Goal: Task Accomplishment & Management: Manage account settings

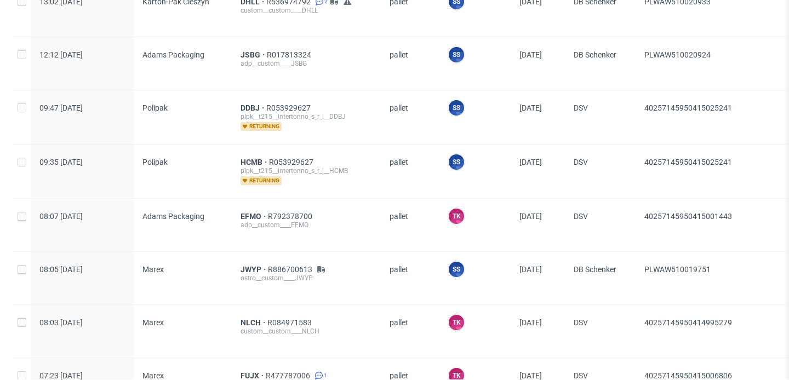
scroll to position [862, 0]
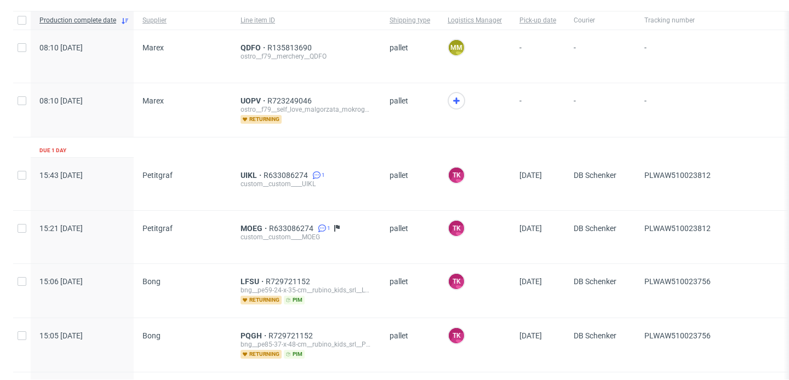
scroll to position [75, 0]
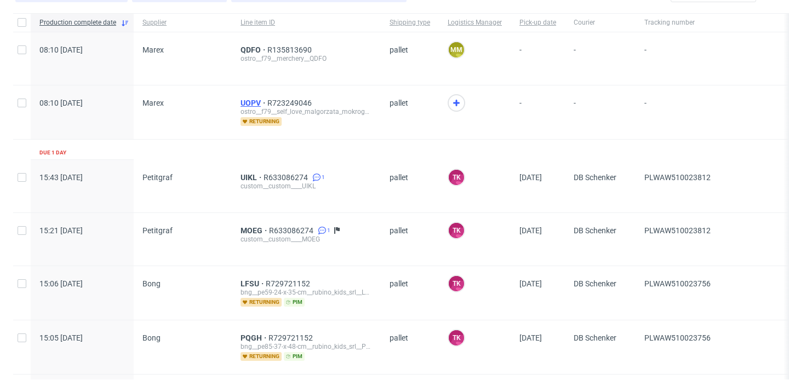
click at [253, 102] on span "UOPV" at bounding box center [254, 103] width 27 height 9
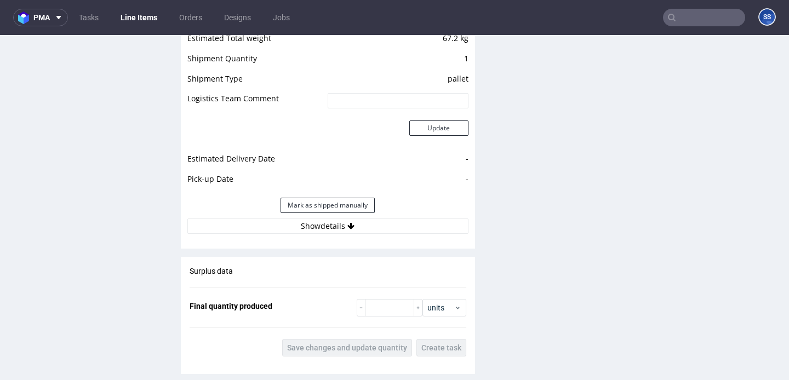
scroll to position [1151, 0]
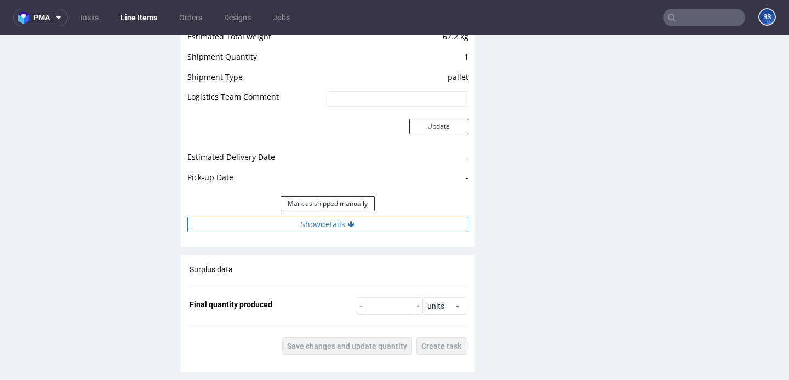
click at [352, 226] on icon at bounding box center [350, 225] width 7 height 8
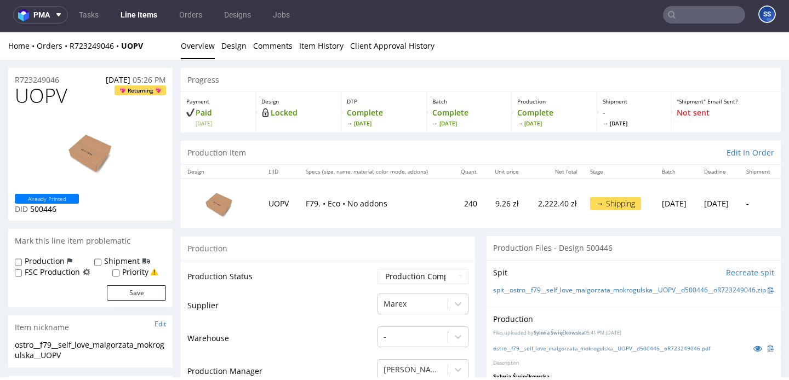
scroll to position [0, 0]
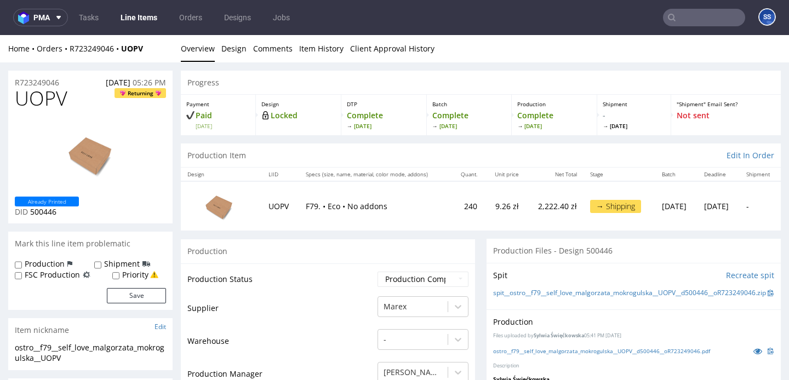
click at [140, 19] on link "Line Items" at bounding box center [139, 18] width 50 height 18
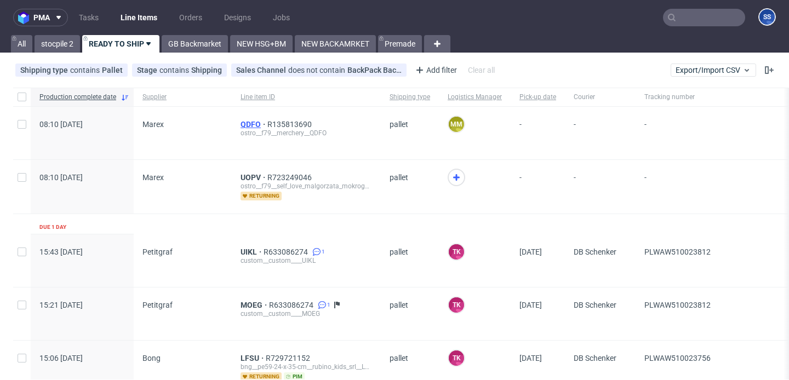
click at [254, 125] on span "QDFO" at bounding box center [254, 124] width 27 height 9
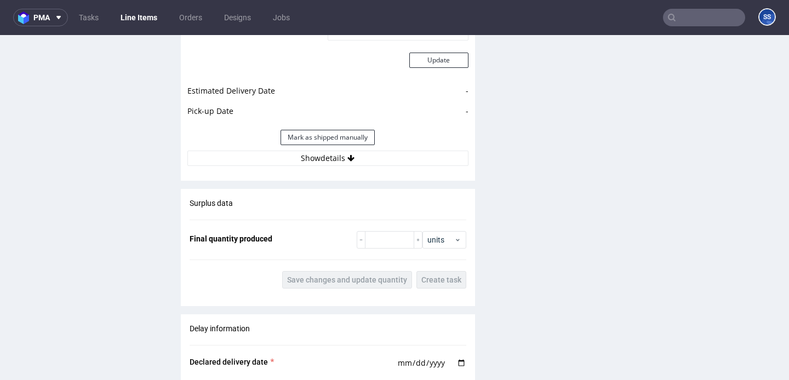
scroll to position [1246, 0]
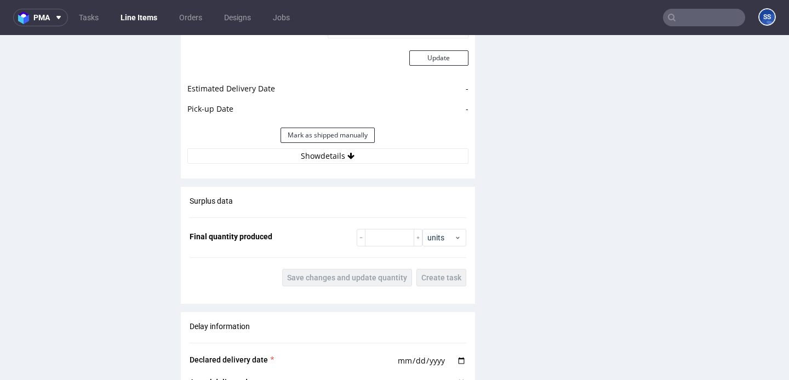
click at [142, 19] on link "Line Items" at bounding box center [139, 18] width 50 height 18
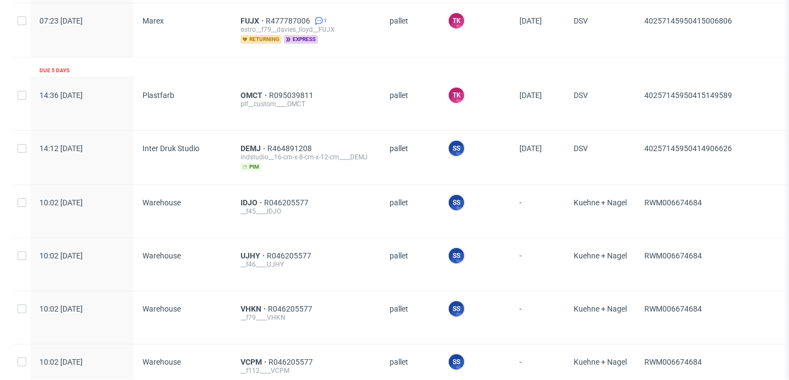
scroll to position [1267, 0]
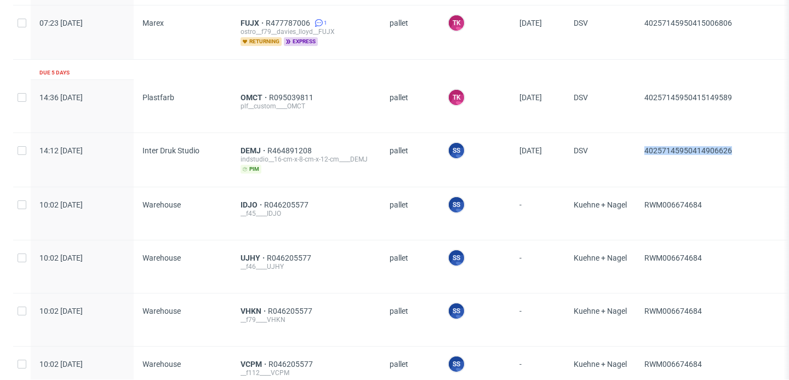
drag, startPoint x: 741, startPoint y: 150, endPoint x: 643, endPoint y: 151, distance: 97.5
copy span "40257145950414906626"
click at [242, 146] on span "DEMJ" at bounding box center [254, 150] width 27 height 9
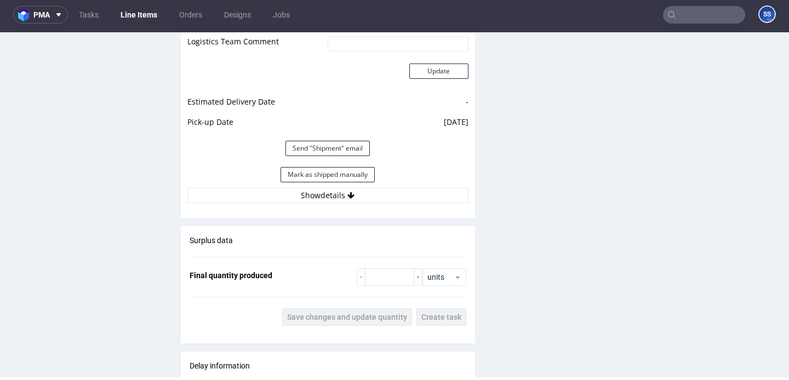
scroll to position [1352, 0]
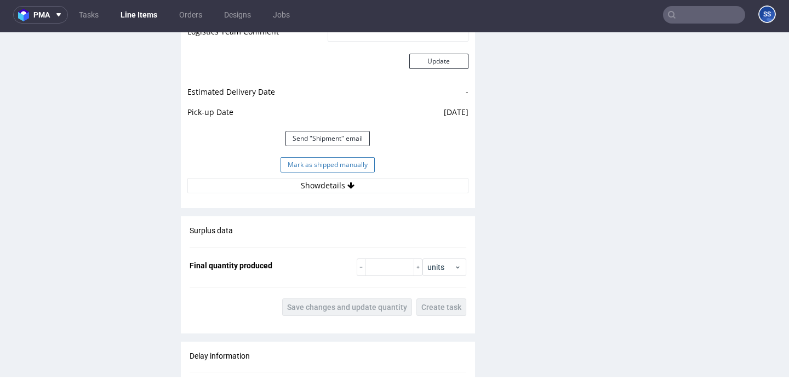
click at [313, 169] on button "Mark as shipped manually" at bounding box center [328, 164] width 94 height 15
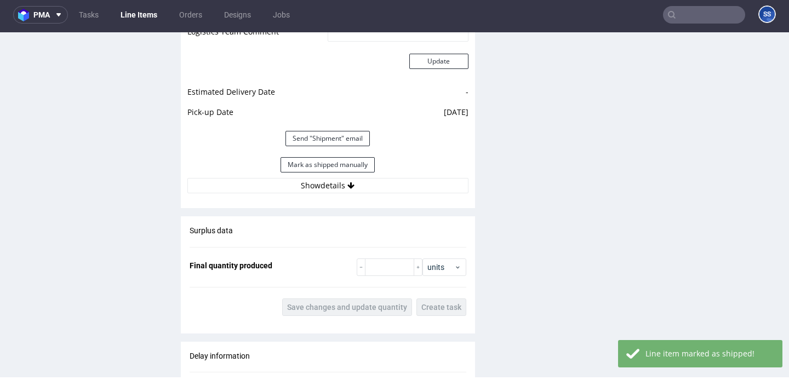
click at [132, 18] on link "Line Items" at bounding box center [139, 15] width 50 height 18
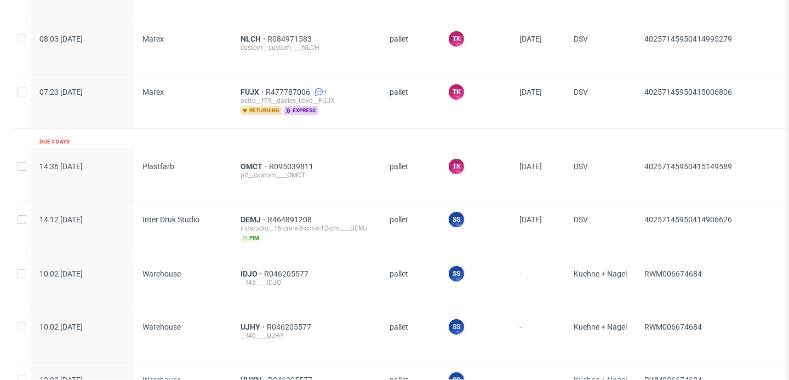
scroll to position [1193, 0]
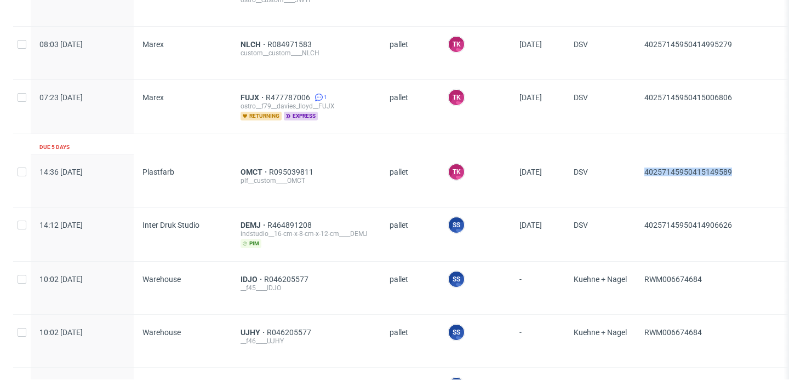
drag, startPoint x: 757, startPoint y: 166, endPoint x: 640, endPoint y: 169, distance: 116.2
copy span "40257145950415149589"
click at [249, 172] on span "OMCT" at bounding box center [255, 172] width 28 height 9
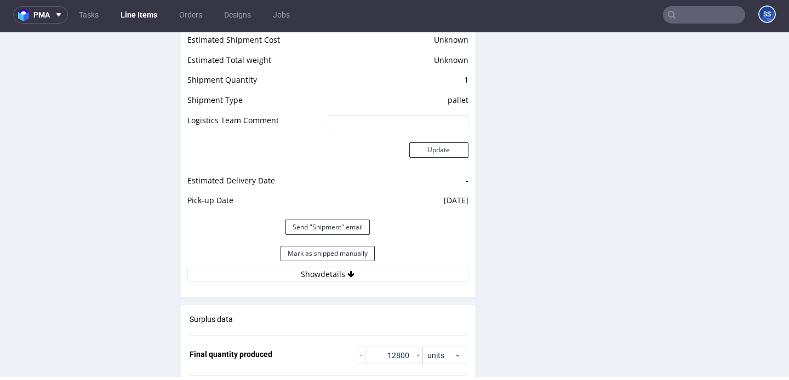
scroll to position [1510, 0]
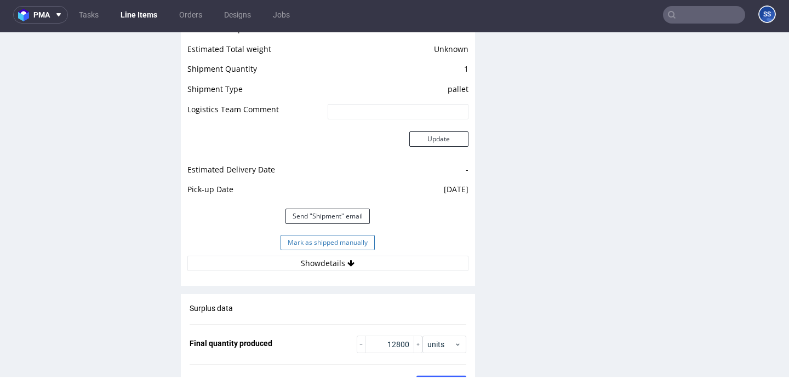
click at [298, 248] on button "Mark as shipped manually" at bounding box center [328, 242] width 94 height 15
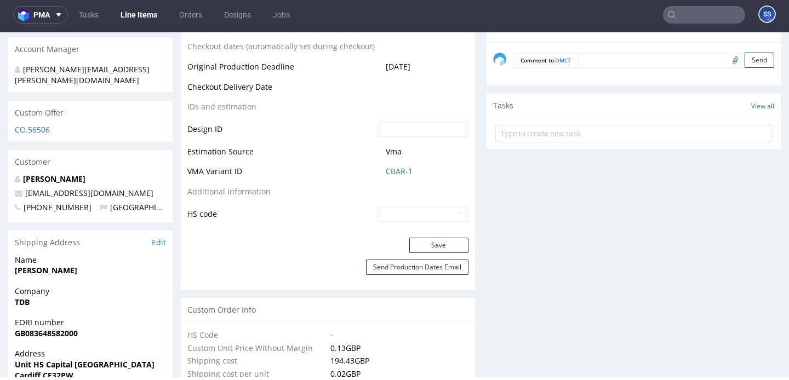
scroll to position [544, 0]
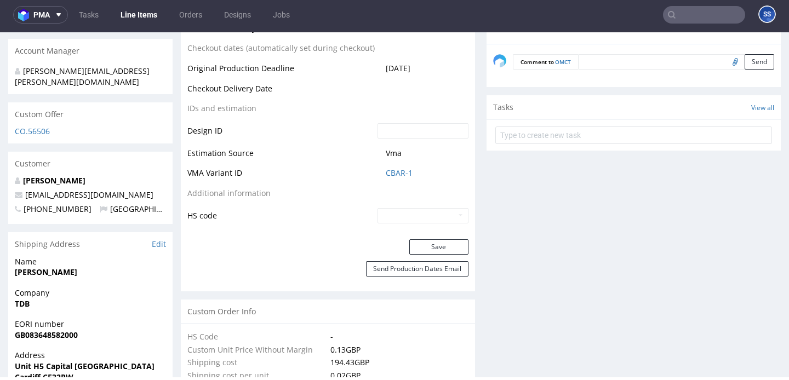
click at [390, 213] on input "text" at bounding box center [422, 215] width 91 height 15
type input "4819 10 00 00"
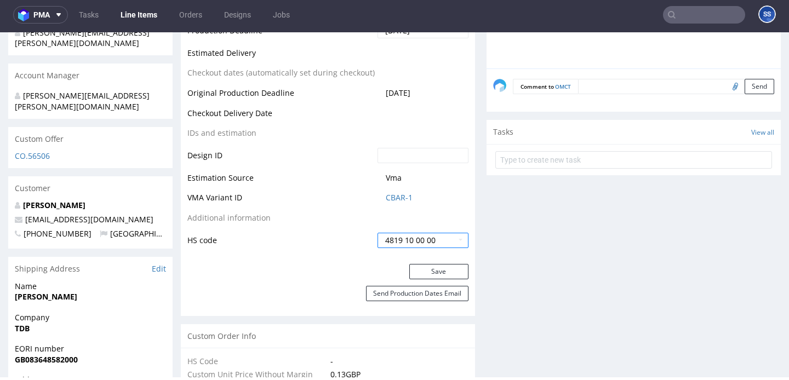
scroll to position [528, 0]
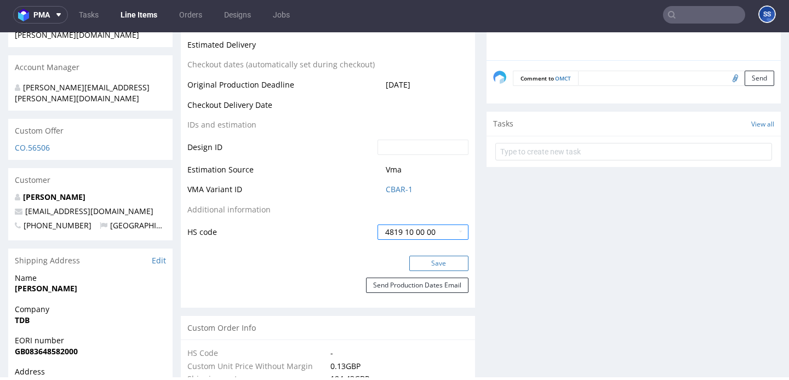
click at [425, 265] on button "Save" at bounding box center [438, 263] width 59 height 15
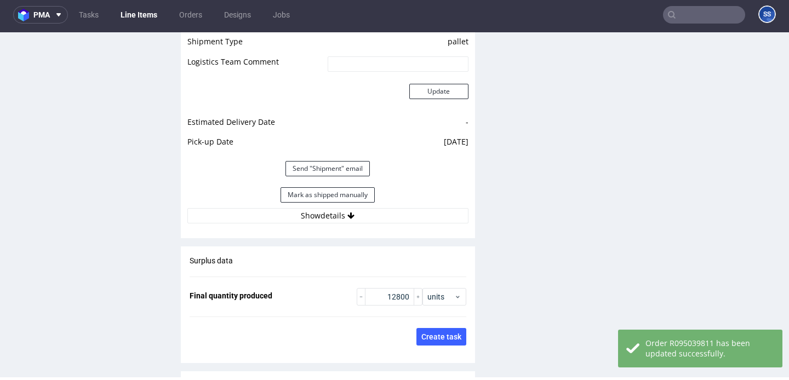
scroll to position [1564, 0]
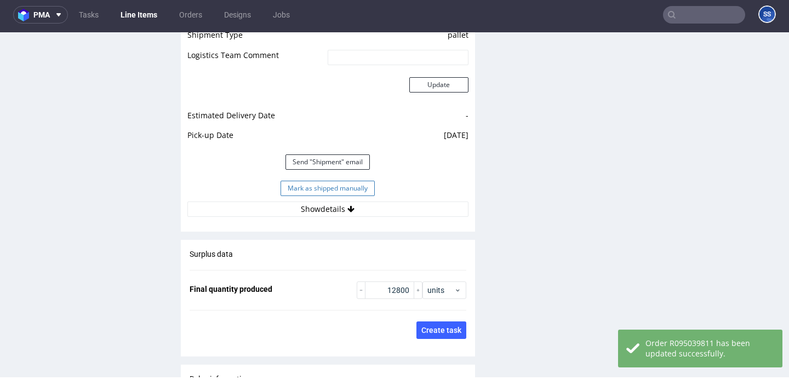
click at [321, 187] on button "Mark as shipped manually" at bounding box center [328, 188] width 94 height 15
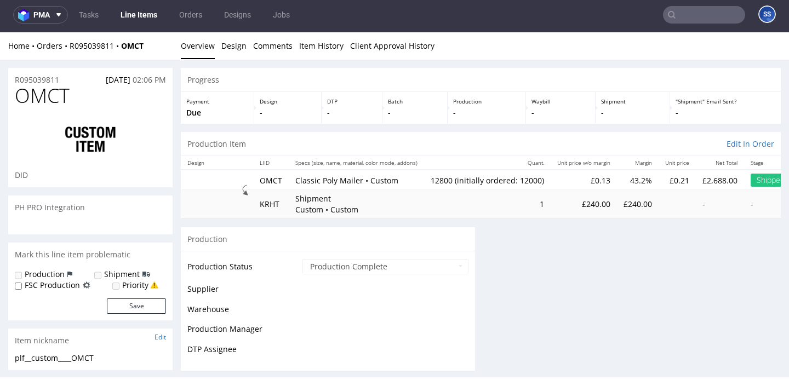
scroll to position [0, 0]
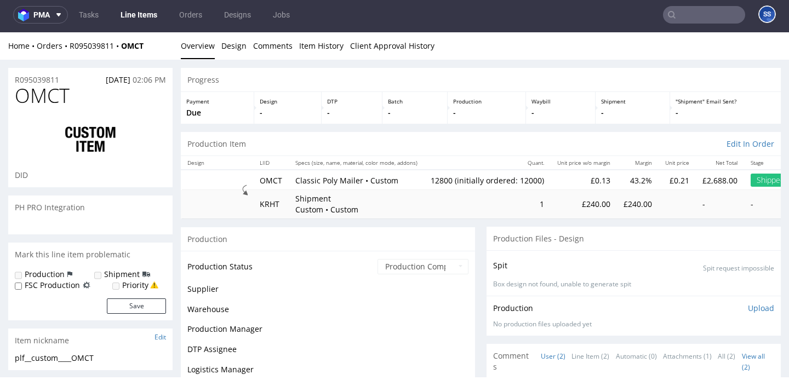
click at [137, 18] on link "Line Items" at bounding box center [139, 15] width 50 height 18
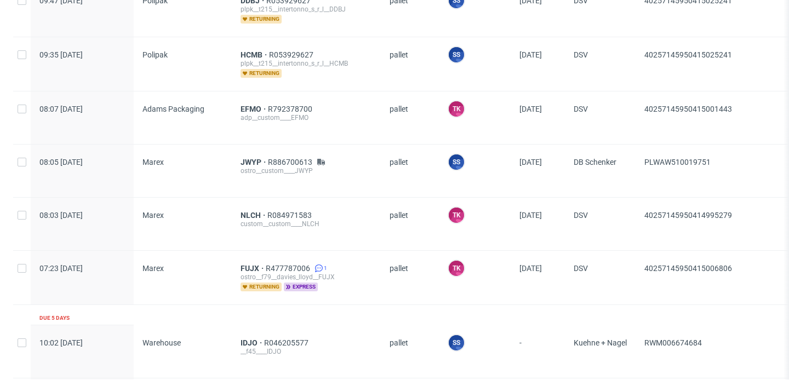
scroll to position [1023, 0]
drag, startPoint x: 737, startPoint y: 264, endPoint x: 631, endPoint y: 262, distance: 106.8
copy div "40257145950415006806"
click at [245, 264] on span "FUJX" at bounding box center [253, 267] width 25 height 9
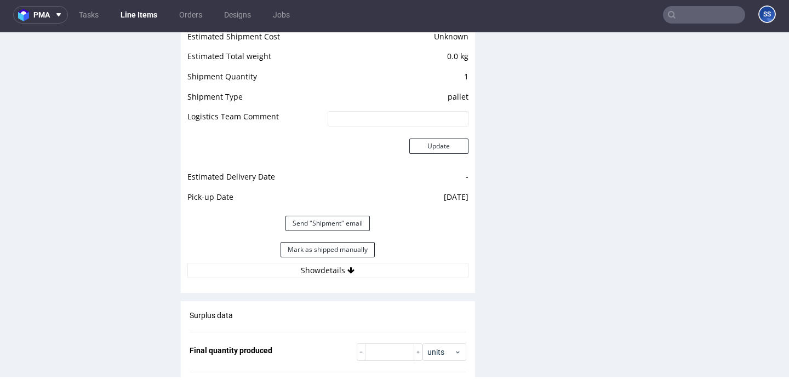
scroll to position [1147, 0]
click at [305, 246] on button "Mark as shipped manually" at bounding box center [328, 248] width 94 height 15
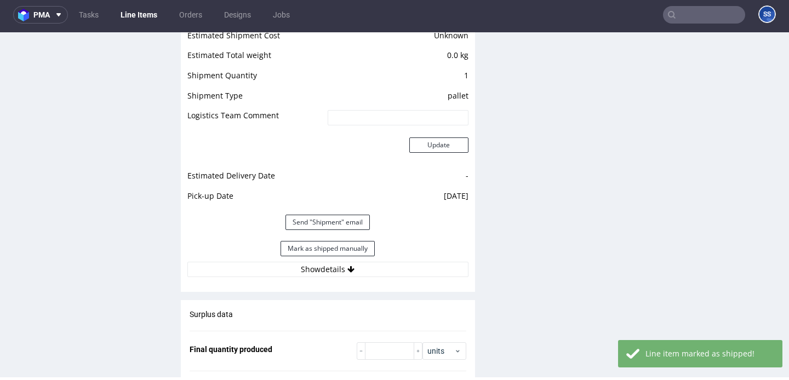
click at [139, 15] on link "Line Items" at bounding box center [139, 15] width 50 height 18
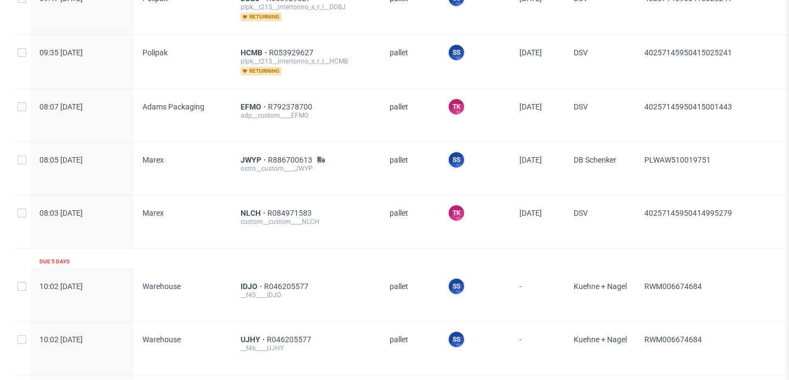
scroll to position [1021, 0]
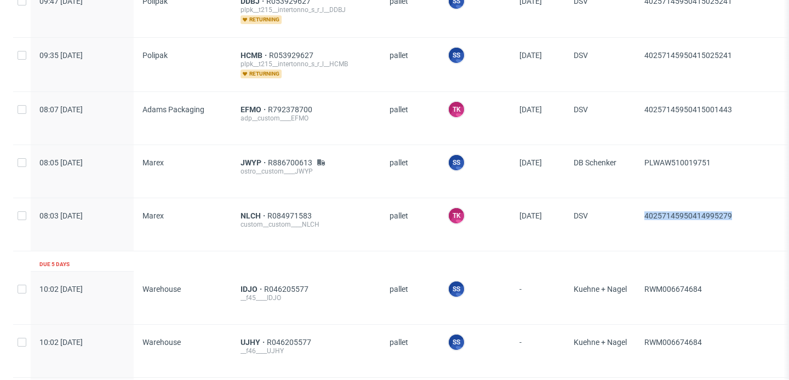
drag, startPoint x: 752, startPoint y: 216, endPoint x: 644, endPoint y: 216, distance: 107.4
copy span "40257145950414995279"
click at [245, 213] on span "NLCH" at bounding box center [254, 215] width 27 height 9
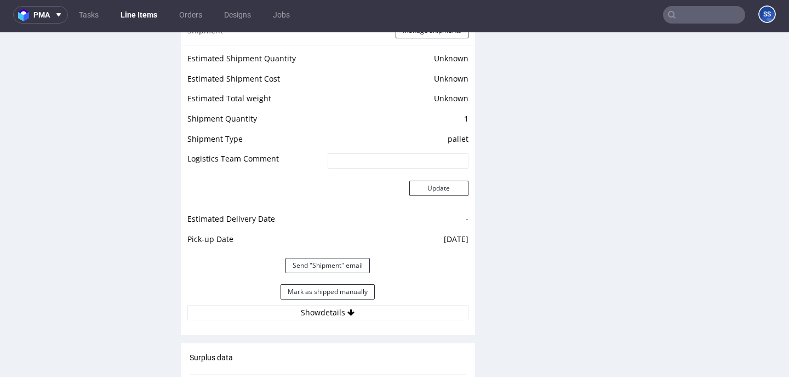
scroll to position [1383, 0]
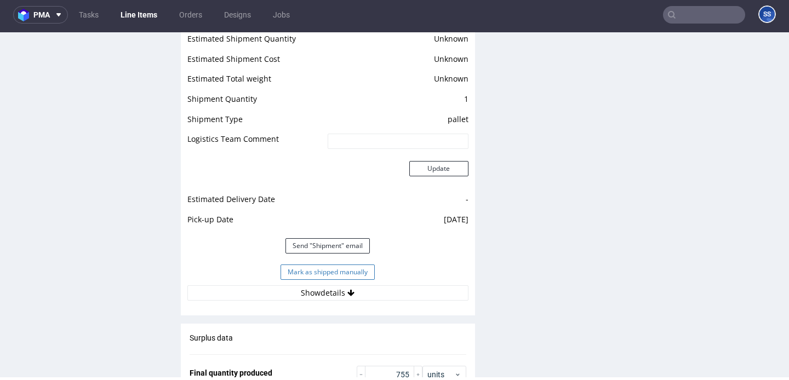
click at [358, 265] on button "Mark as shipped manually" at bounding box center [328, 272] width 94 height 15
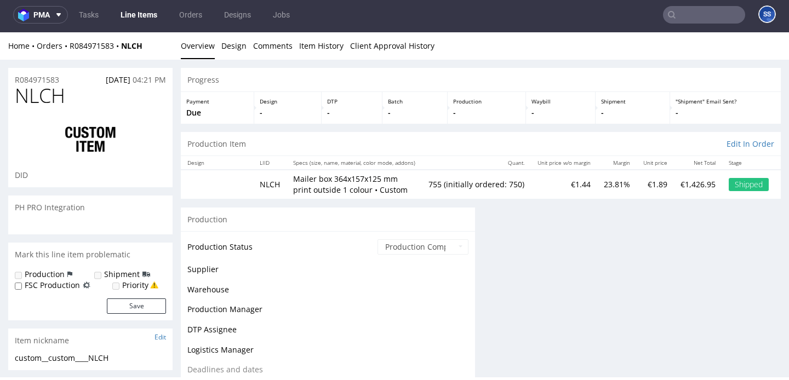
click at [135, 13] on link "Line Items" at bounding box center [139, 15] width 50 height 18
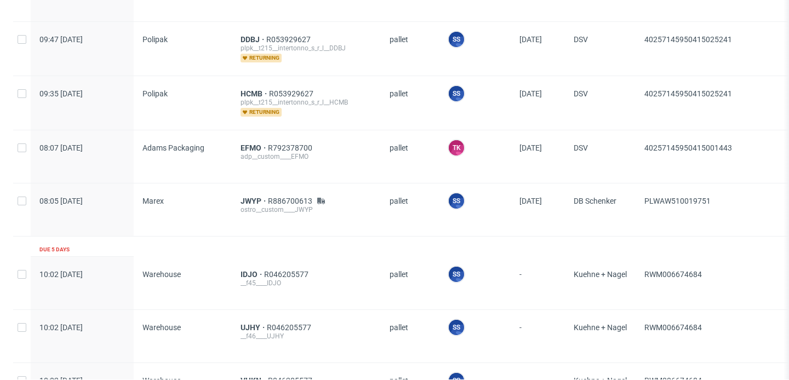
scroll to position [988, 0]
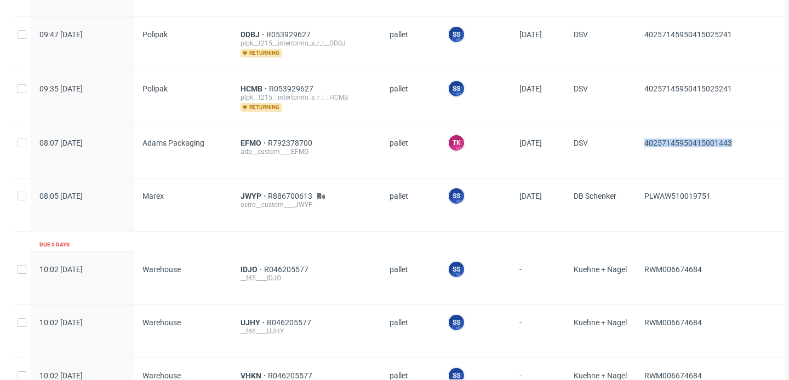
drag, startPoint x: 752, startPoint y: 144, endPoint x: 645, endPoint y: 144, distance: 106.8
copy span "40257145950415001443"
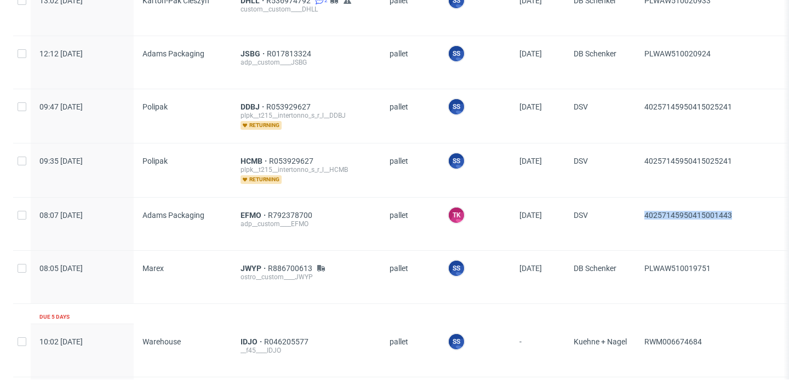
scroll to position [911, 0]
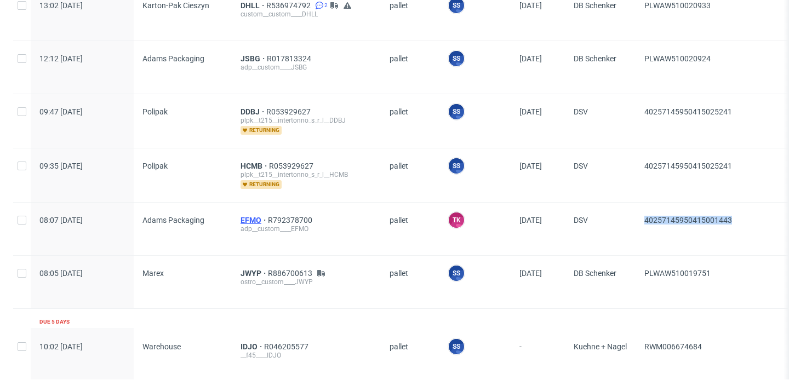
click at [251, 219] on span "EFMO" at bounding box center [254, 220] width 27 height 9
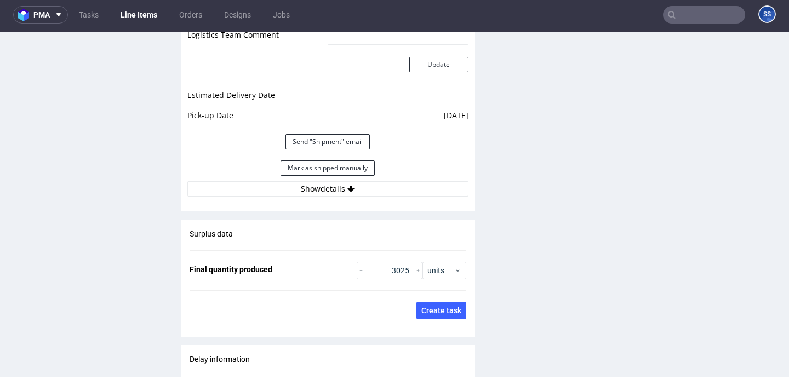
scroll to position [1658, 0]
click at [335, 159] on button "Mark as shipped manually" at bounding box center [328, 166] width 94 height 15
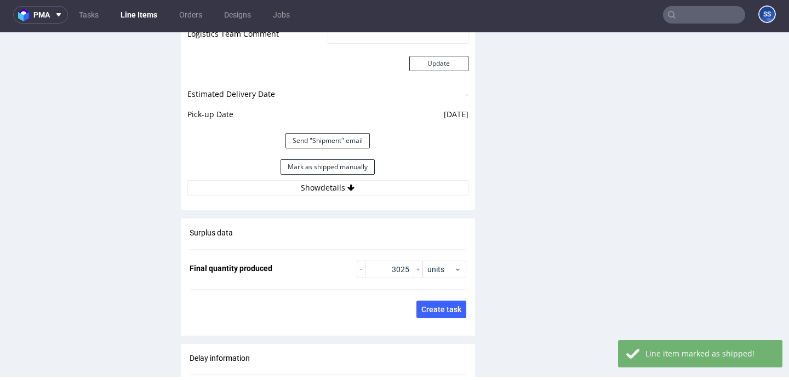
click at [133, 12] on link "Line Items" at bounding box center [139, 15] width 50 height 18
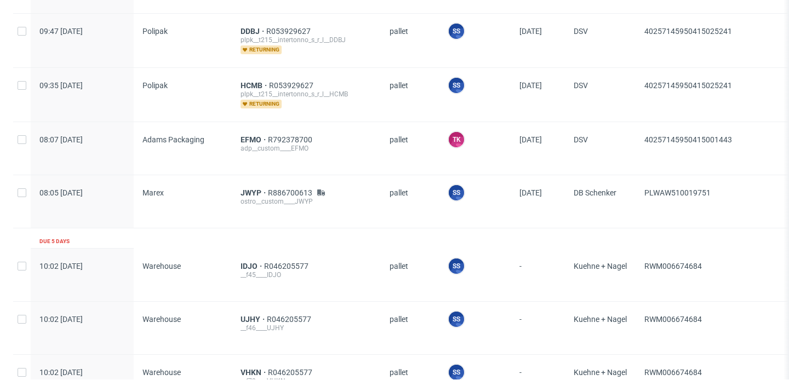
scroll to position [992, 0]
drag, startPoint x: 740, startPoint y: 84, endPoint x: 638, endPoint y: 74, distance: 101.8
copy span "40257145950415025241"
click at [252, 82] on span "HCMB" at bounding box center [255, 85] width 28 height 9
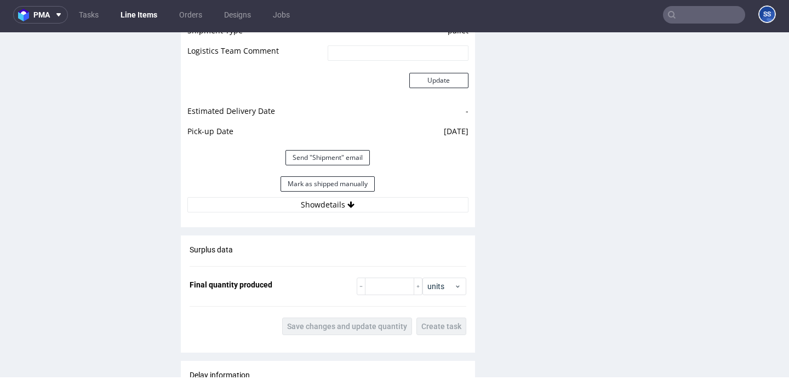
scroll to position [1222, 0]
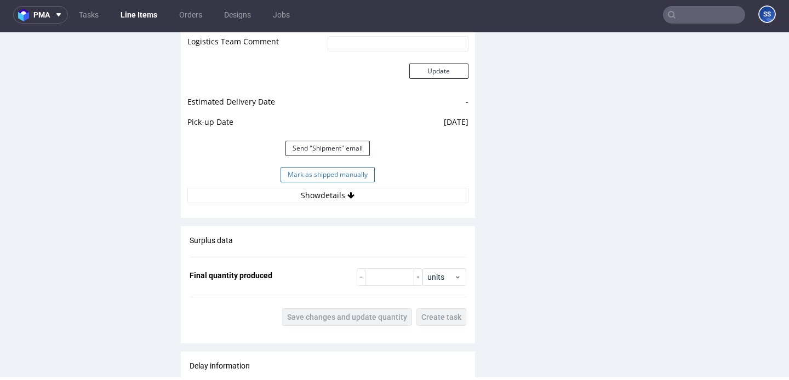
click at [328, 179] on button "Mark as shipped manually" at bounding box center [328, 174] width 94 height 15
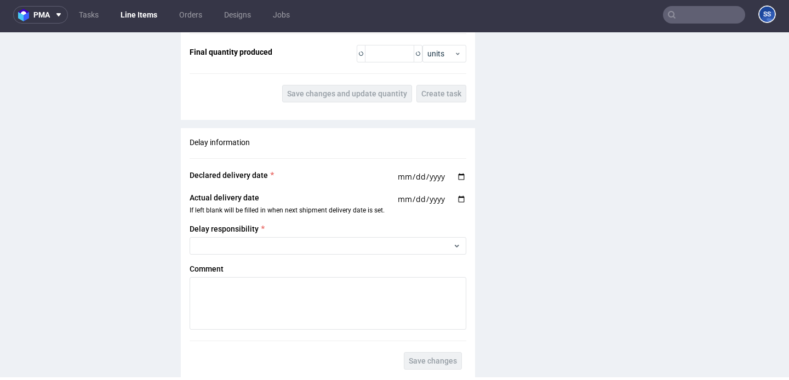
scroll to position [1687, 0]
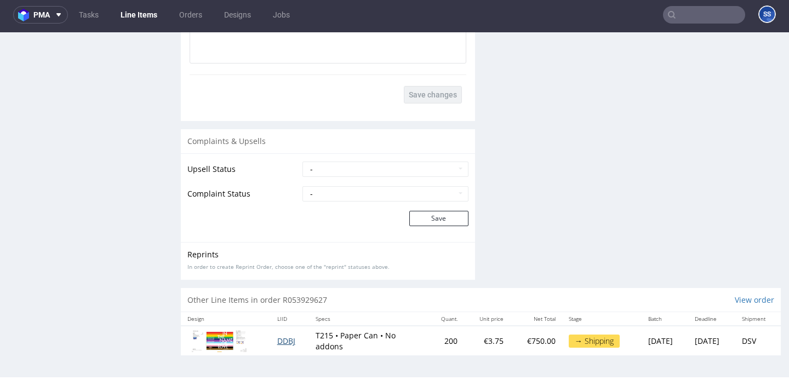
click at [282, 342] on span "DDBJ" at bounding box center [286, 341] width 18 height 10
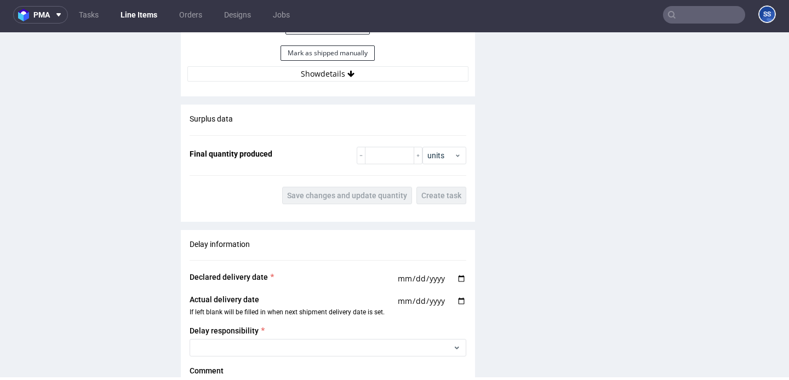
scroll to position [1294, 0]
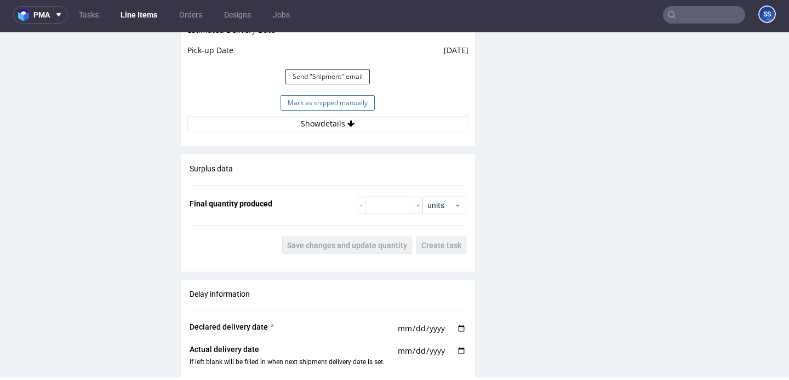
click at [334, 101] on button "Mark as shipped manually" at bounding box center [328, 102] width 94 height 15
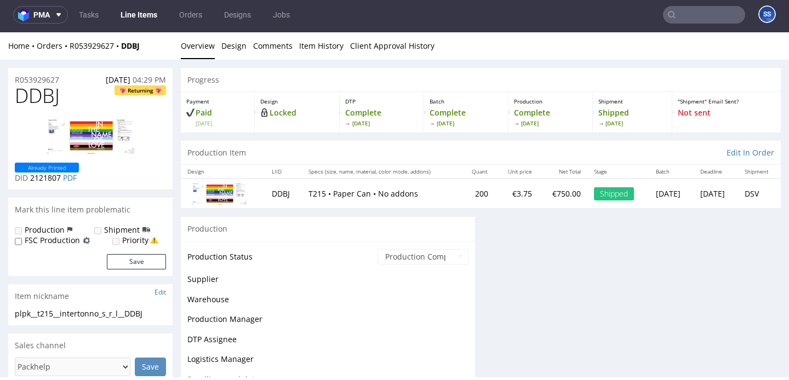
scroll to position [749, 0]
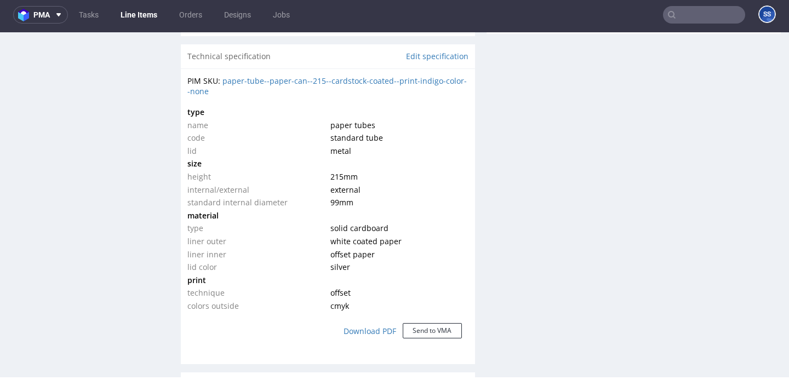
click at [141, 14] on link "Line Items" at bounding box center [139, 15] width 50 height 18
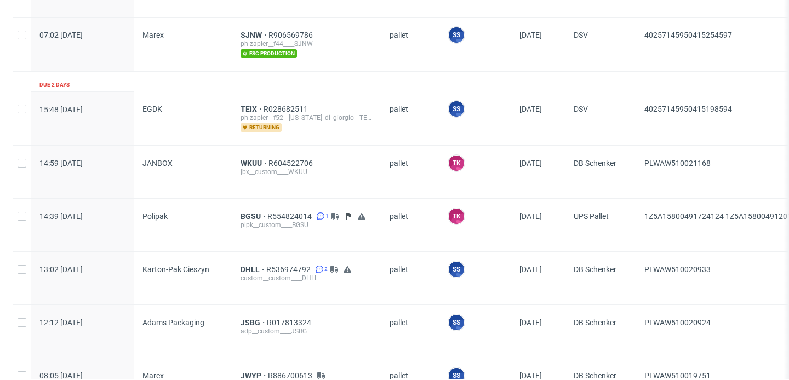
scroll to position [645, 0]
drag, startPoint x: 738, startPoint y: 113, endPoint x: 645, endPoint y: 114, distance: 93.1
drag, startPoint x: 740, startPoint y: 108, endPoint x: 644, endPoint y: 107, distance: 96.4
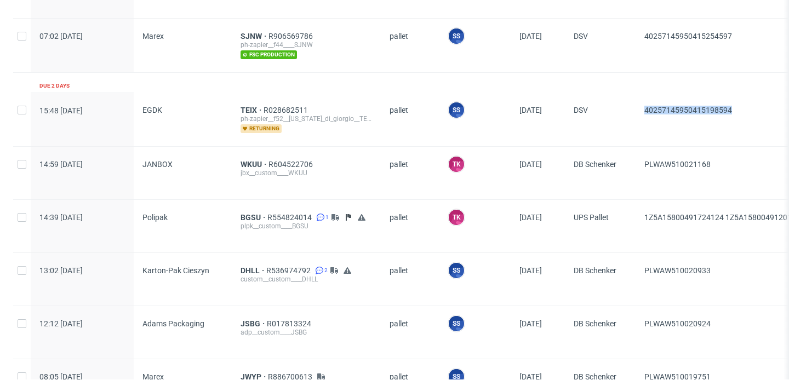
copy span "40257145950415198594"
click at [243, 106] on span "TEIX" at bounding box center [252, 110] width 23 height 9
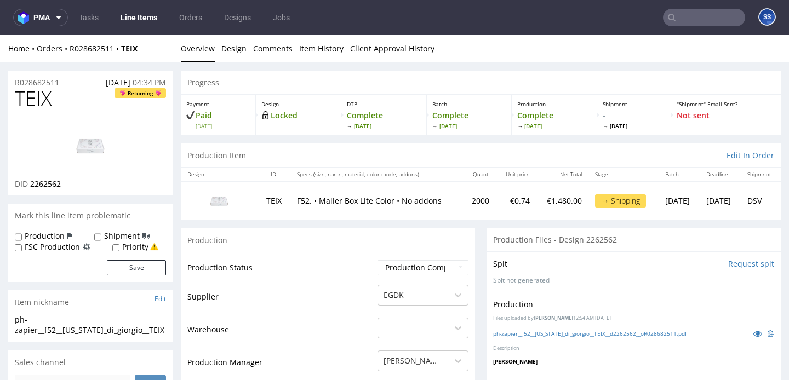
click at [147, 18] on link "Line Items" at bounding box center [139, 18] width 50 height 18
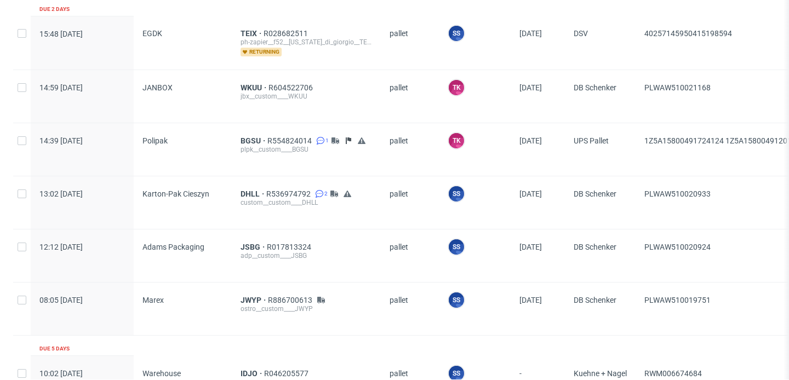
scroll to position [722, 0]
drag, startPoint x: 731, startPoint y: 304, endPoint x: 631, endPoint y: 297, distance: 100.5
copy div "PLWAW510019751"
drag, startPoint x: 729, startPoint y: 247, endPoint x: 646, endPoint y: 245, distance: 83.3
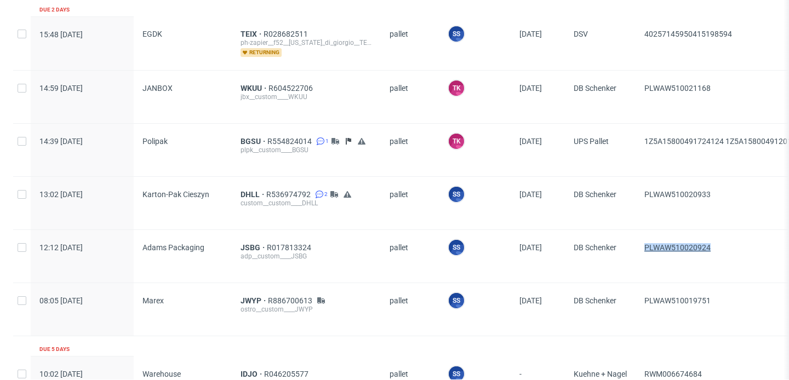
copy span "PLWAW510020924"
click at [245, 244] on span "JSBG" at bounding box center [254, 247] width 26 height 9
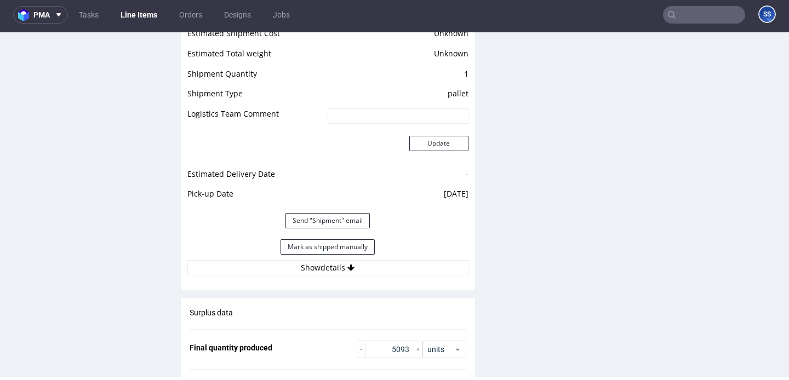
scroll to position [1531, 0]
click at [319, 247] on button "Mark as shipped manually" at bounding box center [328, 247] width 94 height 15
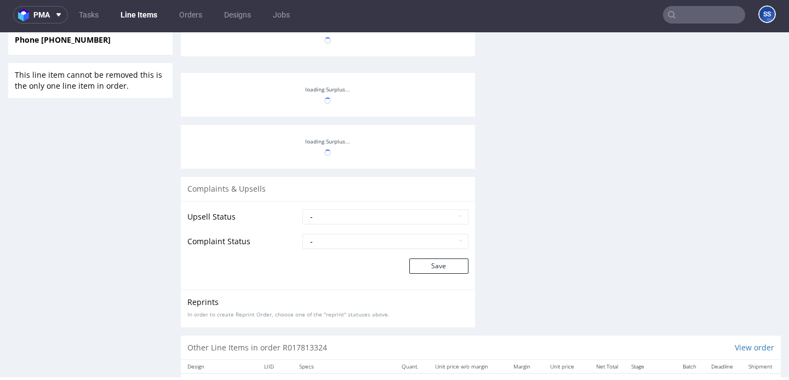
scroll to position [920, 0]
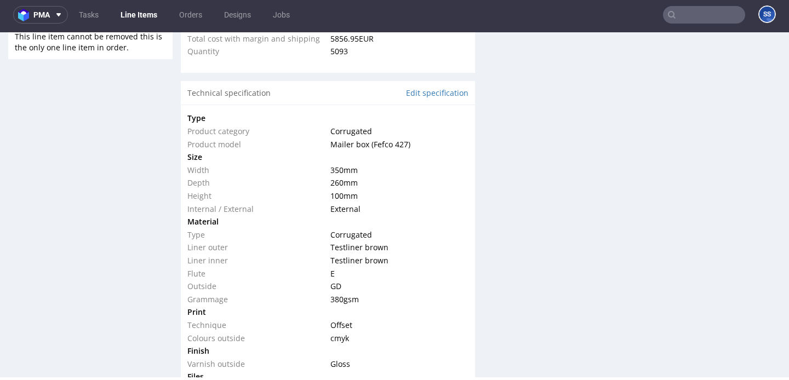
click at [142, 16] on link "Line Items" at bounding box center [139, 15] width 50 height 18
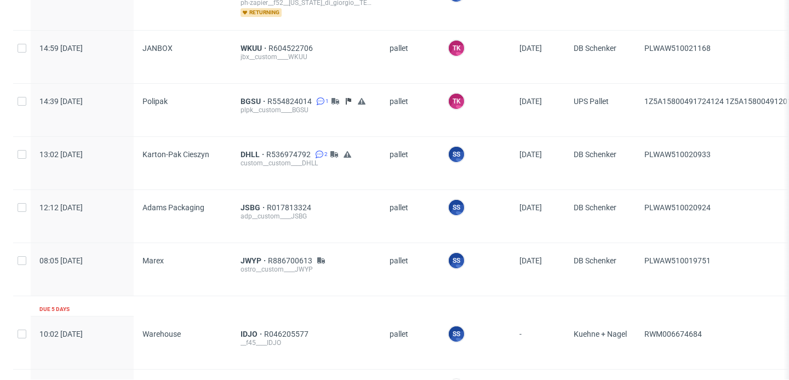
scroll to position [761, 0]
drag, startPoint x: 726, startPoint y: 153, endPoint x: 614, endPoint y: 155, distance: 112.3
drag, startPoint x: 728, startPoint y: 154, endPoint x: 647, endPoint y: 152, distance: 80.6
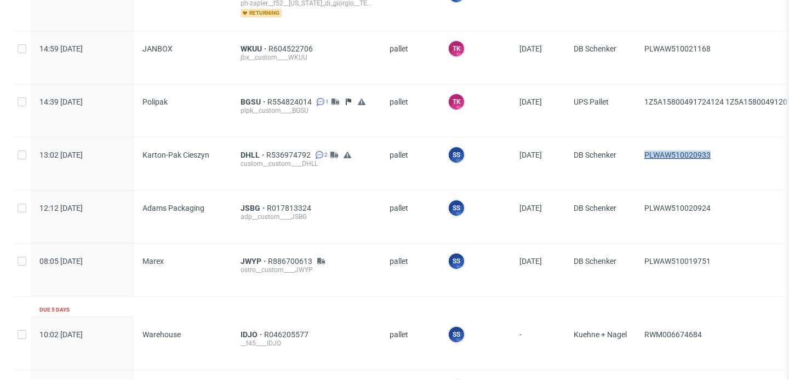
copy span "PLWAW510020933"
click at [247, 151] on span "DHLL" at bounding box center [254, 155] width 26 height 9
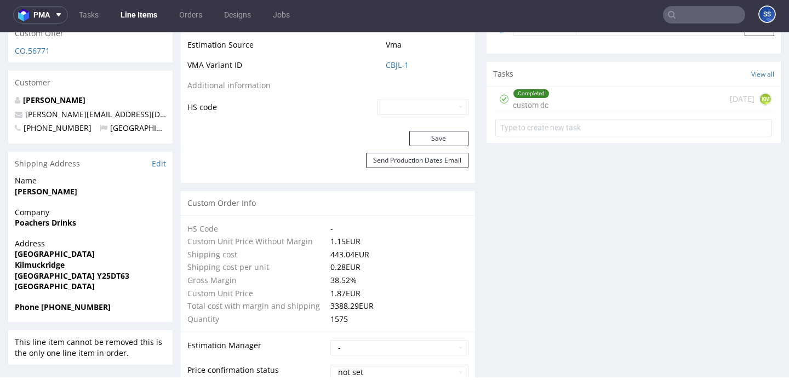
scroll to position [659, 0]
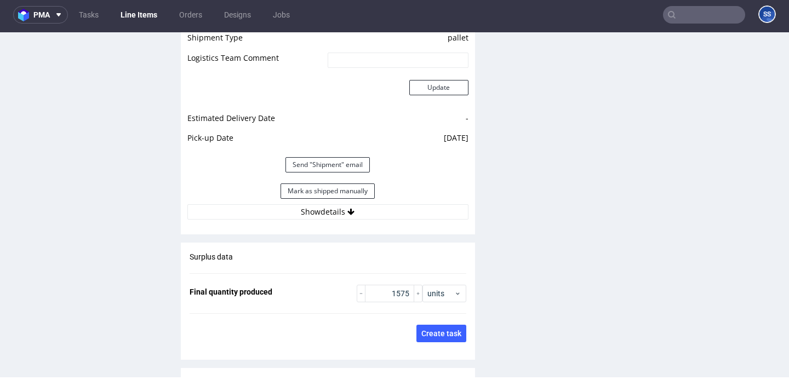
scroll to position [1702, 0]
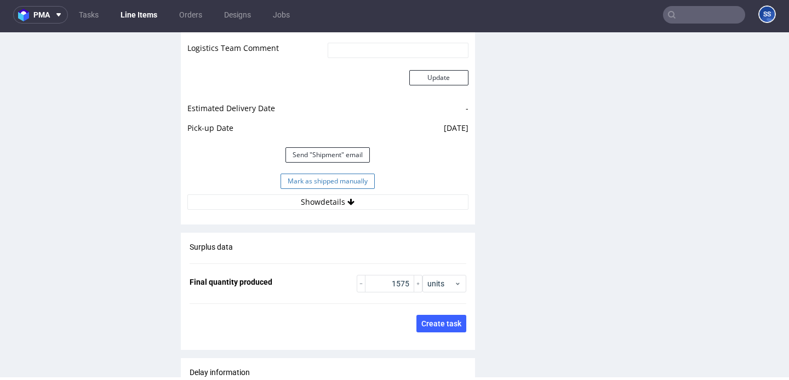
click at [327, 174] on button "Mark as shipped manually" at bounding box center [328, 181] width 94 height 15
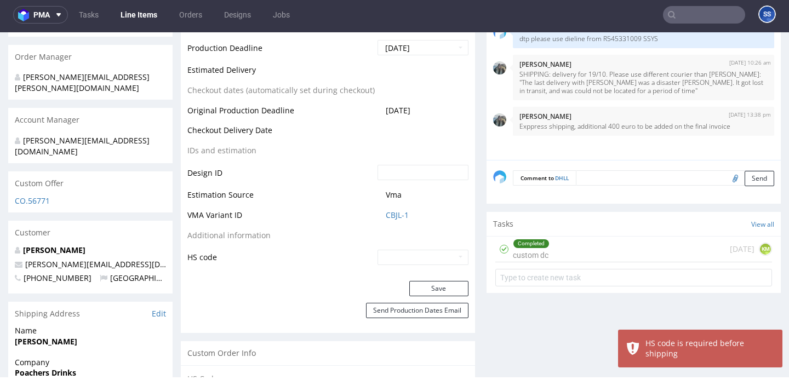
scroll to position [488, 0]
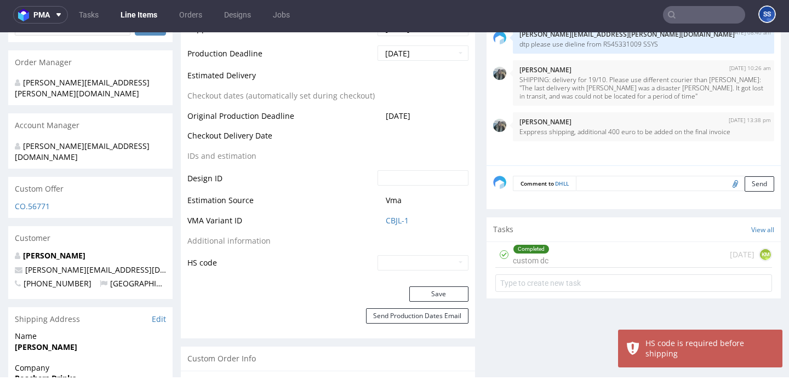
click at [407, 270] on input "text" at bounding box center [422, 262] width 91 height 15
type input "4819 10 00 00"
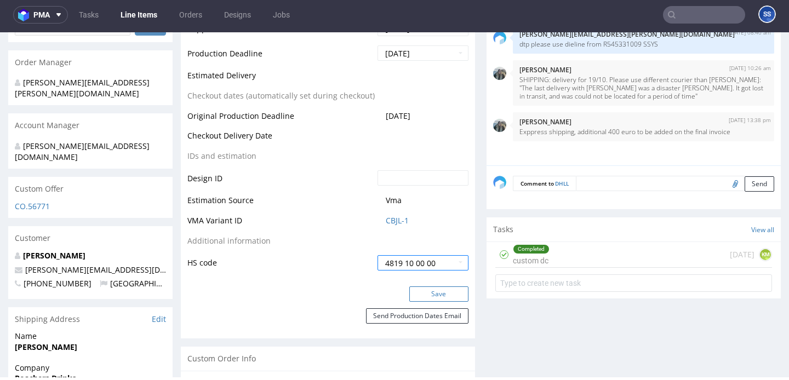
click at [434, 295] on button "Save" at bounding box center [438, 294] width 59 height 15
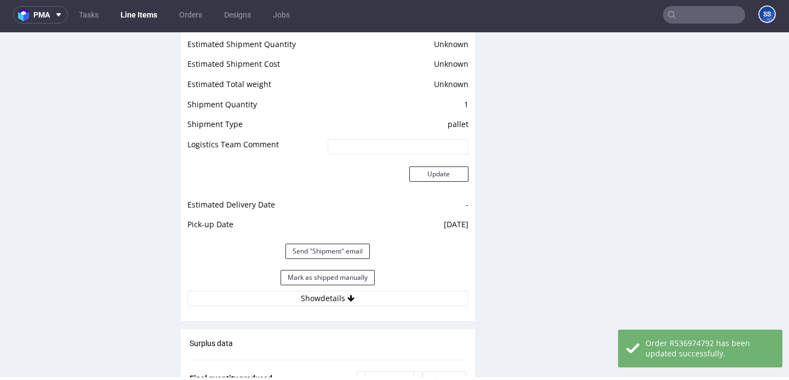
scroll to position [1607, 0]
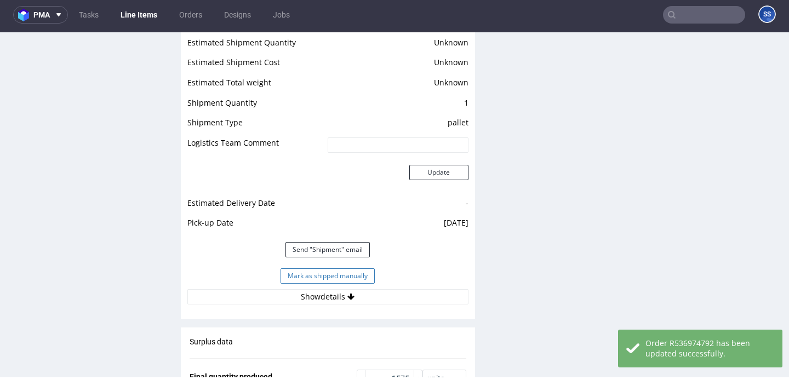
click at [350, 268] on button "Mark as shipped manually" at bounding box center [328, 275] width 94 height 15
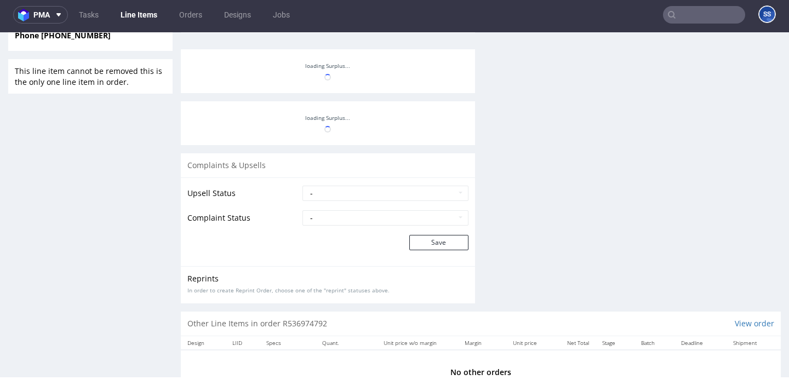
scroll to position [953, 0]
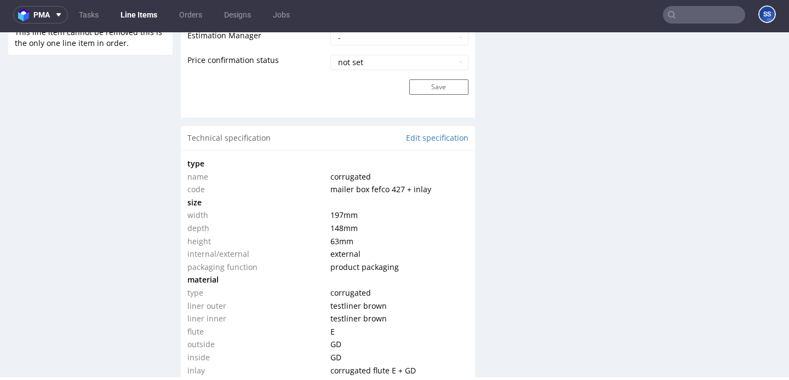
click at [144, 16] on link "Line Items" at bounding box center [139, 15] width 50 height 18
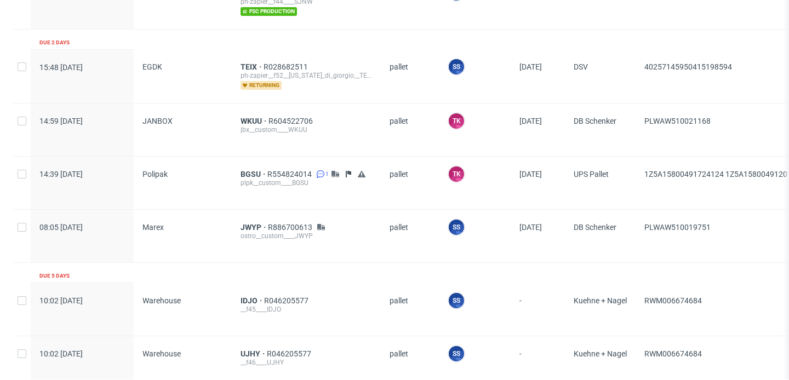
scroll to position [686, 0]
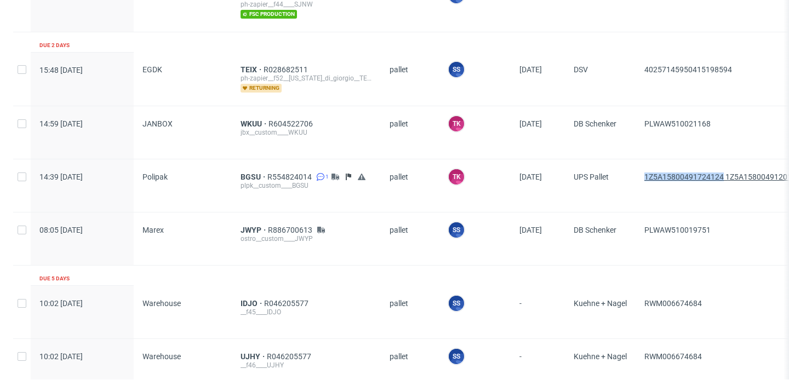
drag, startPoint x: 640, startPoint y: 177, endPoint x: 724, endPoint y: 177, distance: 84.4
copy span "1Z5A15800491724124"
click at [251, 173] on span "BGSU" at bounding box center [254, 177] width 27 height 9
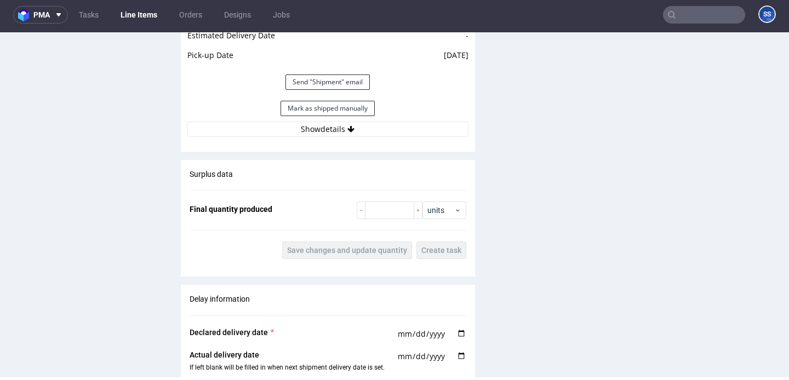
scroll to position [1814, 0]
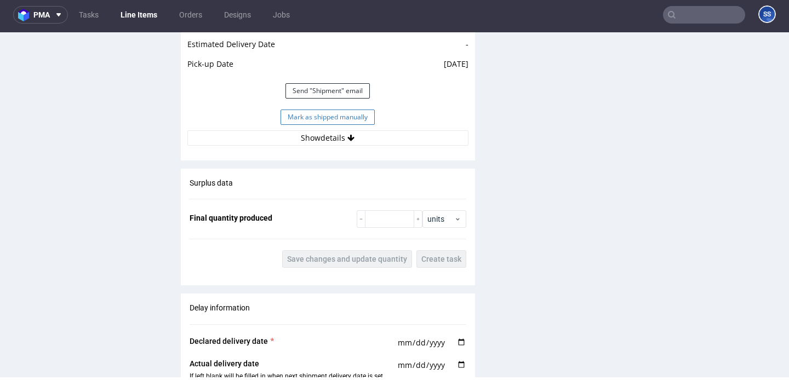
click at [357, 110] on button "Mark as shipped manually" at bounding box center [328, 117] width 94 height 15
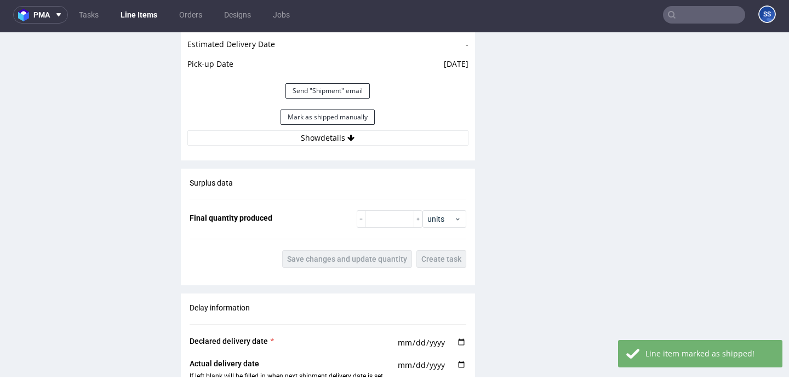
click at [140, 12] on link "Line Items" at bounding box center [139, 15] width 50 height 18
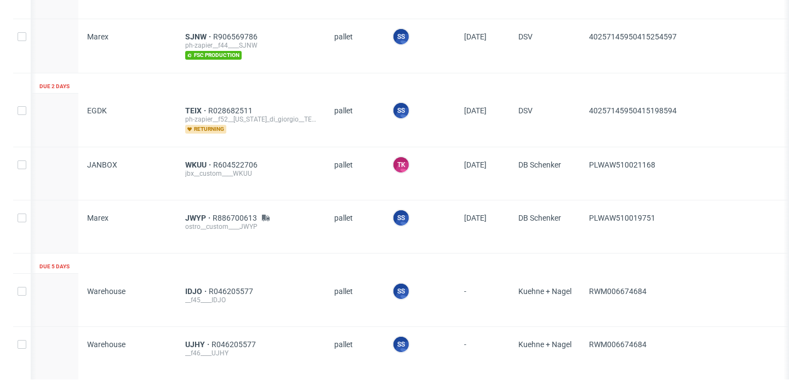
scroll to position [0, 56]
drag, startPoint x: 680, startPoint y: 159, endPoint x: 588, endPoint y: 162, distance: 91.5
click at [588, 162] on div "PLWAW510021168" at bounding box center [751, 173] width 342 height 53
copy span "PLWAW510021168"
click at [197, 161] on span "WKUU" at bounding box center [199, 165] width 28 height 9
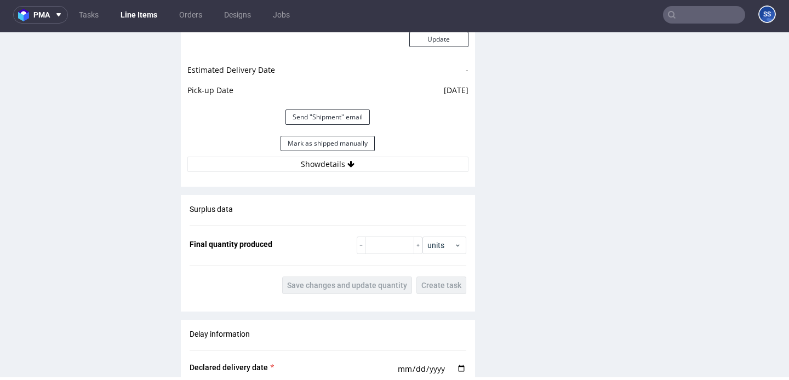
scroll to position [1589, 0]
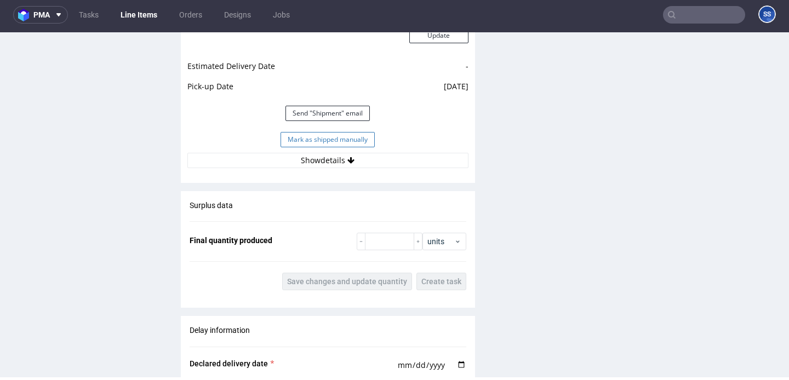
click at [346, 132] on button "Mark as shipped manually" at bounding box center [328, 139] width 94 height 15
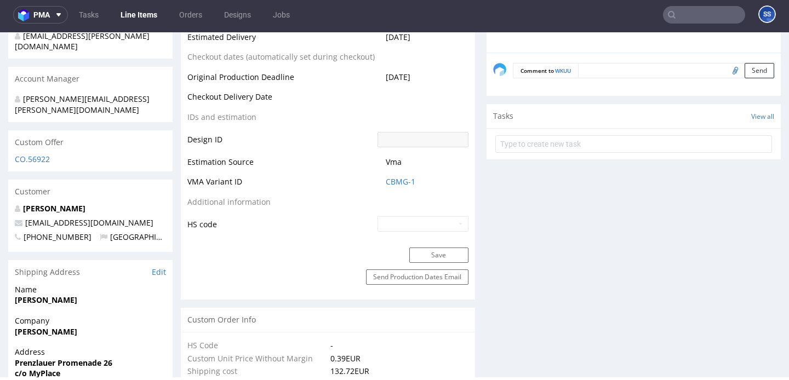
scroll to position [371, 0]
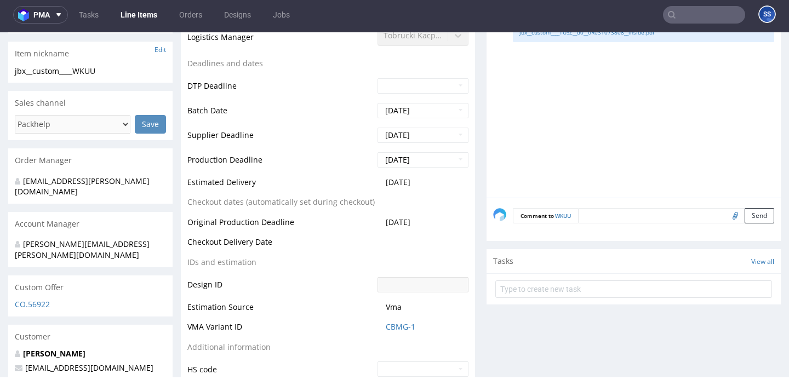
click at [134, 16] on link "Line Items" at bounding box center [139, 15] width 50 height 18
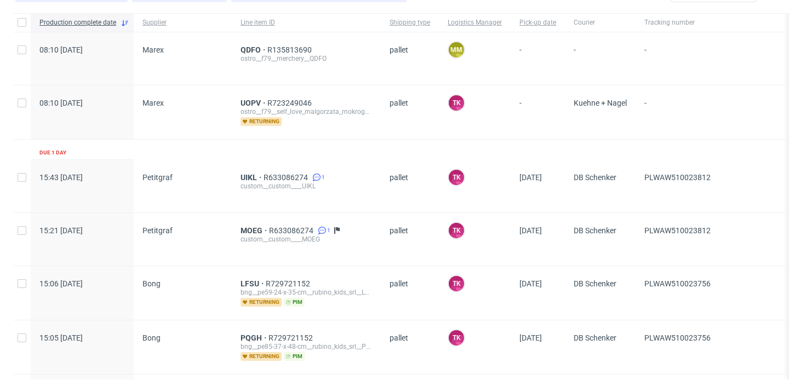
scroll to position [70, 0]
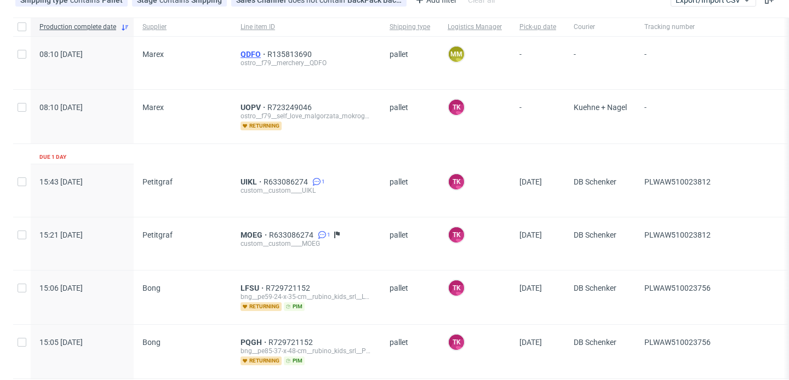
click at [249, 51] on span "QDFO" at bounding box center [254, 54] width 27 height 9
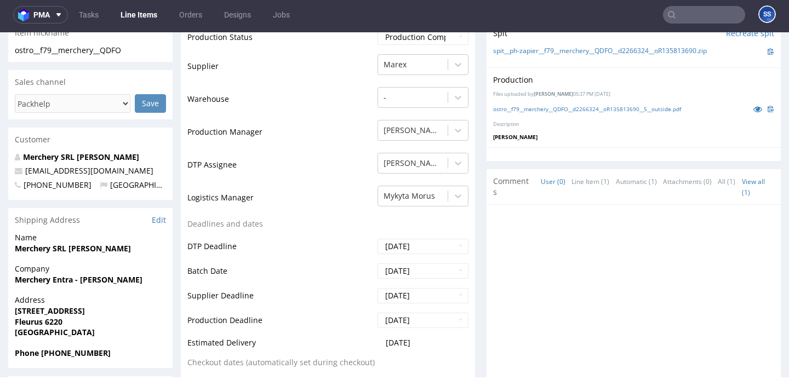
scroll to position [289, 0]
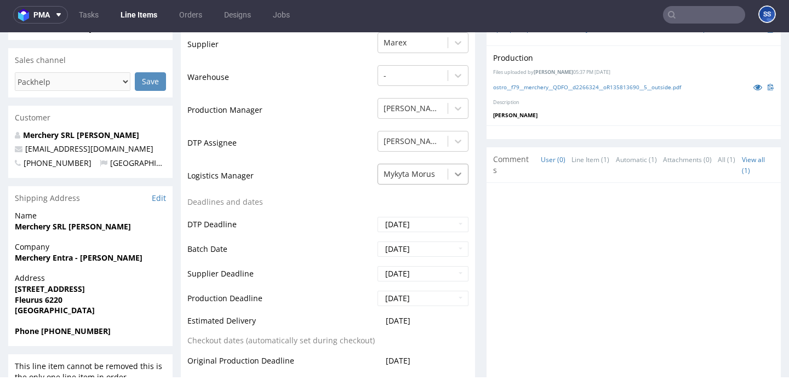
click at [453, 178] on icon at bounding box center [458, 174] width 11 height 11
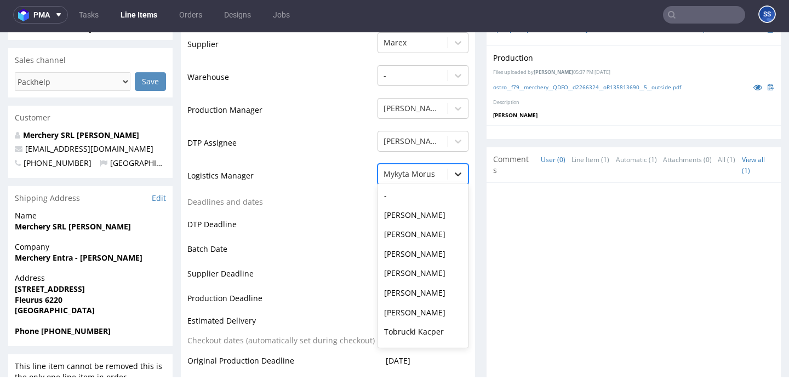
scroll to position [39, 0]
type input "sz"
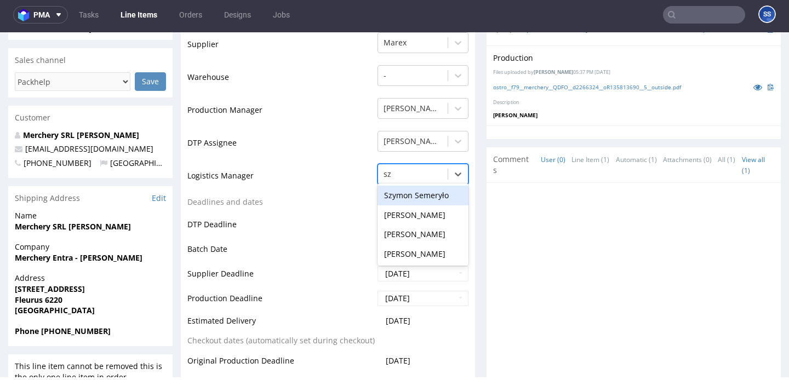
scroll to position [0, 0]
click at [413, 201] on div "Szymon Semeryło" at bounding box center [422, 196] width 91 height 20
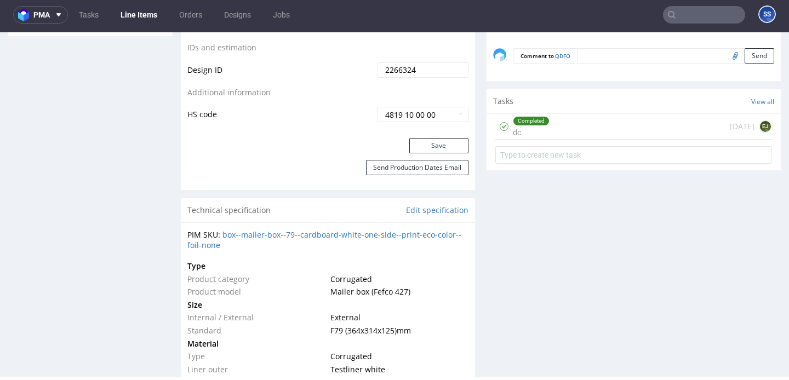
scroll to position [647, 0]
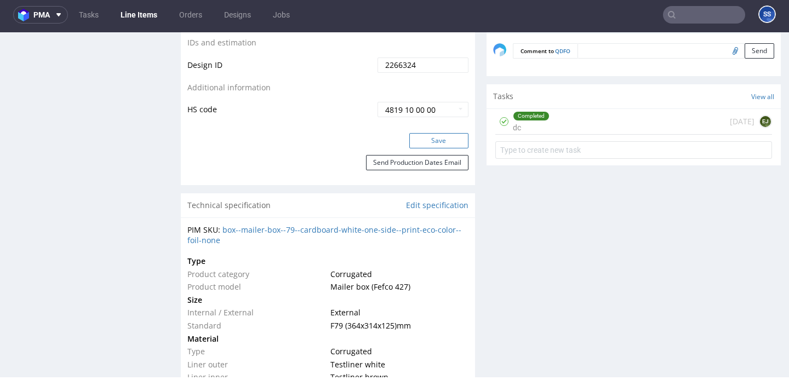
click at [421, 144] on button "Save" at bounding box center [438, 140] width 59 height 15
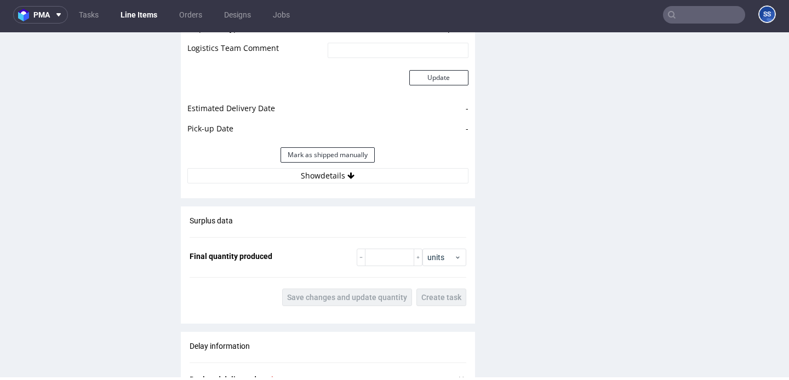
scroll to position [1236, 0]
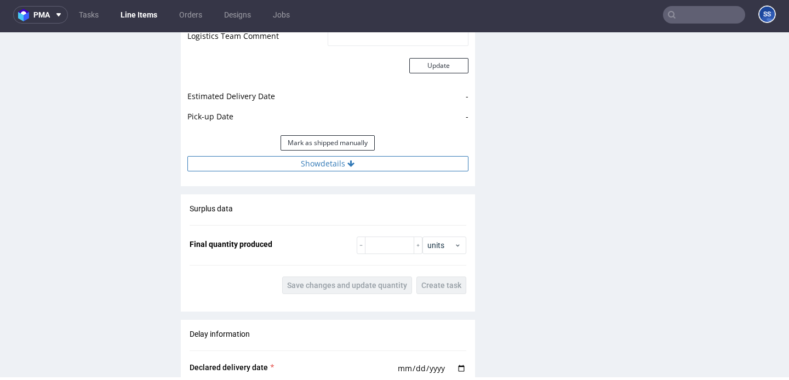
click at [299, 159] on button "Show details" at bounding box center [327, 163] width 281 height 15
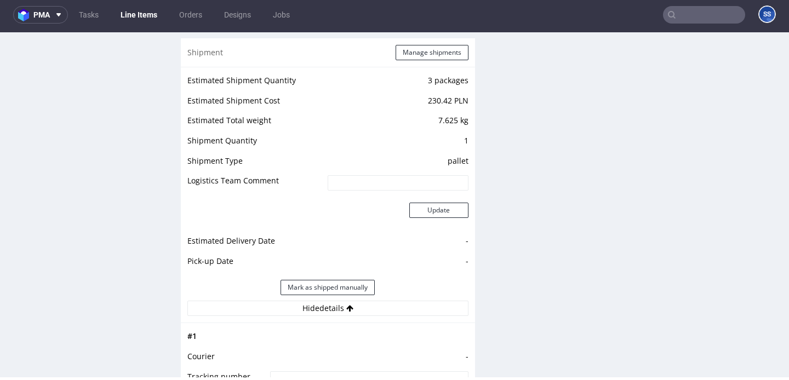
scroll to position [1081, 0]
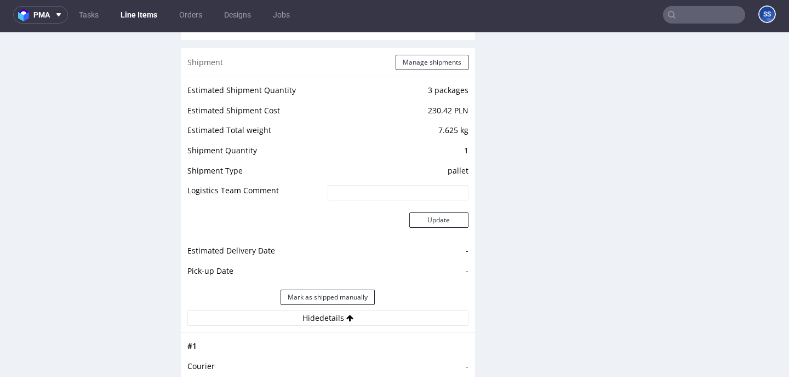
click at [413, 72] on div "Shipment Manage shipments" at bounding box center [328, 62] width 294 height 28
click at [413, 60] on button "Manage shipments" at bounding box center [432, 62] width 73 height 15
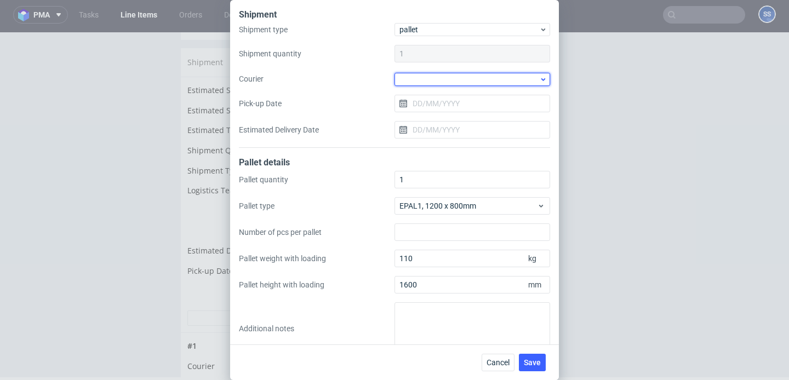
click at [422, 78] on div at bounding box center [472, 79] width 156 height 13
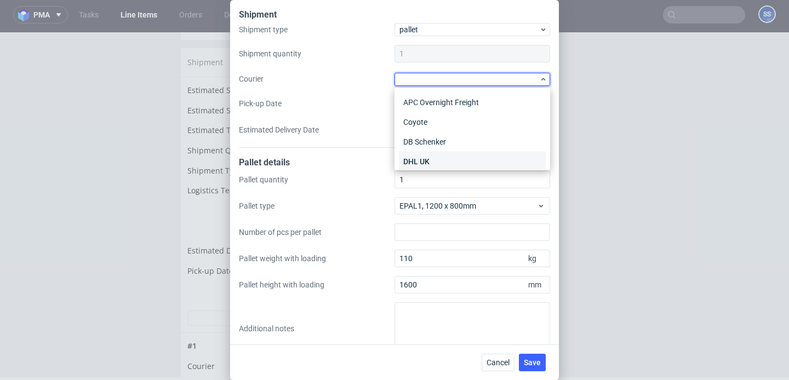
scroll to position [49, 0]
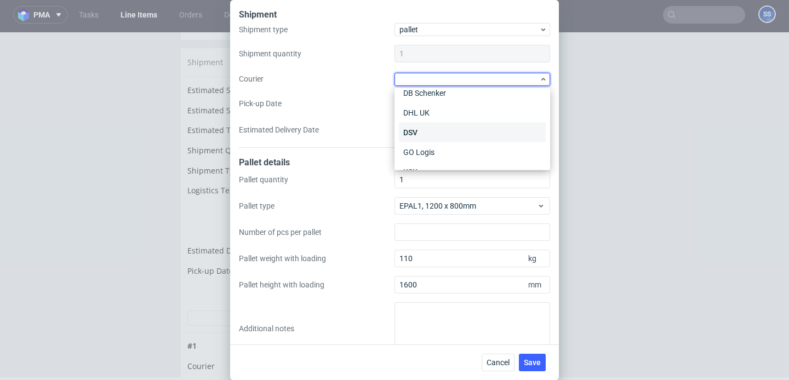
click at [430, 125] on div "DSV" at bounding box center [472, 133] width 147 height 20
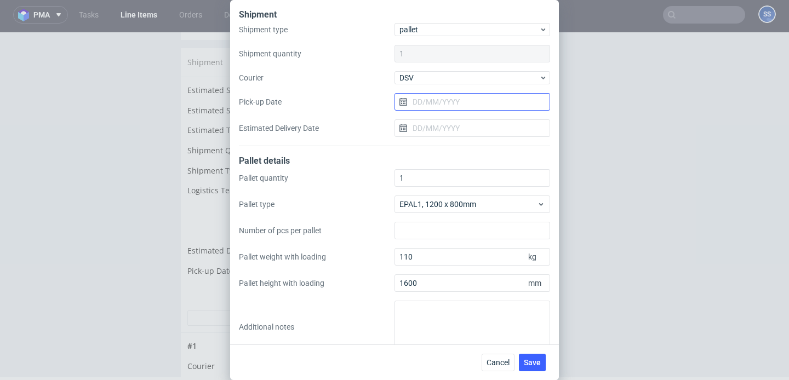
click at [431, 107] on input "Pick-up Date" at bounding box center [472, 102] width 156 height 18
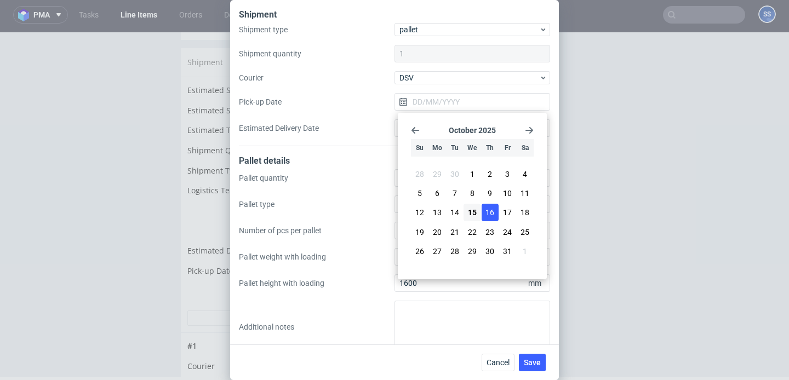
click at [491, 208] on span "16" at bounding box center [489, 212] width 9 height 11
type input "16/10/2025"
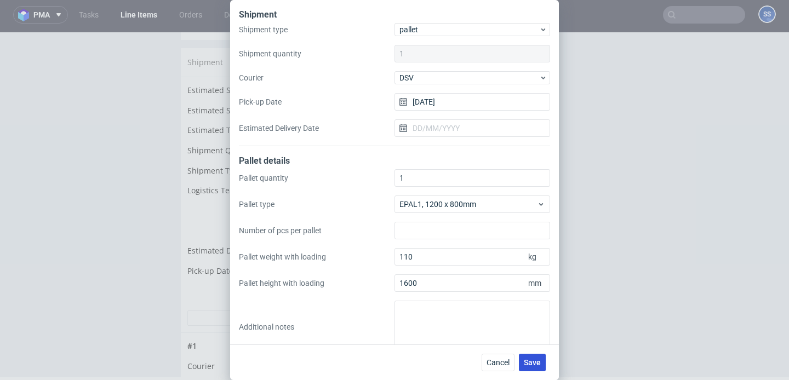
click at [536, 355] on button "Save" at bounding box center [532, 363] width 27 height 18
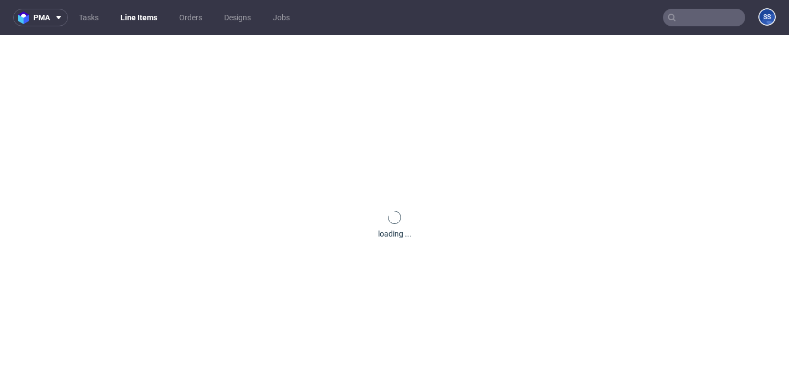
click at [142, 14] on link "Line Items" at bounding box center [139, 18] width 50 height 18
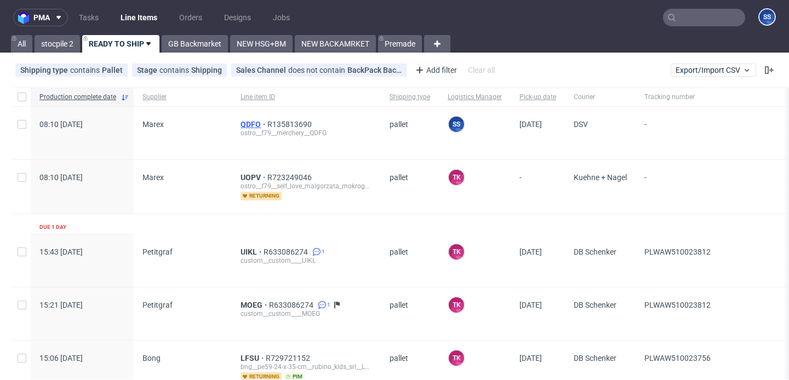
click at [250, 123] on span "QDFO" at bounding box center [254, 124] width 27 height 9
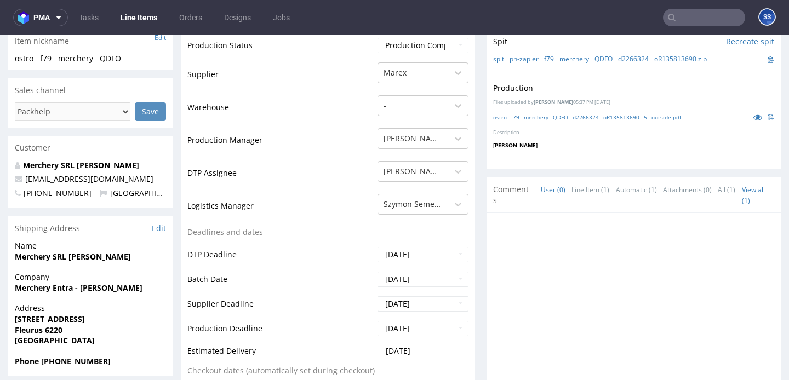
scroll to position [268, 0]
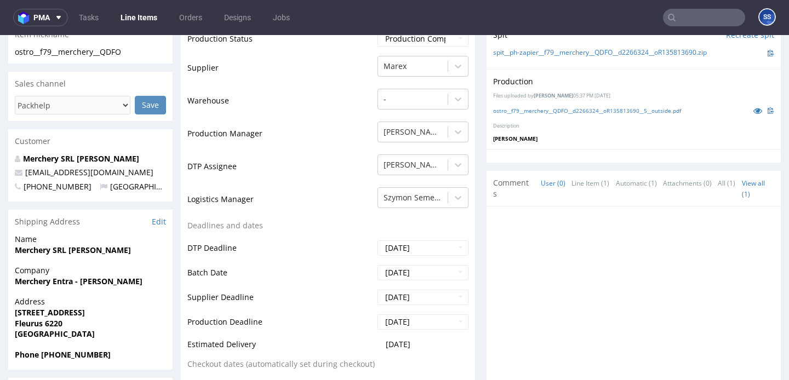
click at [65, 284] on strong "Merchery Entra - Alexandre Palermo" at bounding box center [79, 281] width 128 height 10
copy strong "Merchery Entra - Alexandre Palermo"
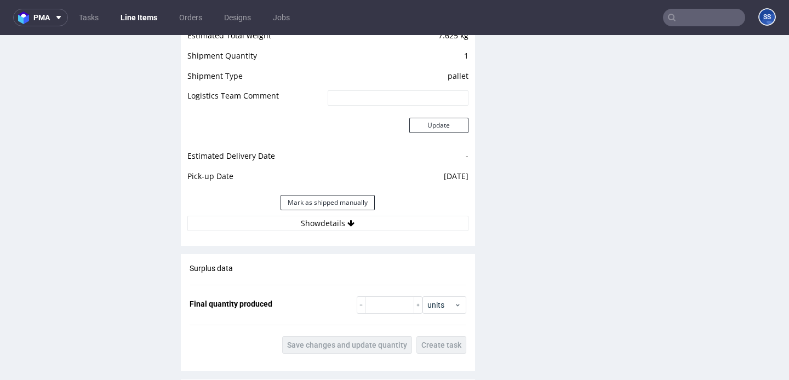
scroll to position [1189, 0]
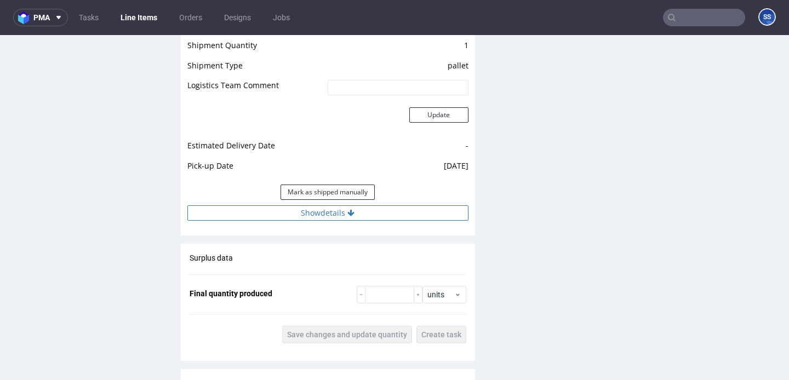
click at [307, 208] on button "Show details" at bounding box center [327, 212] width 281 height 15
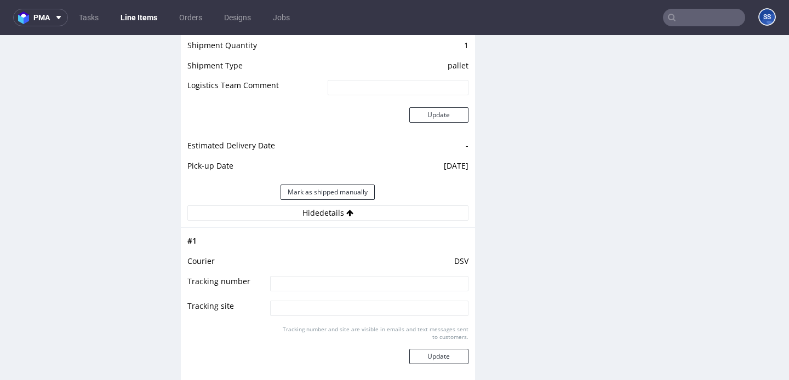
click at [319, 288] on input at bounding box center [369, 283] width 198 height 15
paste input "40257145950415527080"
type input "40257145950415527080"
click at [432, 358] on button "Update" at bounding box center [438, 356] width 59 height 15
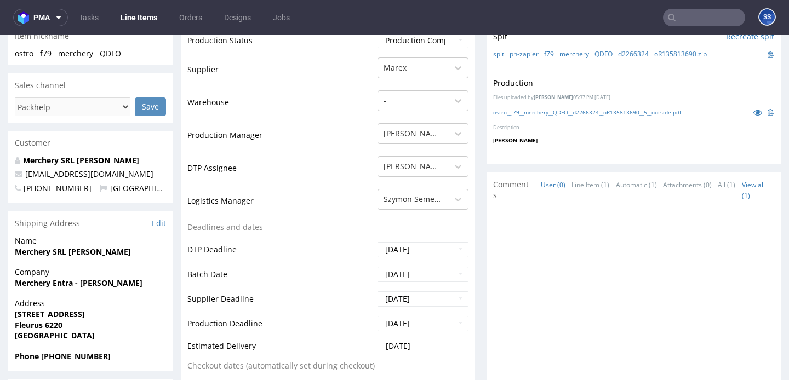
scroll to position [267, 0]
click at [88, 276] on span "Company" at bounding box center [90, 271] width 151 height 11
click at [88, 283] on strong "Merchery Entra - Alexandre Palermo" at bounding box center [79, 282] width 128 height 10
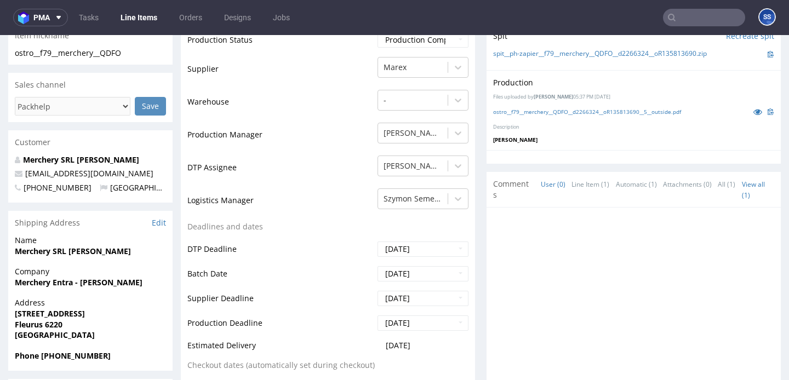
click at [88, 283] on strong "Merchery Entra - Alexandre Palermo" at bounding box center [79, 282] width 128 height 10
copy strong "Merchery Entra - Alexandre Palermo"
click at [57, 315] on strong "Avenue du Spirou 57" at bounding box center [50, 313] width 70 height 10
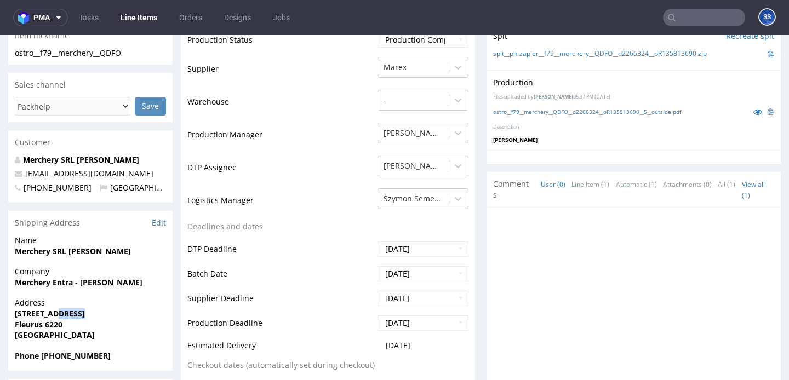
click at [57, 315] on strong "Avenue du Spirou 57" at bounding box center [50, 313] width 70 height 10
copy strong "Avenue du Spirou 57"
click at [26, 329] on span "Fleurus 6220" at bounding box center [90, 324] width 151 height 11
click at [27, 326] on strong "Fleurus 6220" at bounding box center [39, 324] width 48 height 10
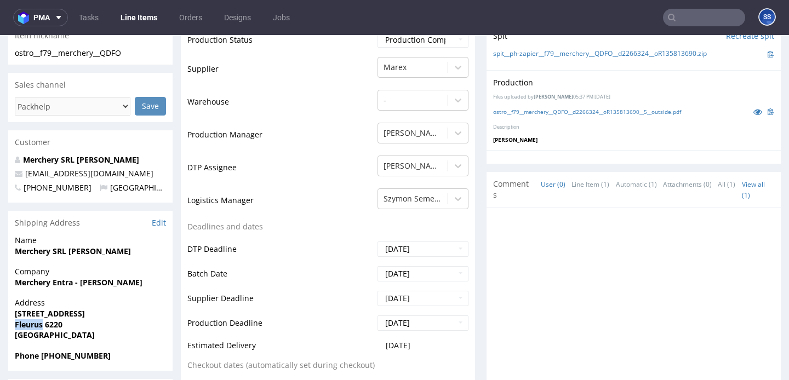
copy strong "Fleurus"
click at [54, 328] on strong "Fleurus 6220" at bounding box center [39, 324] width 48 height 10
copy strong "6220"
drag, startPoint x: 16, startPoint y: 325, endPoint x: 76, endPoint y: 323, distance: 59.8
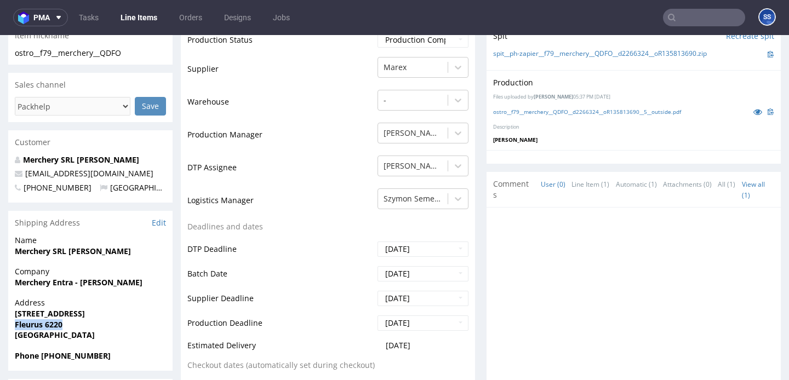
click at [76, 323] on span "Fleurus 6220" at bounding box center [90, 324] width 151 height 11
copy strong "Fleurus 6220"
click at [47, 242] on span "Name" at bounding box center [90, 240] width 151 height 11
click at [46, 246] on span "Merchery SRL [PERSON_NAME]" at bounding box center [90, 251] width 151 height 11
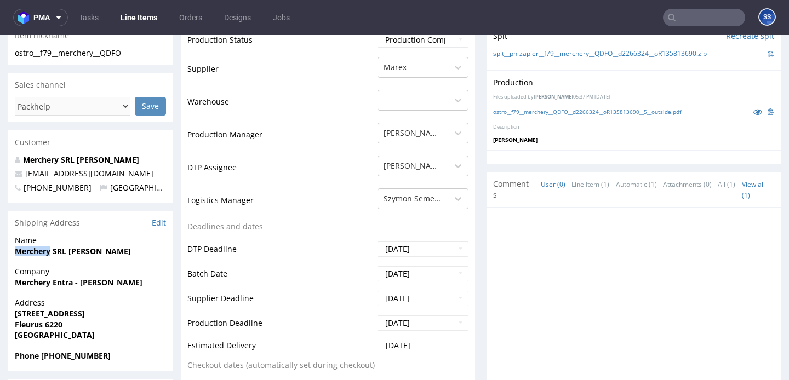
click at [46, 246] on span "Merchery SRL [PERSON_NAME]" at bounding box center [90, 251] width 151 height 11
click at [124, 265] on div "Name Merchery SRL Audrey Palante" at bounding box center [90, 250] width 164 height 31
drag, startPoint x: 135, startPoint y: 249, endPoint x: 71, endPoint y: 251, distance: 64.2
click at [71, 251] on span "Merchery SRL [PERSON_NAME]" at bounding box center [90, 251] width 151 height 11
copy strong "Audrey Palante"
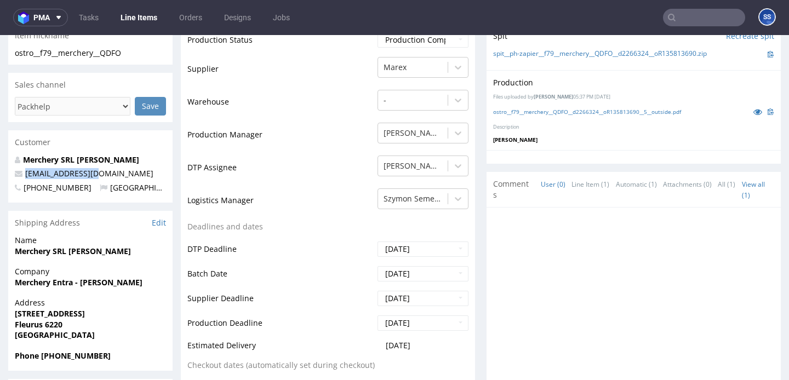
drag, startPoint x: 99, startPoint y: 173, endPoint x: 27, endPoint y: 168, distance: 71.9
click at [27, 168] on p "[EMAIL_ADDRESS][DOMAIN_NAME]" at bounding box center [90, 173] width 151 height 11
copy span "[EMAIL_ADDRESS][DOMAIN_NAME]"
drag, startPoint x: 56, startPoint y: 357, endPoint x: 117, endPoint y: 352, distance: 60.4
click at [117, 352] on span "Phone +32474024207" at bounding box center [90, 356] width 151 height 11
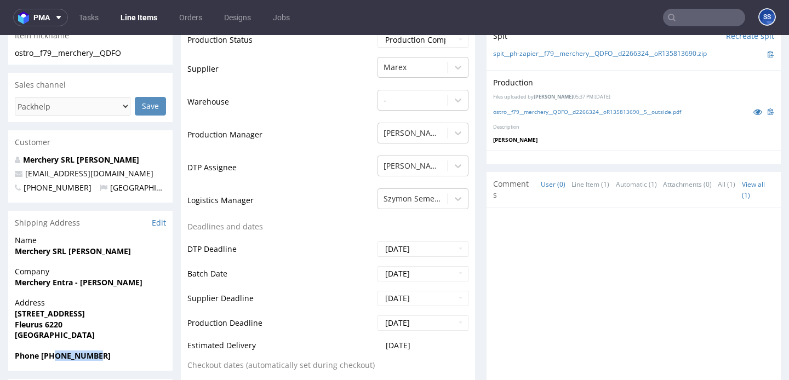
copy strong "474024207"
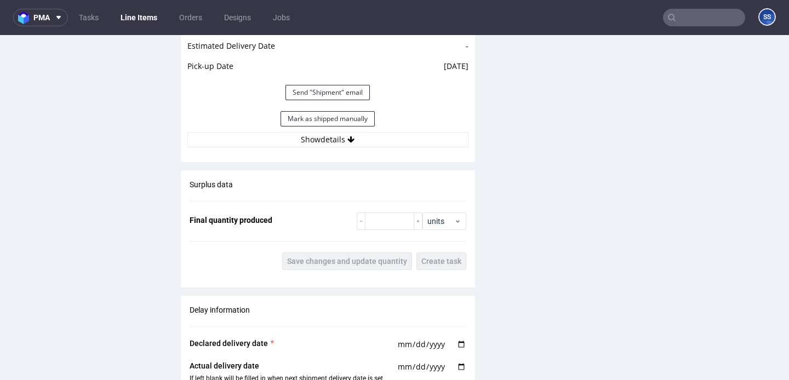
scroll to position [1286, 0]
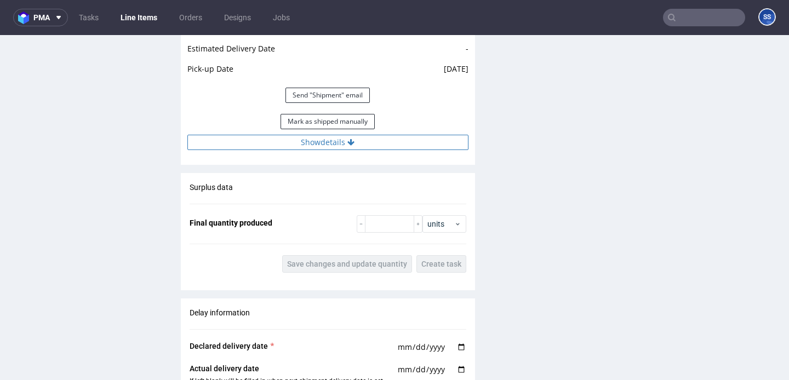
click at [318, 147] on button "Show details" at bounding box center [327, 142] width 281 height 15
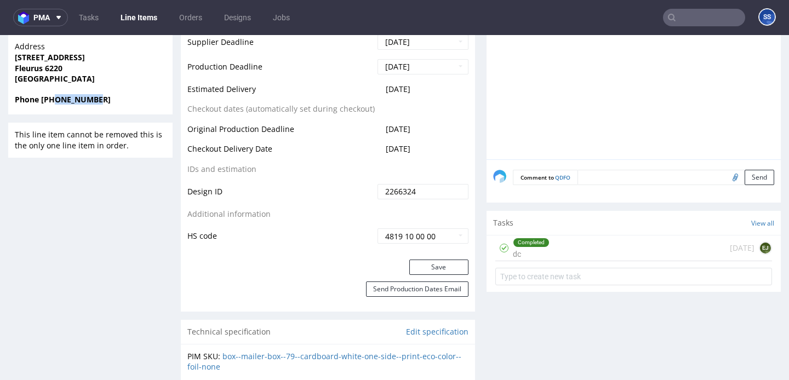
scroll to position [0, 0]
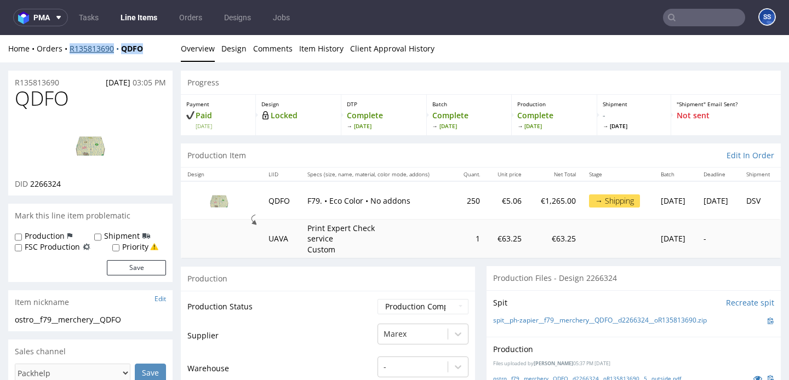
drag, startPoint x: 148, startPoint y: 51, endPoint x: 70, endPoint y: 50, distance: 77.8
click at [70, 50] on div "Home Orders R135813690 QDFO" at bounding box center [90, 48] width 164 height 11
copy div "R135813690 QDFO"
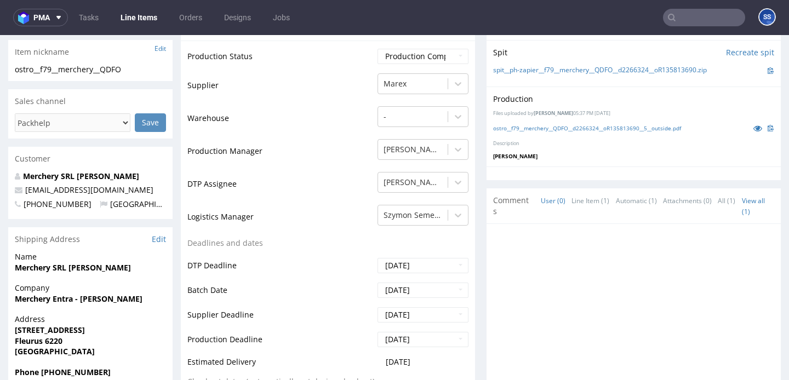
click at [248, 140] on td "Production Manager" at bounding box center [280, 154] width 187 height 33
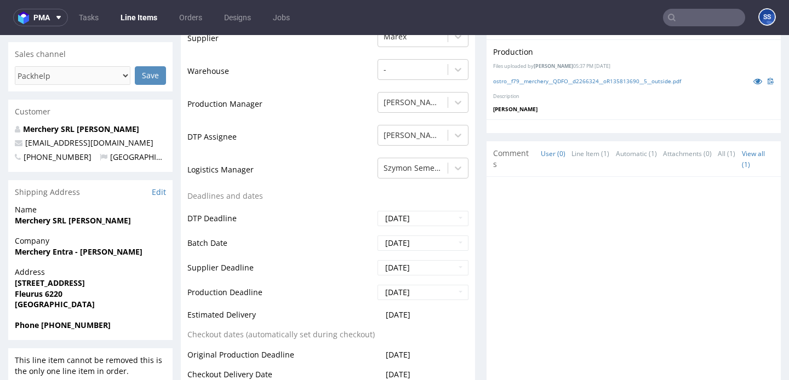
scroll to position [307, 0]
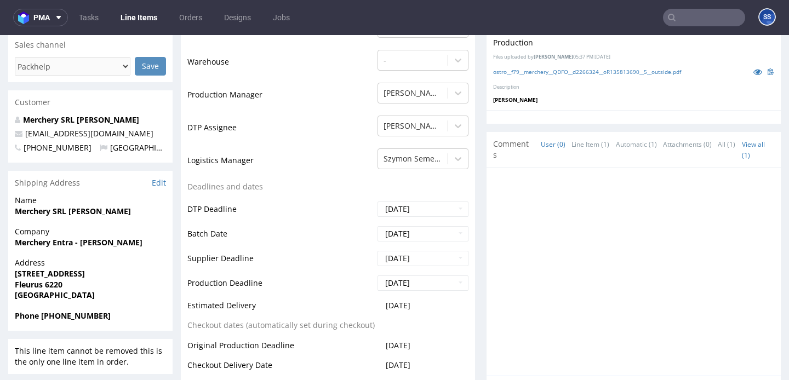
click at [699, 16] on input "text" at bounding box center [704, 18] width 82 height 18
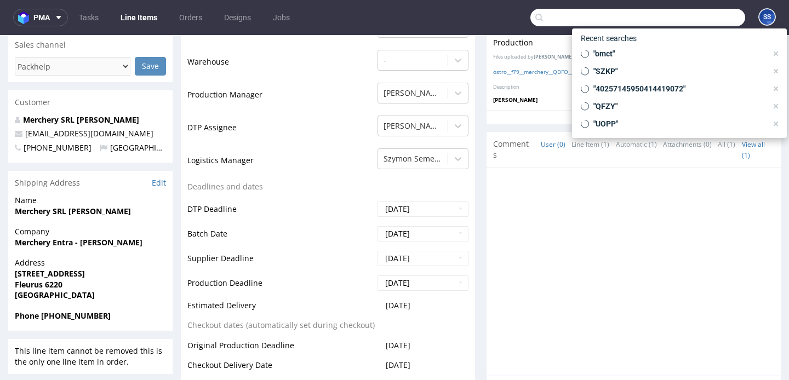
paste input "QFZY"
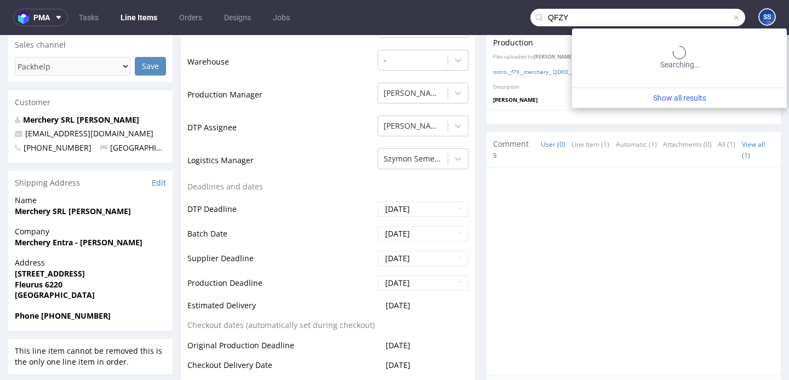
type input "QFZY"
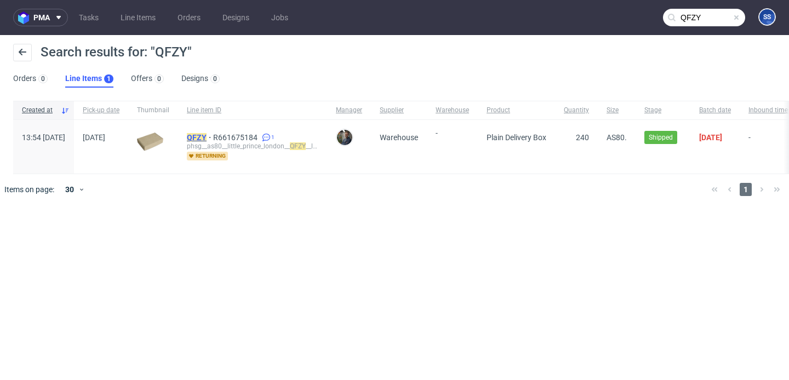
click at [207, 135] on mark "QFZY" at bounding box center [197, 137] width 20 height 9
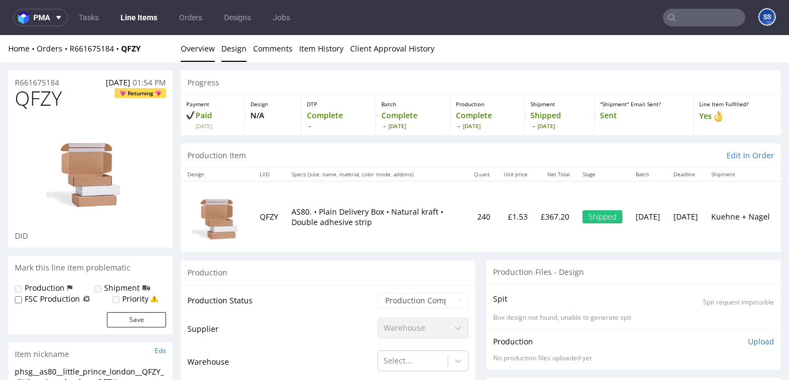
click at [241, 53] on link "Design" at bounding box center [233, 48] width 25 height 27
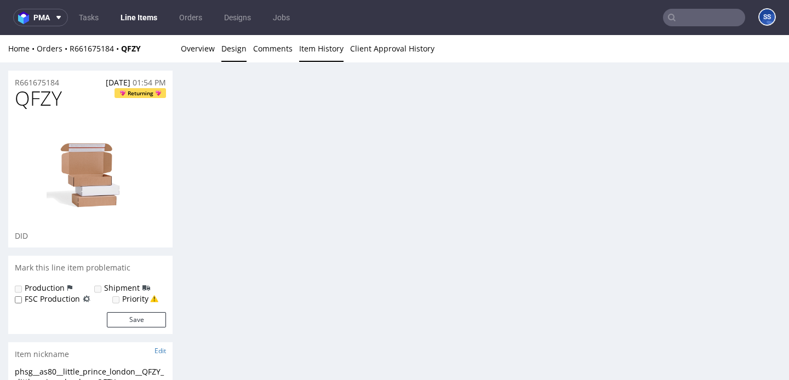
click at [317, 53] on link "Item History" at bounding box center [321, 48] width 44 height 27
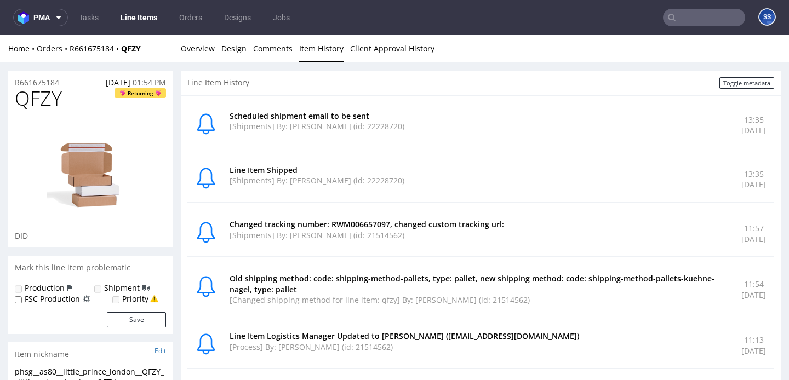
click at [136, 19] on link "Line Items" at bounding box center [139, 18] width 50 height 18
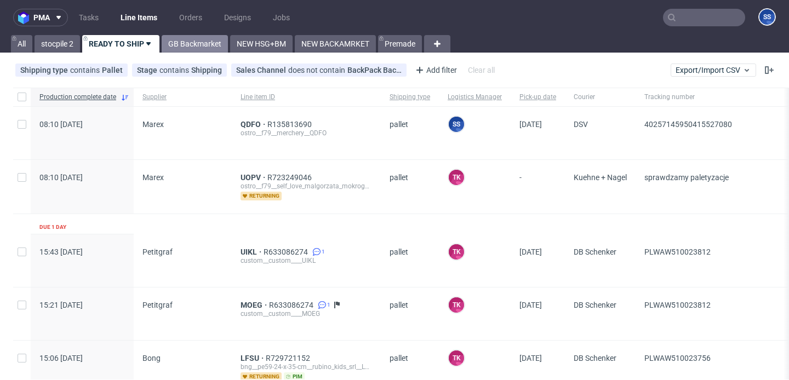
click at [203, 46] on link "GB Backmarket" at bounding box center [195, 44] width 66 height 18
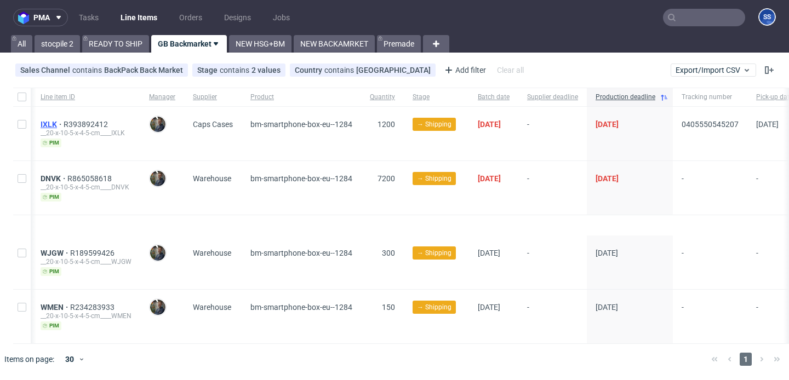
scroll to position [0, 191]
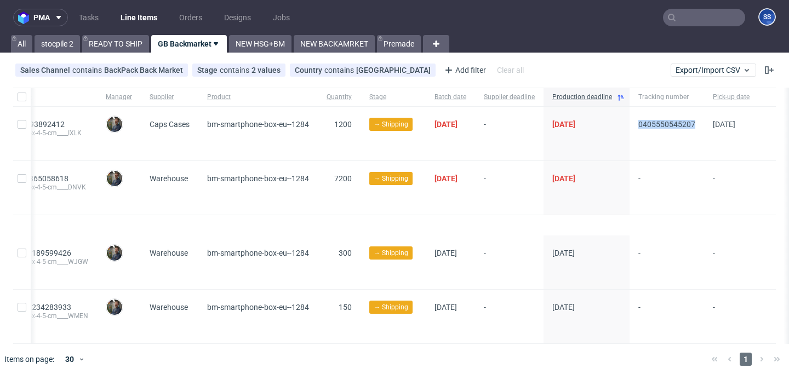
drag, startPoint x: 631, startPoint y: 123, endPoint x: 694, endPoint y: 126, distance: 62.5
click at [694, 126] on div "0405550545207" at bounding box center [666, 134] width 75 height 54
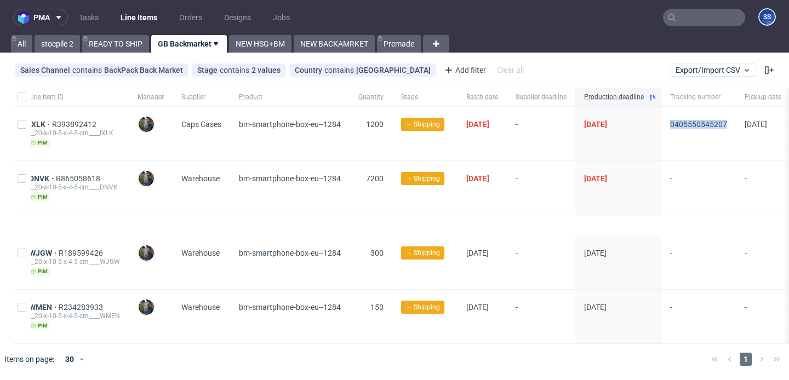
scroll to position [0, 0]
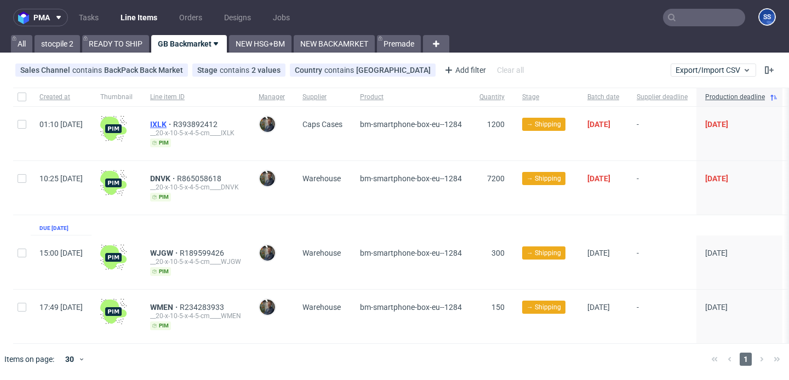
click at [173, 120] on span "IXLK" at bounding box center [161, 124] width 23 height 9
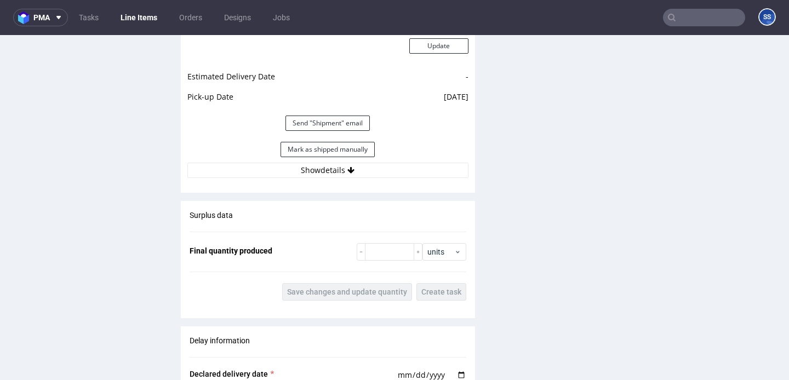
scroll to position [1045, 0]
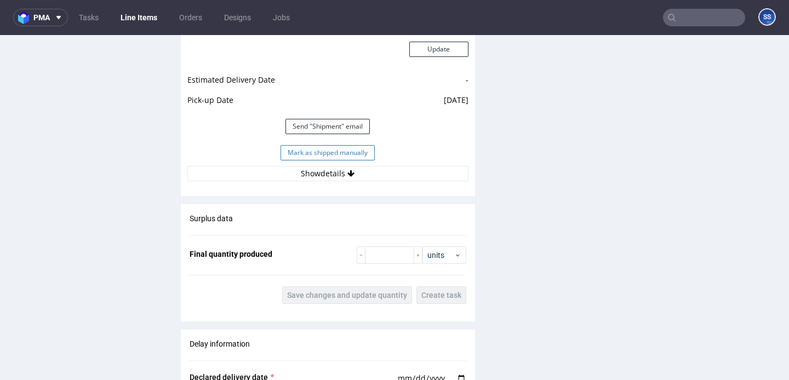
click at [329, 152] on button "Mark as shipped manually" at bounding box center [328, 152] width 94 height 15
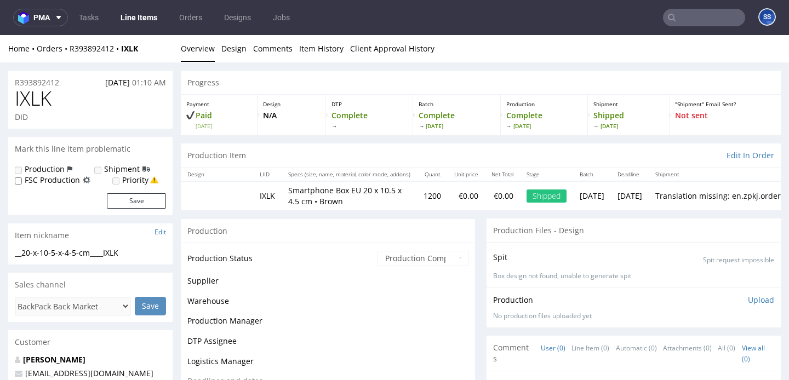
scroll to position [837, 0]
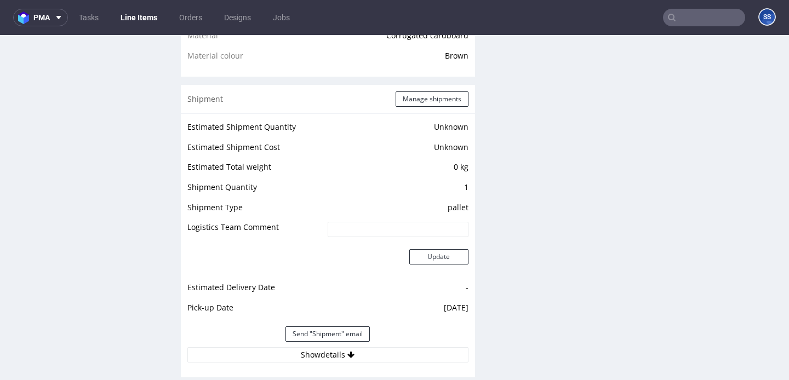
click at [145, 14] on link "Line Items" at bounding box center [139, 18] width 50 height 18
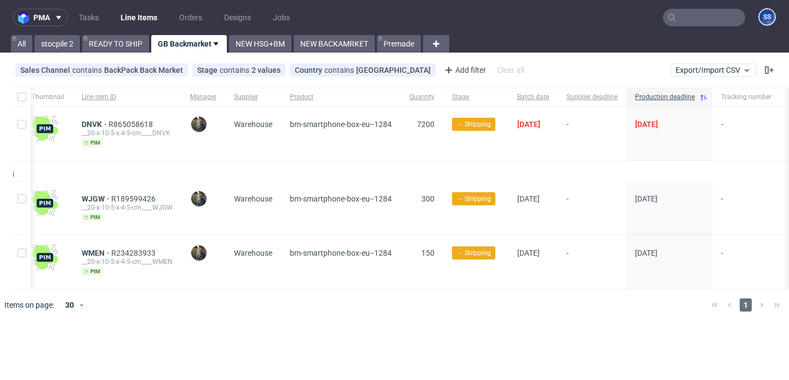
scroll to position [0, 70]
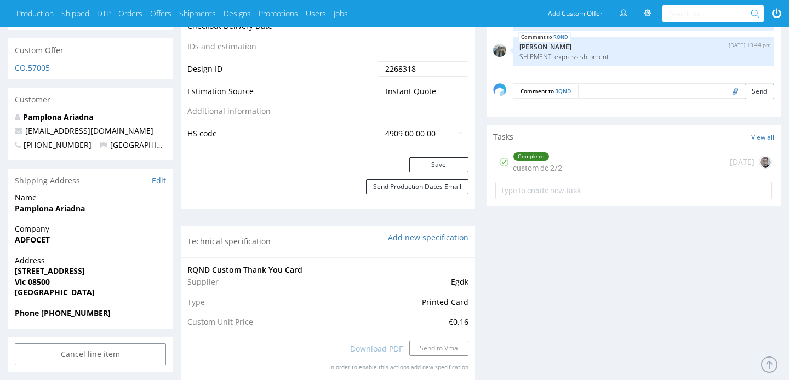
scroll to position [624, 0]
drag, startPoint x: 59, startPoint y: 218, endPoint x: 8, endPoint y: 220, distance: 50.5
click at [8, 223] on div "Company ADFOCET" at bounding box center [90, 238] width 164 height 31
copy strong "ADFOCET"
drag, startPoint x: 93, startPoint y: 187, endPoint x: 7, endPoint y: 190, distance: 86.6
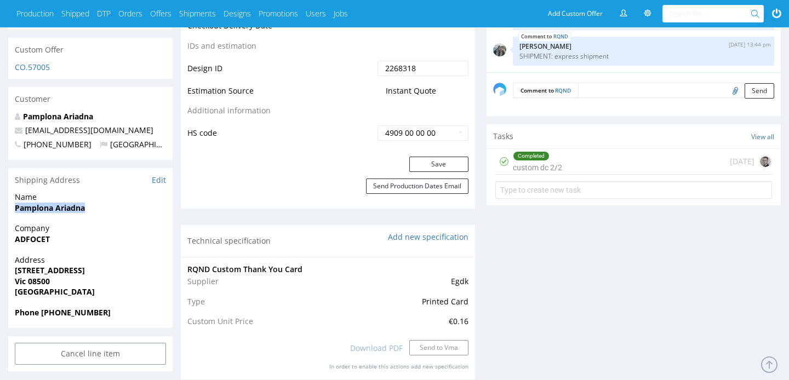
copy strong "Pamplona Ariadna"
click at [85, 265] on strong "[STREET_ADDRESS]" at bounding box center [50, 270] width 70 height 10
drag, startPoint x: 77, startPoint y: 248, endPoint x: 10, endPoint y: 251, distance: 66.3
click at [10, 255] on div "Address [STREET_ADDRESS]" at bounding box center [90, 281] width 164 height 53
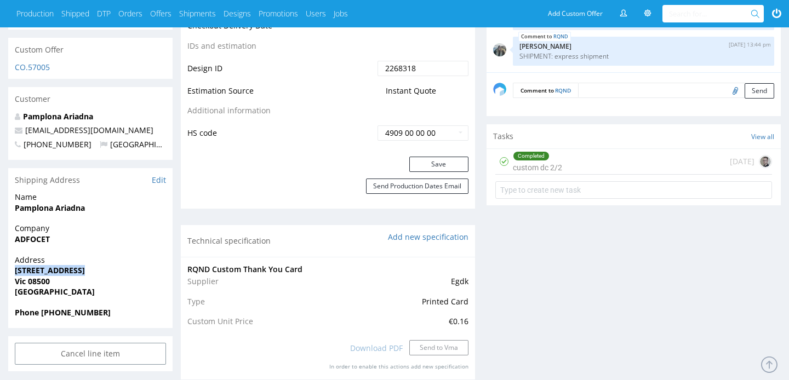
copy strong "[STREET_ADDRESS]"
click at [38, 276] on strong "Vic 08500" at bounding box center [32, 281] width 35 height 10
copy strong "08500"
click at [22, 276] on strong "Vic 08500" at bounding box center [32, 281] width 35 height 10
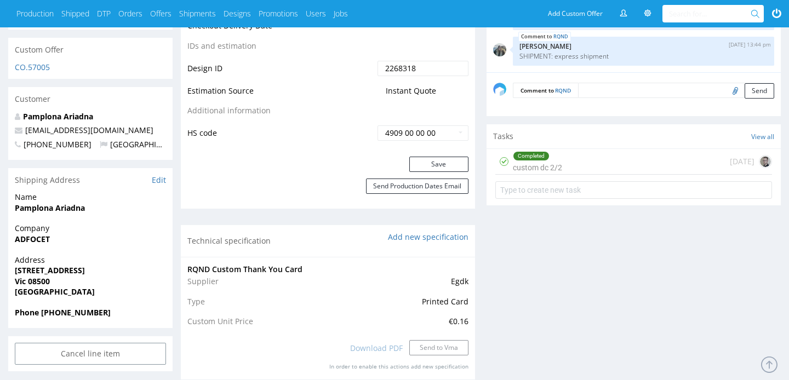
click at [22, 276] on strong "Vic 08500" at bounding box center [32, 281] width 35 height 10
copy strong "Vic"
drag, startPoint x: 98, startPoint y: 110, endPoint x: 22, endPoint y: 109, distance: 75.6
click at [22, 125] on p "projectes@adfo.cat" at bounding box center [90, 130] width 151 height 11
copy link "projectes@adfo.cat"
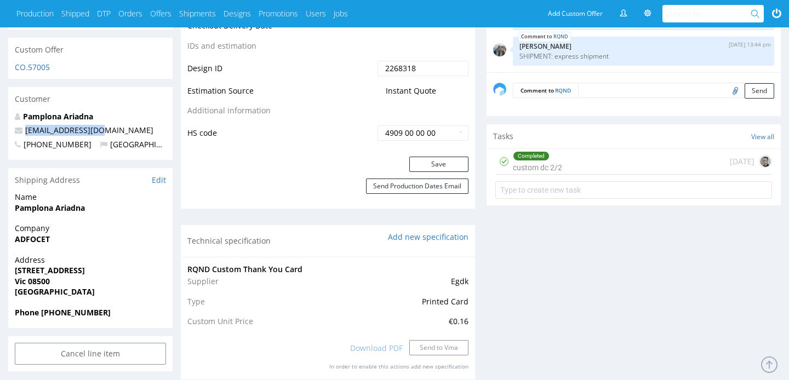
click at [84, 307] on strong "Phone +34682885675" at bounding box center [63, 312] width 96 height 10
copy strong "34682885675"
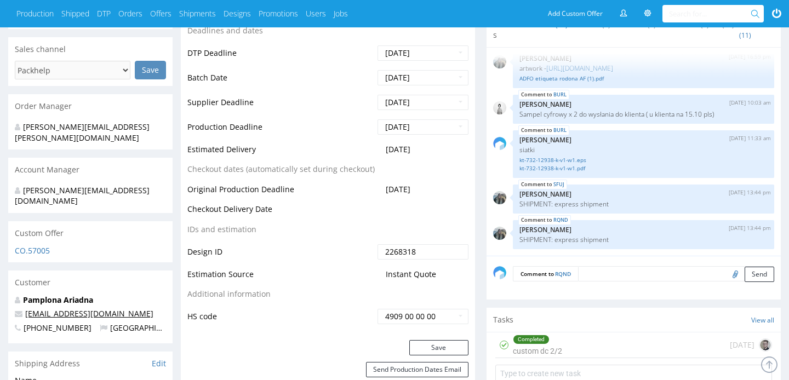
scroll to position [0, 0]
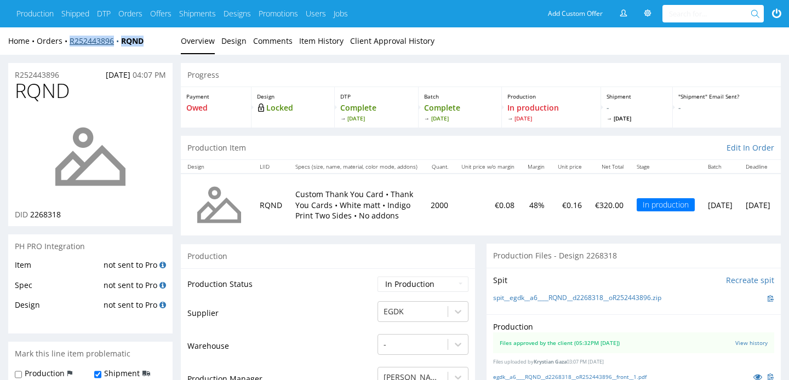
drag, startPoint x: 152, startPoint y: 40, endPoint x: 69, endPoint y: 43, distance: 82.8
click at [69, 43] on div "Home Orders R252443896 RQND" at bounding box center [90, 41] width 164 height 11
copy div "R252443896 RQND"
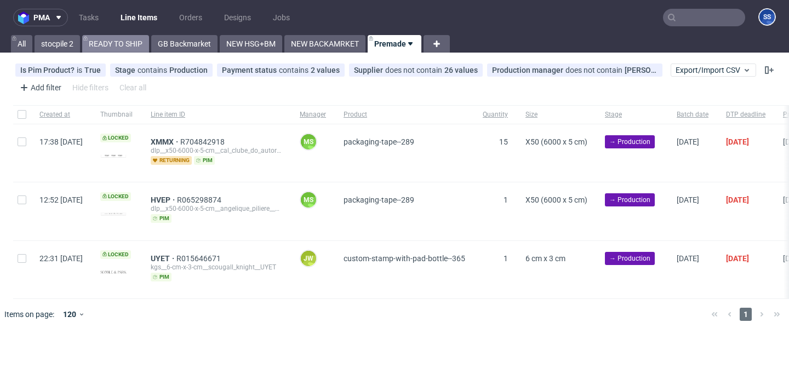
click at [113, 42] on link "READY TO SHIP" at bounding box center [115, 44] width 67 height 18
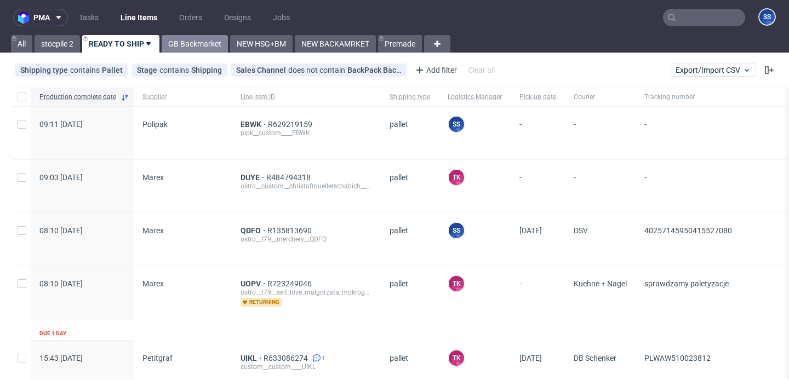
click at [194, 43] on link "GB Backmarket" at bounding box center [195, 44] width 66 height 18
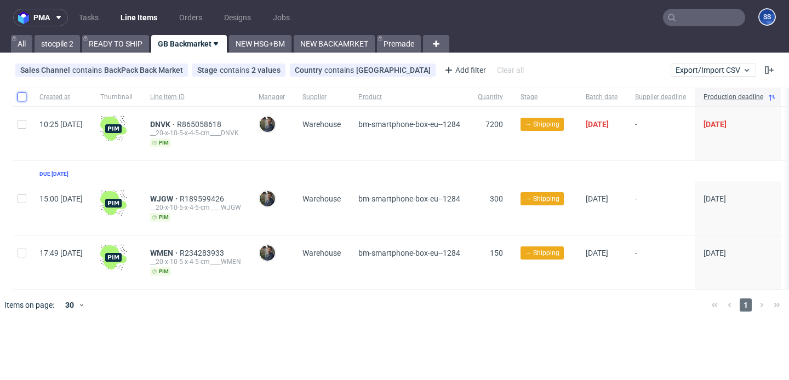
click at [20, 98] on input "checkbox" at bounding box center [22, 97] width 9 height 9
checkbox input "true"
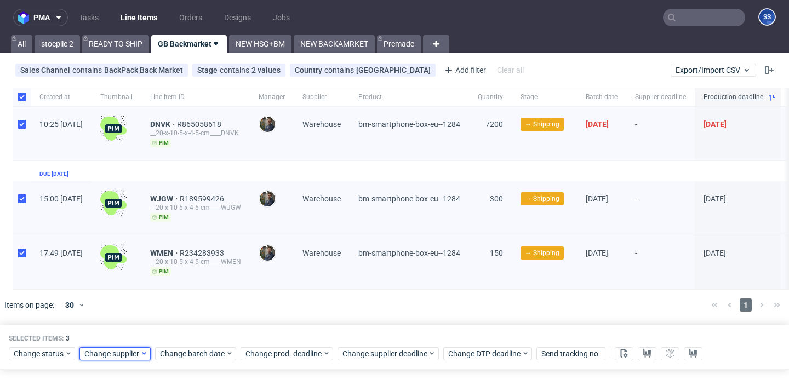
click at [113, 359] on div "Change supplier" at bounding box center [114, 353] width 71 height 13
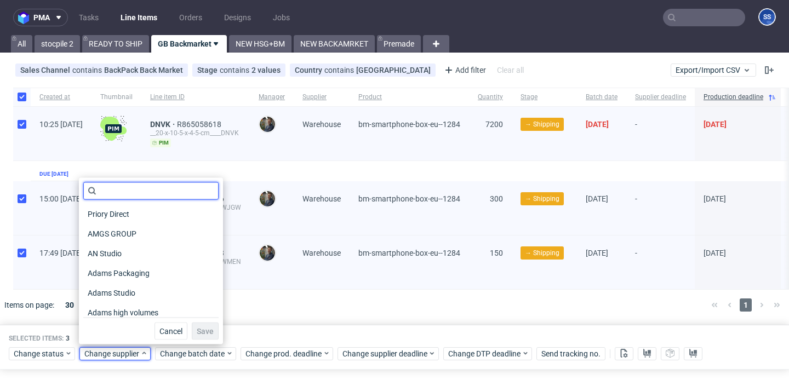
click at [123, 196] on input "text" at bounding box center [150, 191] width 135 height 18
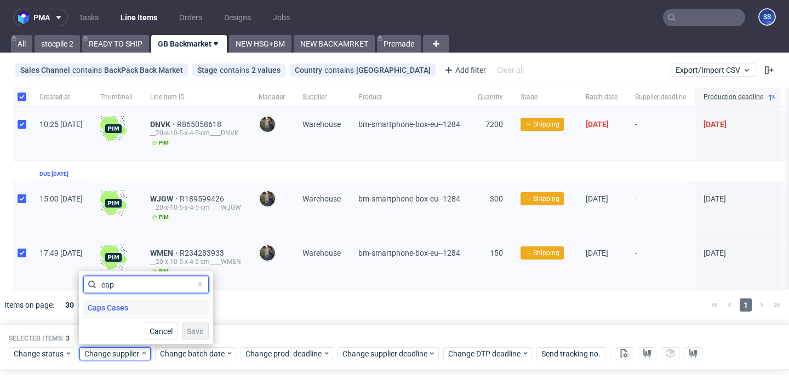
type input "cap"
click at [118, 304] on span "Caps Cases" at bounding box center [107, 307] width 49 height 15
click at [194, 328] on span "Save" at bounding box center [195, 332] width 17 height 8
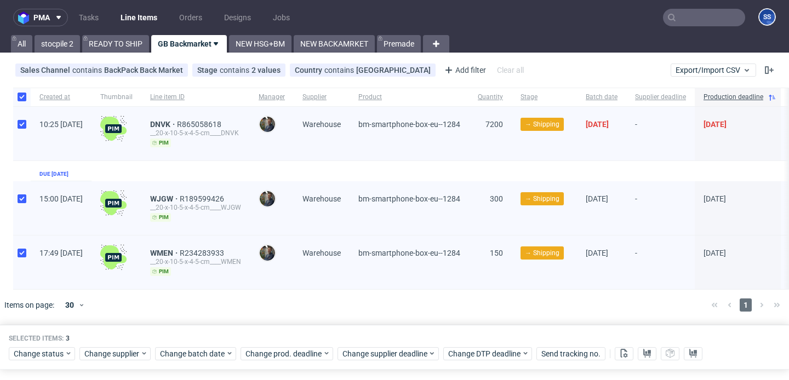
click at [256, 301] on div at bounding box center [410, 305] width 584 height 31
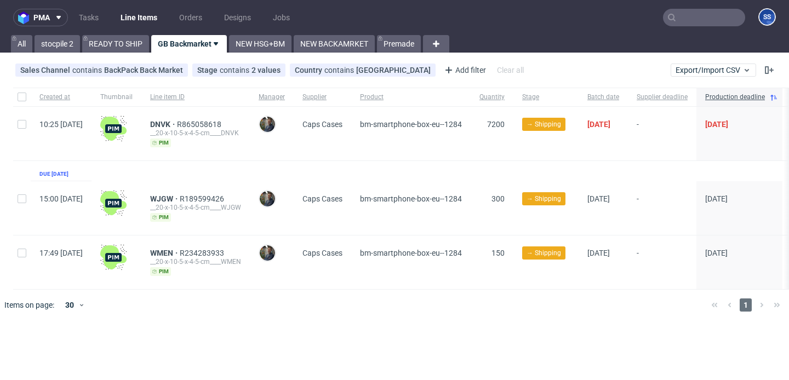
click at [701, 21] on input "text" at bounding box center [704, 18] width 82 height 18
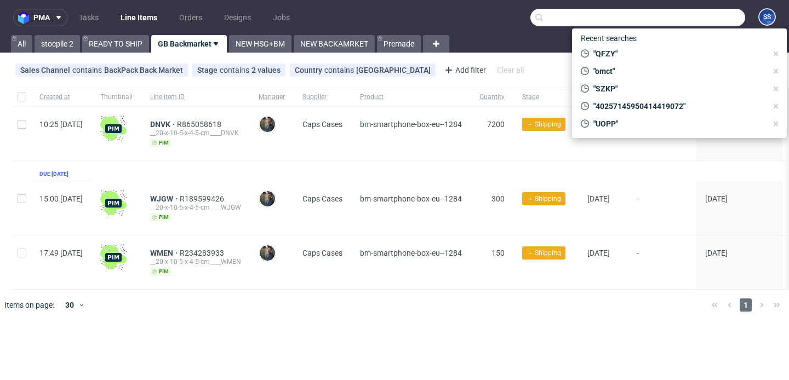
paste input "QOGY"
type input "QOGY"
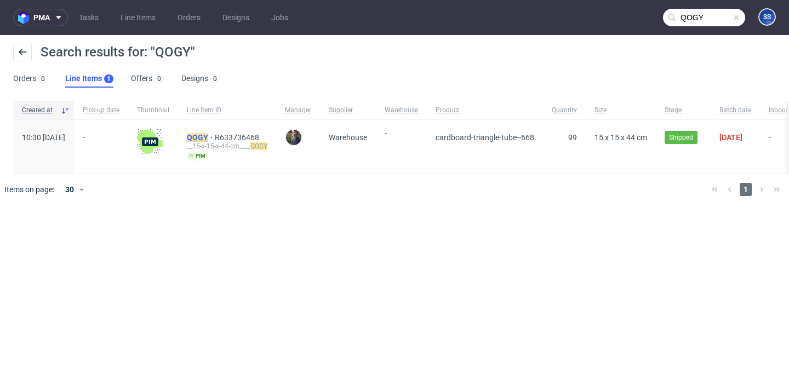
click at [208, 137] on mark "QOGY" at bounding box center [197, 137] width 21 height 9
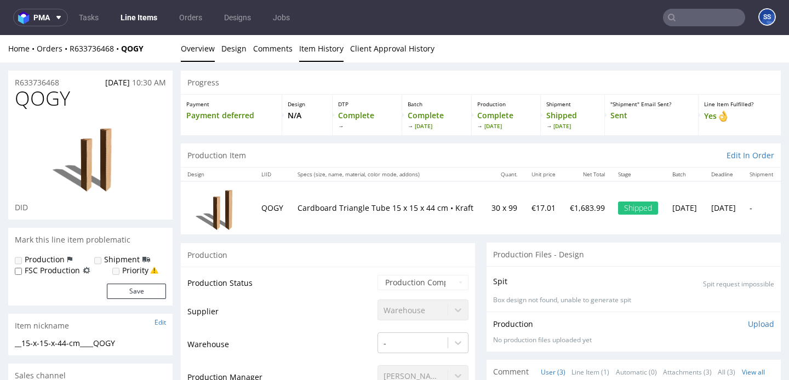
click at [313, 43] on link "Item History" at bounding box center [321, 48] width 44 height 27
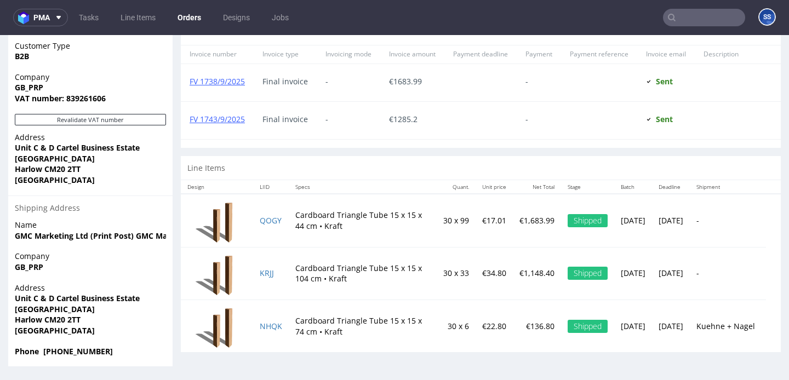
scroll to position [3, 0]
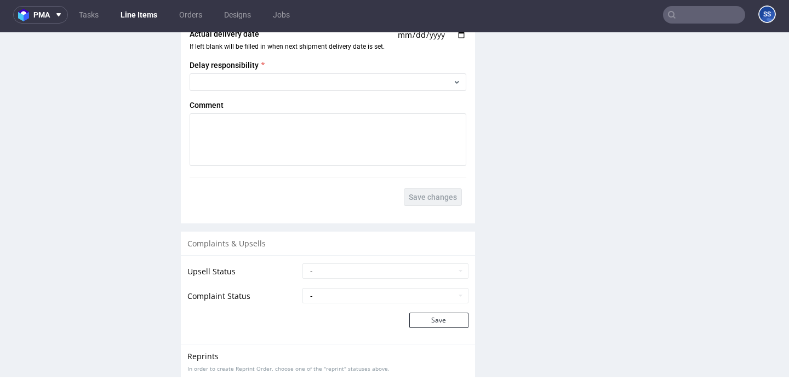
scroll to position [1585, 0]
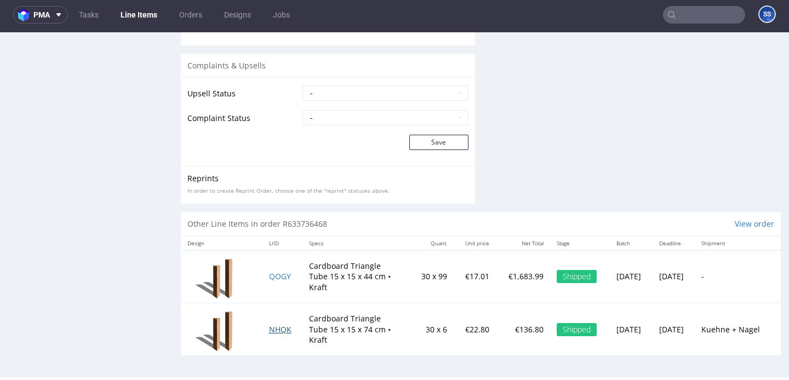
click at [274, 328] on span "NHQK" at bounding box center [280, 329] width 22 height 10
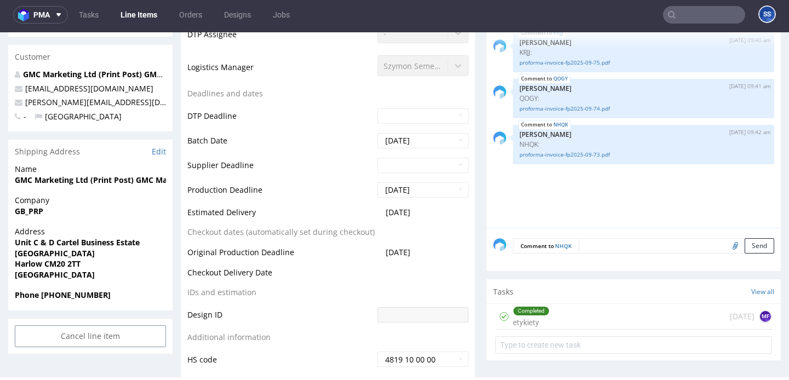
scroll to position [375, 0]
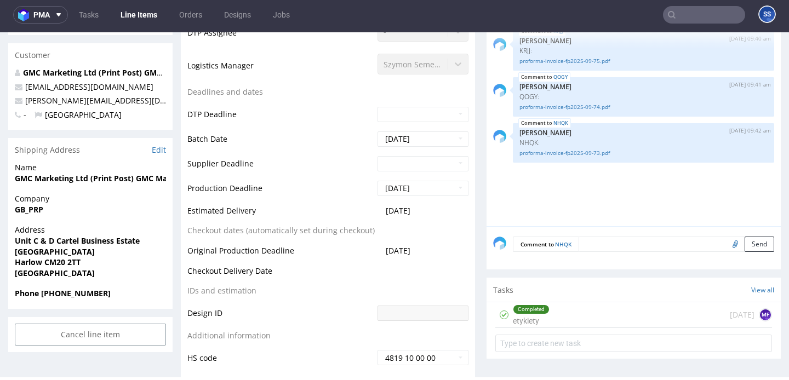
click at [563, 317] on div "Completed etykiety 15 days ago MF" at bounding box center [633, 315] width 277 height 26
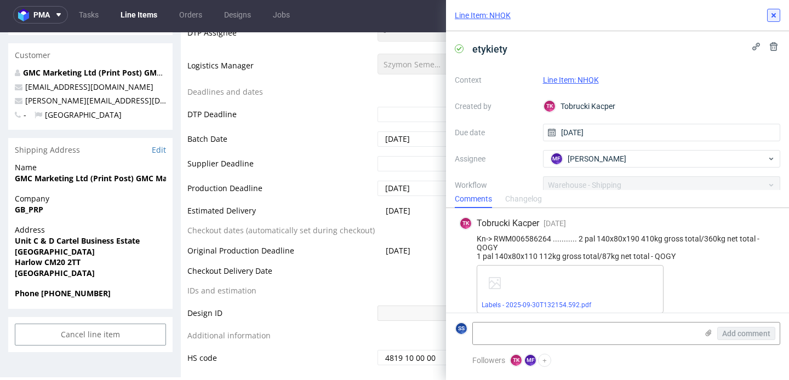
click at [777, 15] on icon at bounding box center [773, 15] width 9 height 9
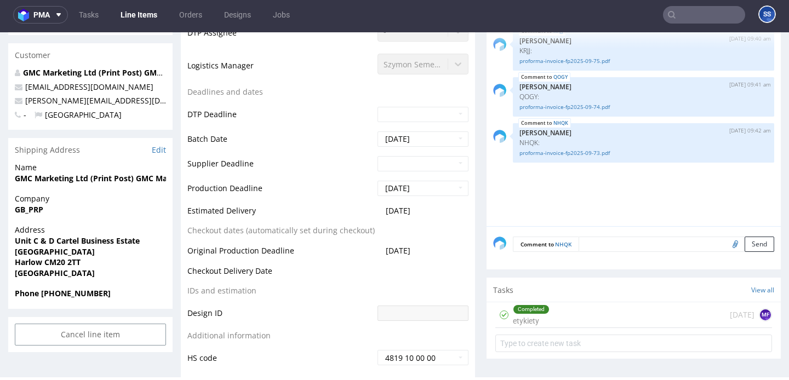
click at [134, 19] on link "Line Items" at bounding box center [139, 15] width 50 height 18
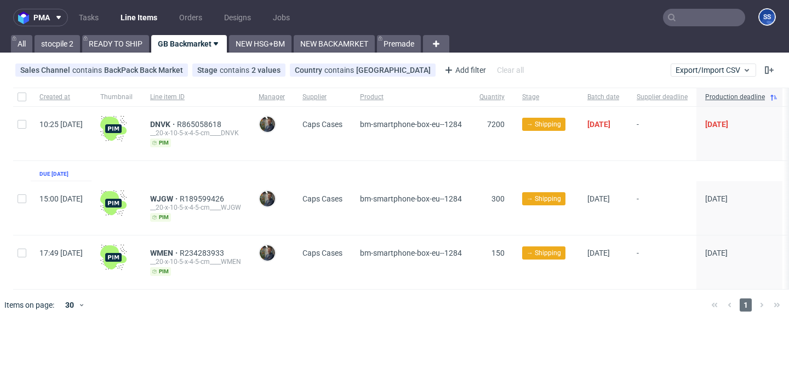
click at [17, 90] on div at bounding box center [22, 97] width 18 height 19
checkbox input "true"
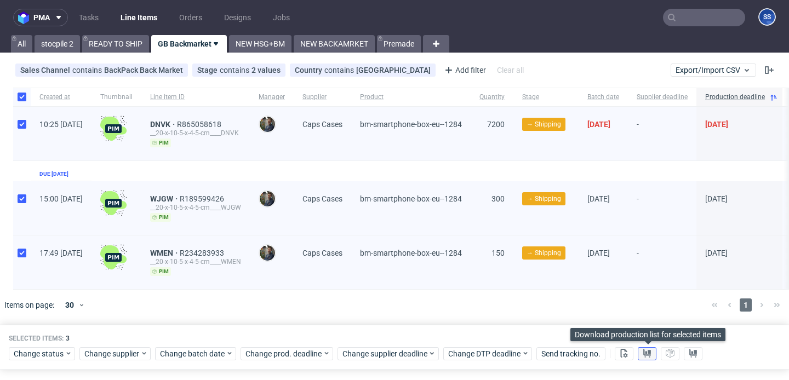
click at [651, 354] on use at bounding box center [647, 353] width 8 height 9
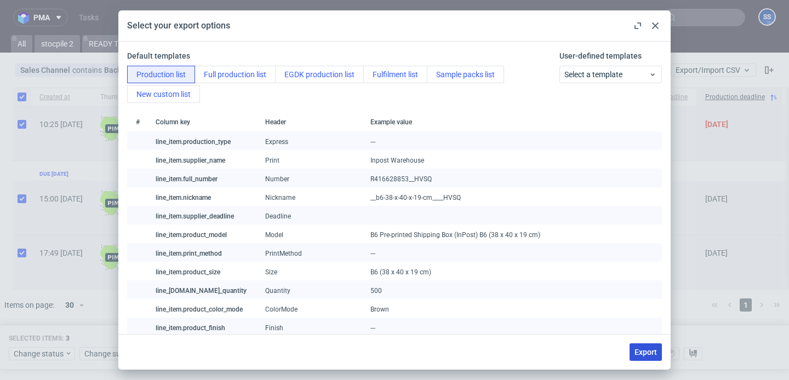
click at [643, 352] on span "Export" at bounding box center [645, 352] width 22 height 8
checkbox input "false"
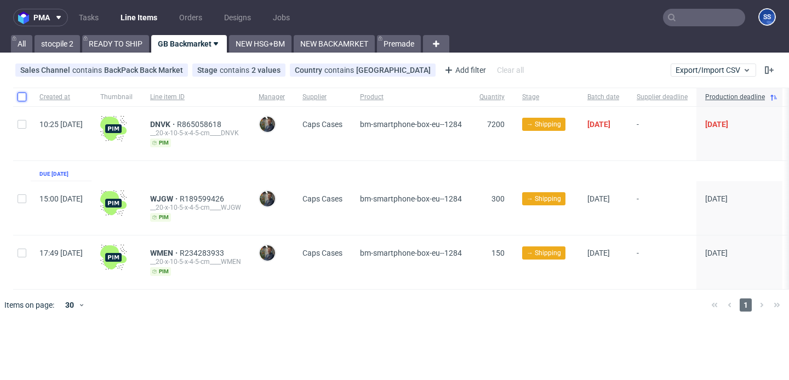
click at [21, 95] on input "checkbox" at bounding box center [22, 97] width 9 height 9
checkbox input "true"
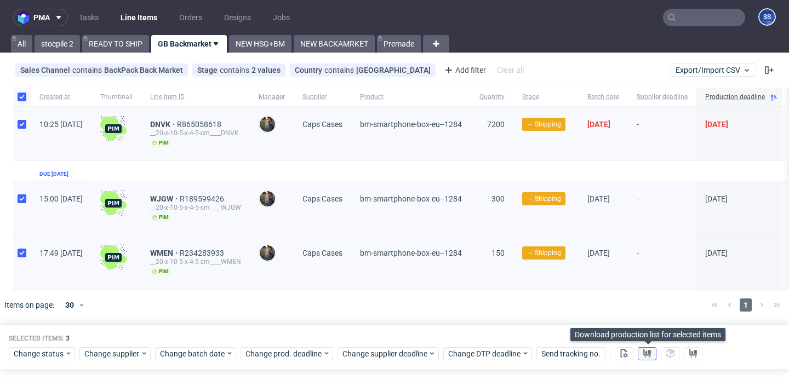
click at [645, 351] on use at bounding box center [647, 353] width 8 height 9
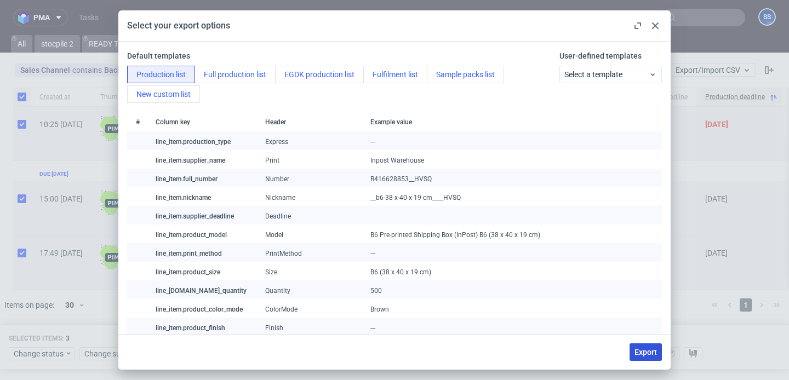
click at [634, 351] on button "Export" at bounding box center [645, 353] width 32 height 18
checkbox input "false"
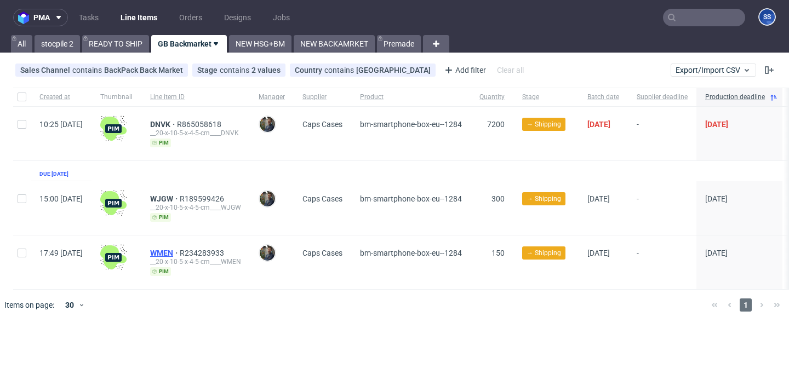
click at [180, 250] on span "WMEN" at bounding box center [165, 253] width 30 height 9
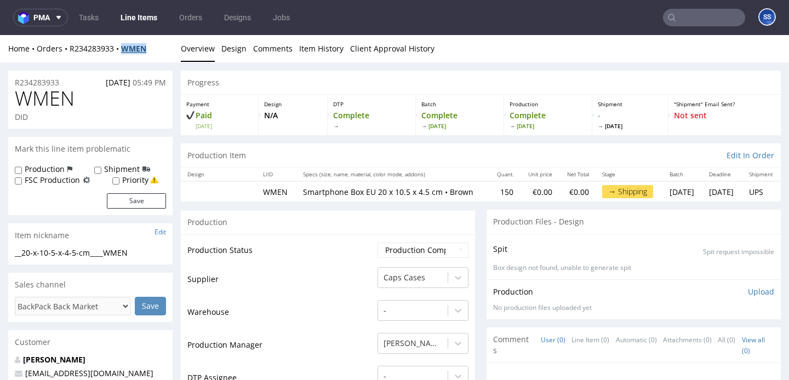
drag, startPoint x: 154, startPoint y: 49, endPoint x: 126, endPoint y: 51, distance: 28.5
click at [126, 51] on div "Home Orders R234283933 WMEN" at bounding box center [90, 48] width 164 height 11
copy strong "WMEN"
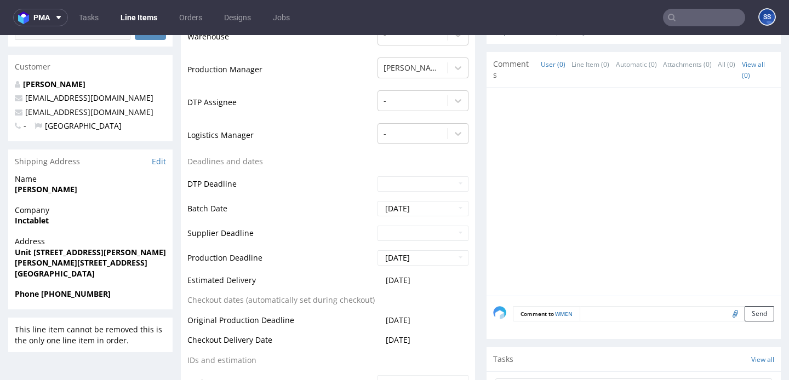
scroll to position [275, 0]
drag, startPoint x: 70, startPoint y: 265, endPoint x: 105, endPoint y: 263, distance: 35.1
click at [105, 263] on strong "Milton Keynes MK5 8NH" at bounding box center [81, 263] width 133 height 10
copy strong "MK5 8NH"
click at [43, 223] on strong "Inctablet" at bounding box center [32, 221] width 34 height 10
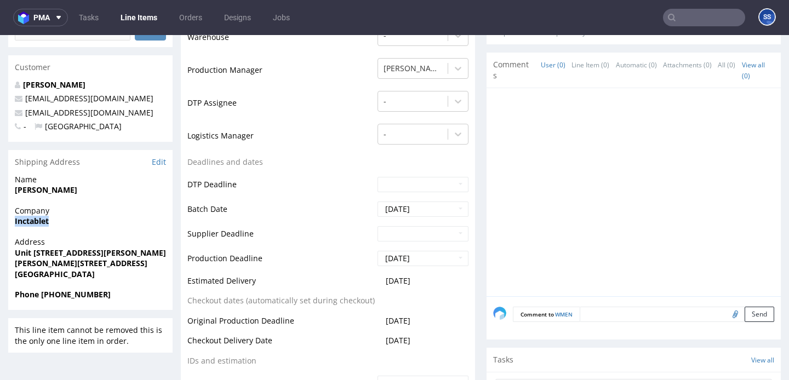
click at [43, 223] on strong "Inctablet" at bounding box center [32, 221] width 34 height 10
copy strong "Inctablet"
click at [51, 192] on strong "Adam Hamdoud" at bounding box center [46, 190] width 62 height 10
click at [29, 250] on strong "Unit 3 Newton Court Kelvin Drive Knowlhill" at bounding box center [122, 253] width 214 height 10
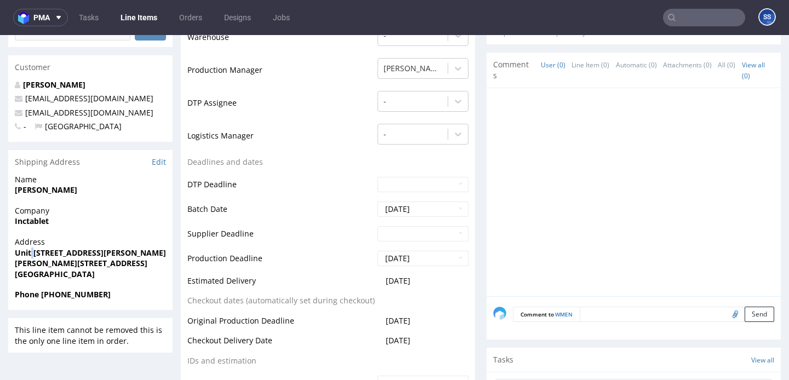
click at [29, 250] on strong "Unit 3 Newton Court Kelvin Drive Knowlhill" at bounding box center [122, 253] width 214 height 10
copy strong "Unit 3 Newton Court Kelvin Drive Knowlhill"
drag, startPoint x: 13, startPoint y: 264, endPoint x: 44, endPoint y: 264, distance: 31.2
click at [44, 264] on div "Address Unit 3 Newton Court Kelvin Drive Knowlhill Milton Keynes MK5 8NH United…" at bounding box center [90, 263] width 164 height 53
click at [68, 265] on strong "Milton Keynes MK5 8NH" at bounding box center [81, 263] width 133 height 10
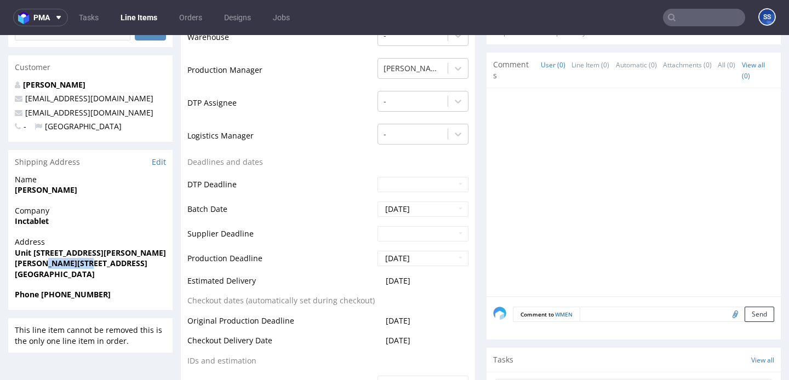
drag, startPoint x: 68, startPoint y: 265, endPoint x: 56, endPoint y: 265, distance: 12.1
click at [56, 265] on strong "Milton Keynes MK5 8NH" at bounding box center [81, 263] width 133 height 10
drag, startPoint x: 15, startPoint y: 265, endPoint x: 67, endPoint y: 264, distance: 51.5
click at [67, 264] on strong "Milton Keynes MK5 8NH" at bounding box center [81, 263] width 133 height 10
copy strong "Milton Keynes"
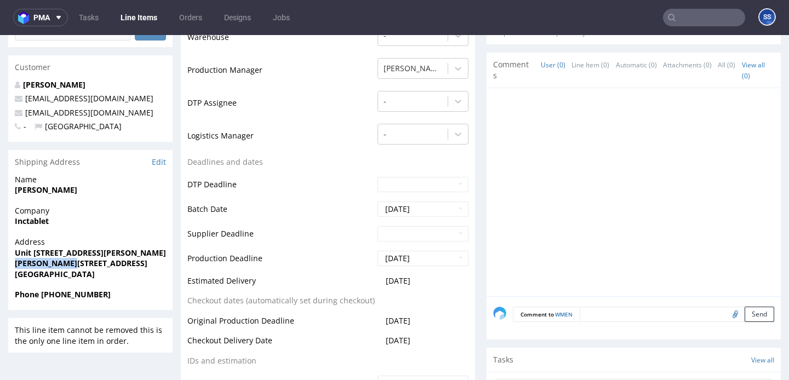
click at [52, 192] on strong "Adam Hamdoud" at bounding box center [46, 190] width 62 height 10
copy strong "Adam Hamdoud"
drag, startPoint x: 39, startPoint y: 296, endPoint x: 86, endPoint y: 291, distance: 46.8
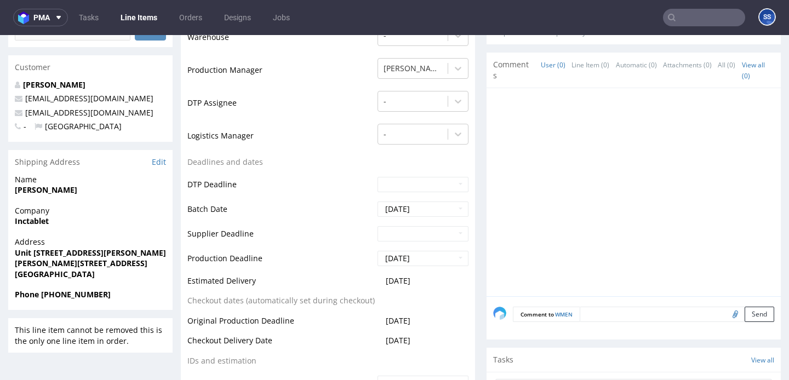
click at [86, 291] on strong "Phone +44 7715471638" at bounding box center [63, 294] width 96 height 10
drag, startPoint x: 112, startPoint y: 297, endPoint x: 41, endPoint y: 294, distance: 71.3
click at [41, 294] on span "Phone +44 7715471638" at bounding box center [90, 294] width 151 height 11
copy strong "+44 7715471638"
drag, startPoint x: 111, startPoint y: 112, endPoint x: 24, endPoint y: 115, distance: 87.2
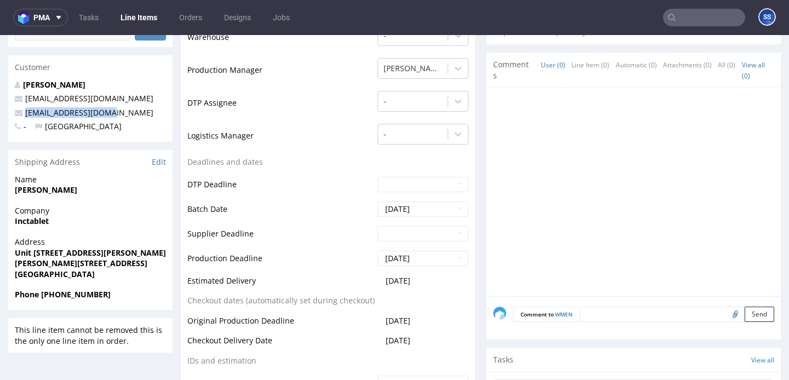
click at [24, 115] on p "info@inctablet.co.uk" at bounding box center [90, 112] width 151 height 11
copy link "info@inctablet.co.uk"
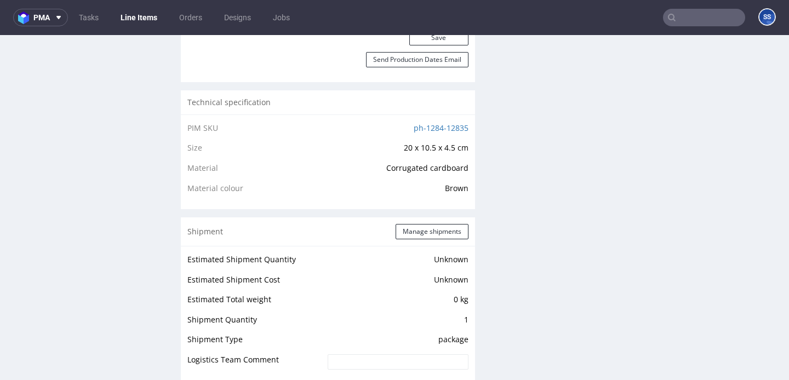
scroll to position [699, 0]
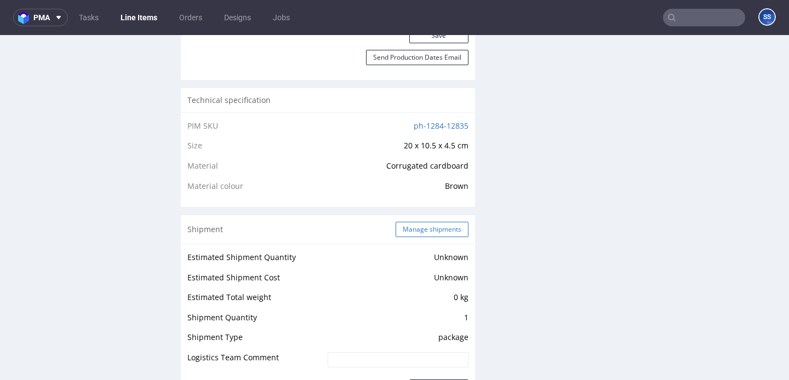
click at [407, 237] on button "Manage shipments" at bounding box center [432, 229] width 73 height 15
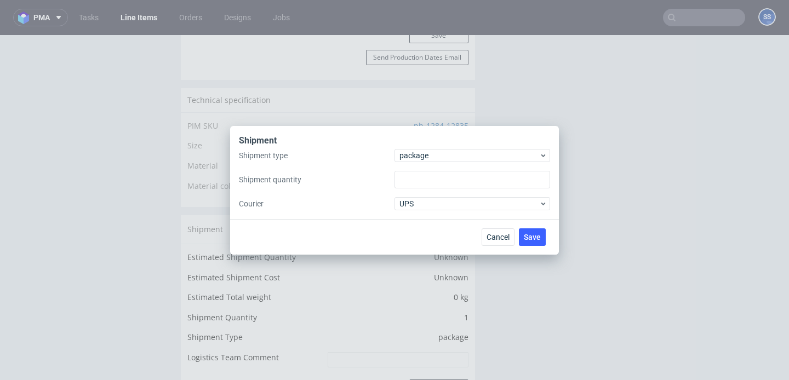
type input "1"
click at [436, 156] on span "package" at bounding box center [469, 155] width 140 height 11
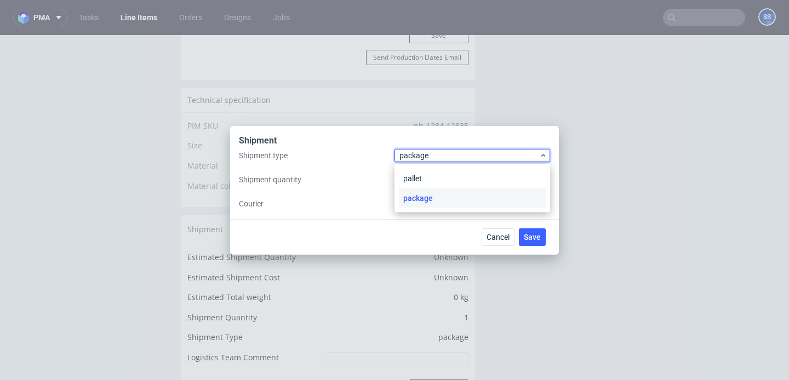
click at [336, 169] on div "Shipment type package Shipment quantity 1 Courier UPS" at bounding box center [394, 179] width 311 height 61
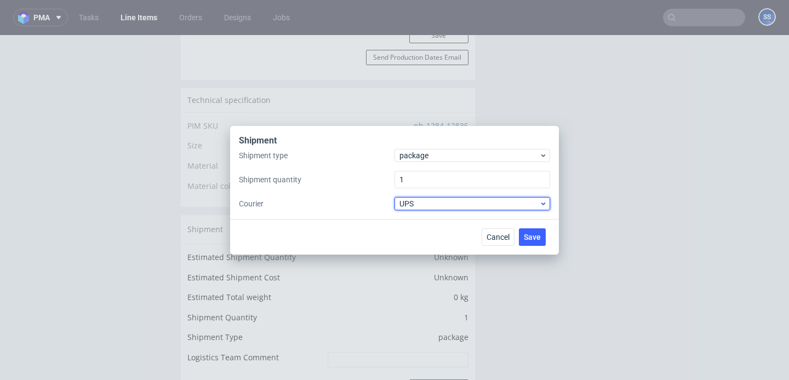
click at [414, 208] on span "UPS" at bounding box center [469, 203] width 140 height 11
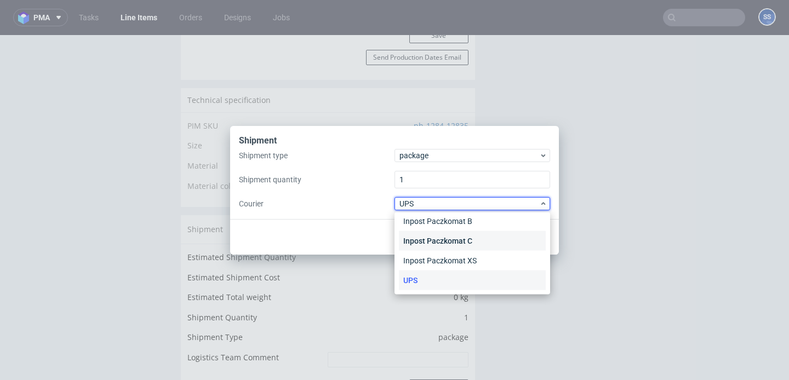
scroll to position [0, 0]
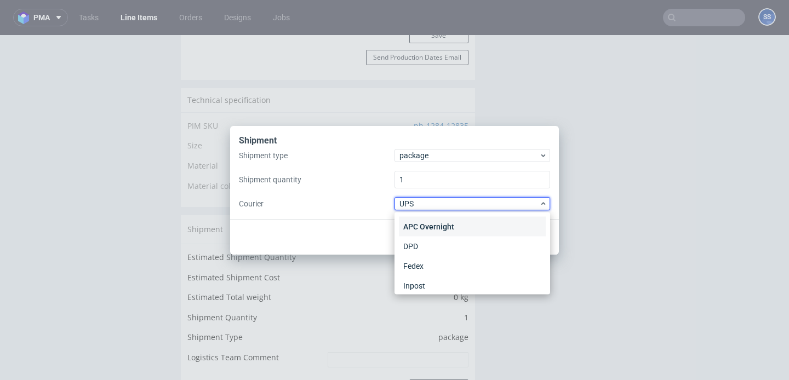
click at [425, 228] on div "APC Overnight" at bounding box center [472, 227] width 147 height 20
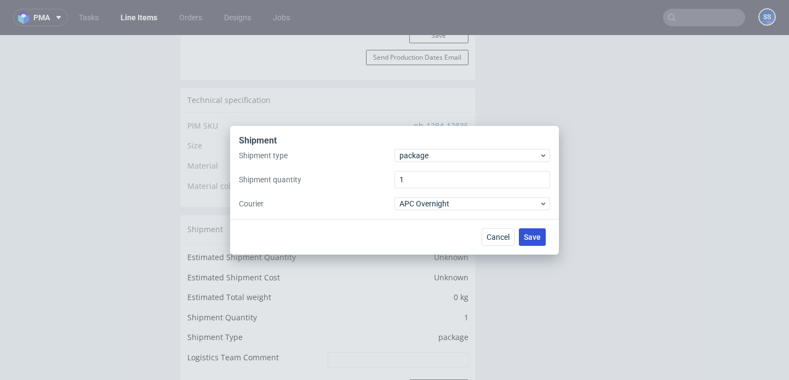
click at [529, 234] on span "Save" at bounding box center [532, 237] width 17 height 8
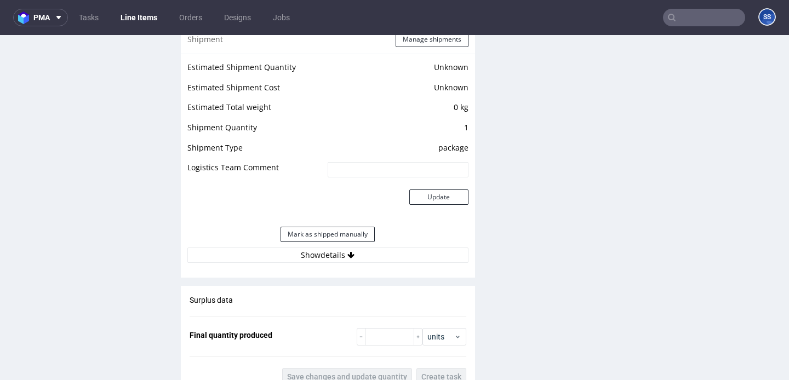
scroll to position [903, 0]
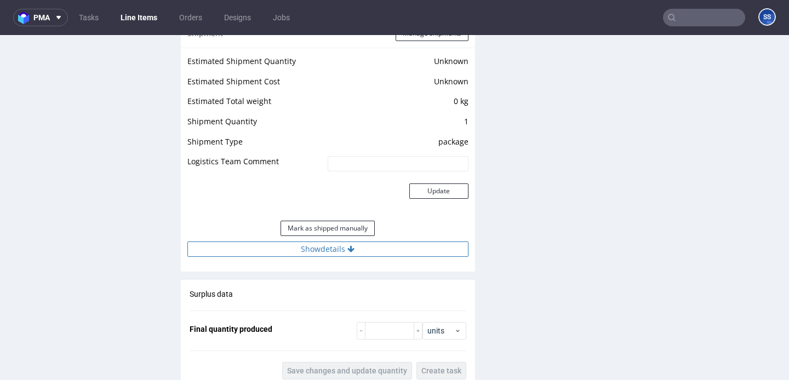
click at [330, 251] on button "Show details" at bounding box center [327, 249] width 281 height 15
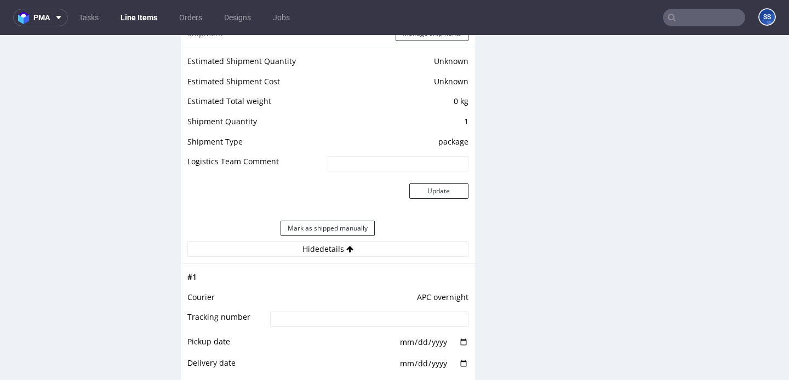
click at [331, 316] on input at bounding box center [369, 319] width 198 height 15
paste input "2025101502920420000066"
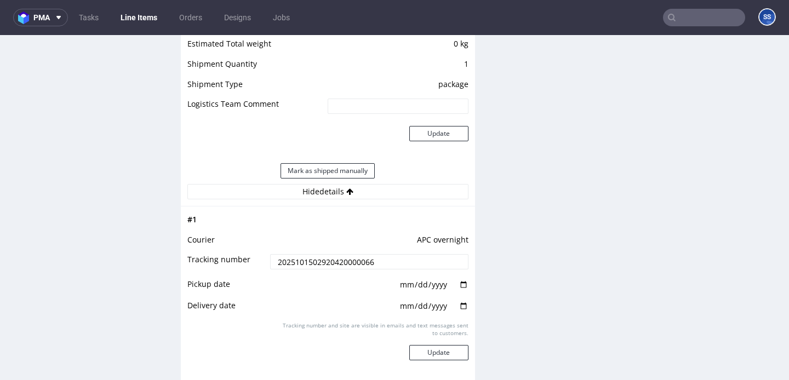
scroll to position [994, 0]
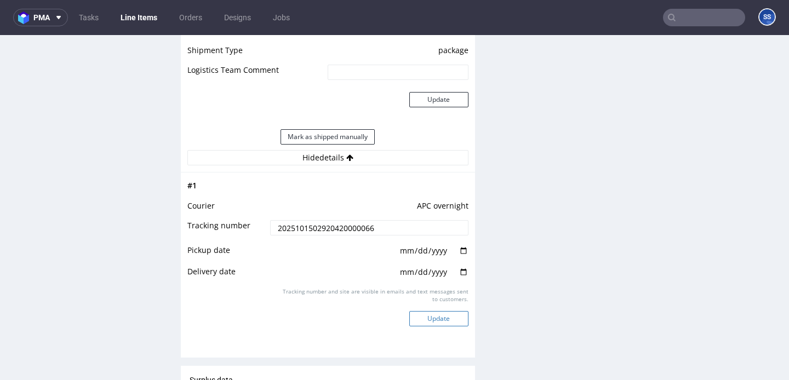
type input "2025101502920420000066"
click at [431, 322] on button "Update" at bounding box center [438, 318] width 59 height 15
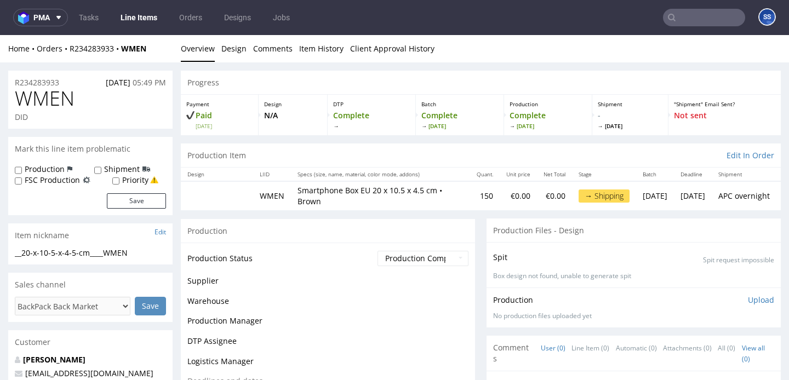
scroll to position [837, 0]
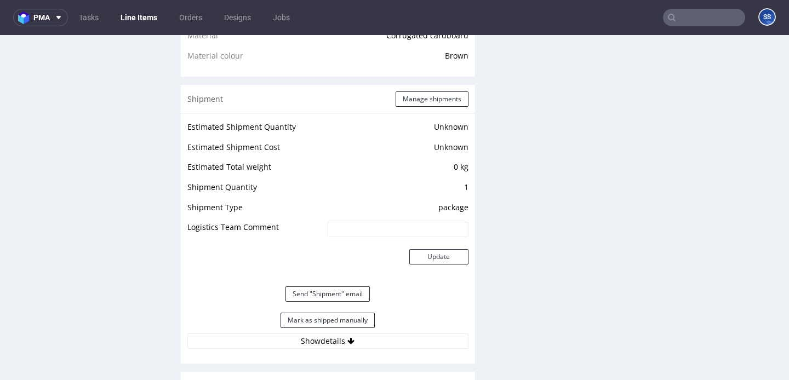
click at [154, 21] on link "Line Items" at bounding box center [139, 18] width 50 height 18
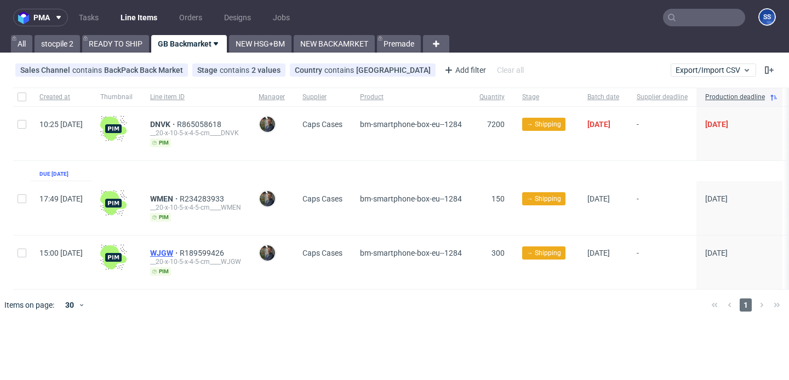
click at [180, 254] on span "WJGW" at bounding box center [165, 253] width 30 height 9
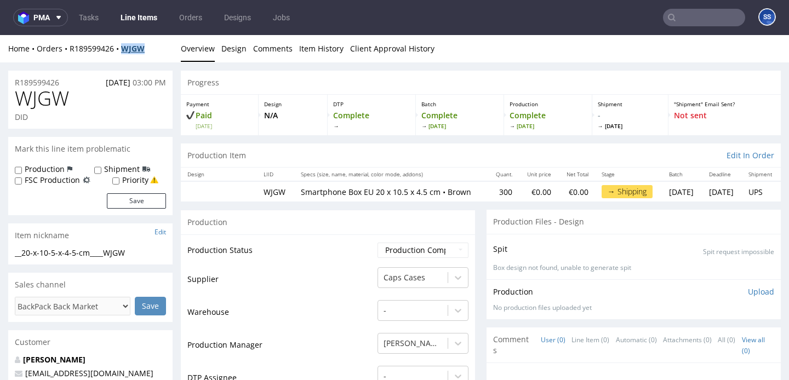
drag, startPoint x: 153, startPoint y: 48, endPoint x: 125, endPoint y: 51, distance: 28.7
click at [125, 51] on div "Home Orders R189599426 WJGW" at bounding box center [90, 48] width 164 height 11
copy strong "WJGW"
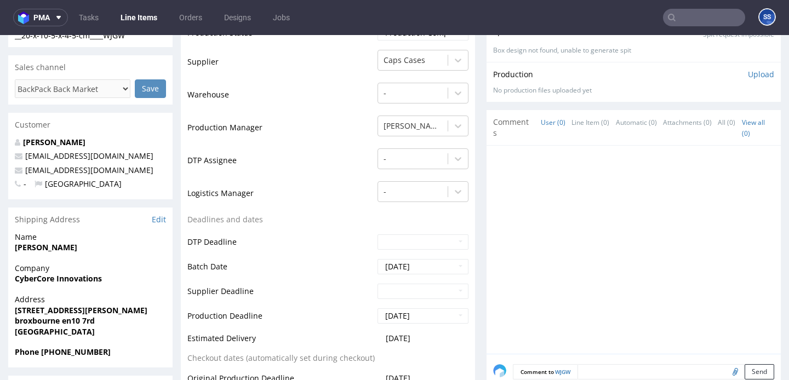
scroll to position [218, 0]
drag, startPoint x: 61, startPoint y: 320, endPoint x: 99, endPoint y: 319, distance: 37.8
click at [99, 319] on span "broxbourne en10 7rd" at bounding box center [90, 320] width 151 height 11
copy strong "en10 7rd"
click at [52, 274] on strong "CyberCore Innovations" at bounding box center [58, 278] width 87 height 10
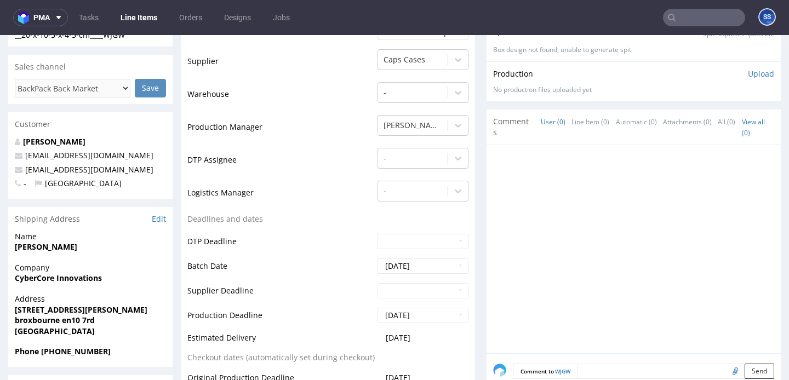
click at [52, 274] on strong "CyberCore Innovations" at bounding box center [58, 278] width 87 height 10
copy strong "CyberCore Innovations"
click at [36, 310] on strong "[STREET_ADDRESS][PERSON_NAME]" at bounding box center [81, 310] width 133 height 10
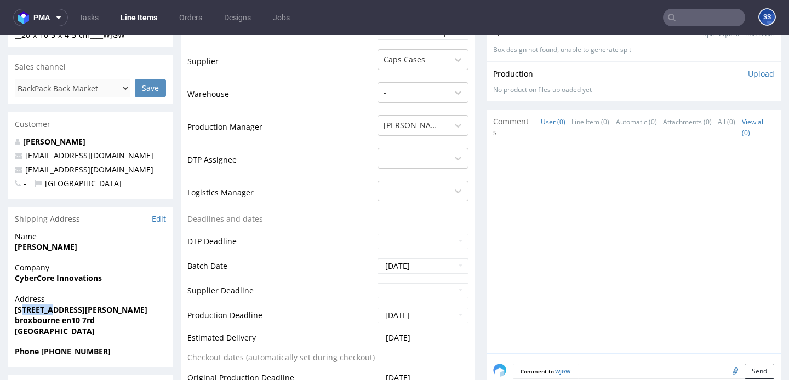
click at [36, 310] on strong "[STREET_ADDRESS][PERSON_NAME]" at bounding box center [81, 310] width 133 height 10
copy strong "[STREET_ADDRESS][PERSON_NAME]"
click at [26, 322] on strong "broxbourne en10 7rd" at bounding box center [55, 320] width 80 height 10
copy strong "broxbourne"
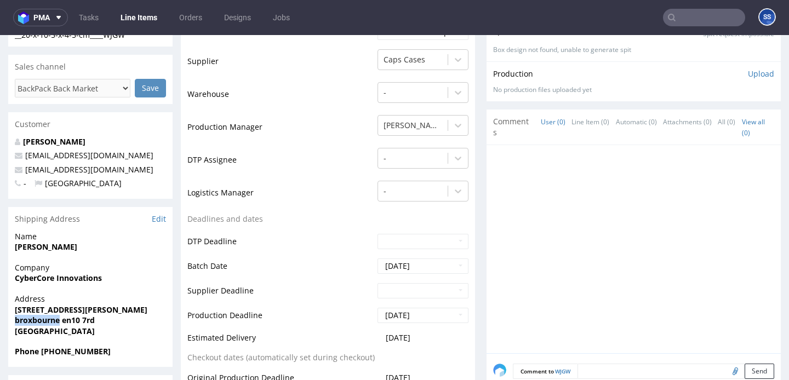
click at [51, 252] on span "[PERSON_NAME]" at bounding box center [90, 247] width 151 height 11
click at [58, 248] on strong "[PERSON_NAME]" at bounding box center [46, 247] width 62 height 10
copy strong "[PERSON_NAME]"
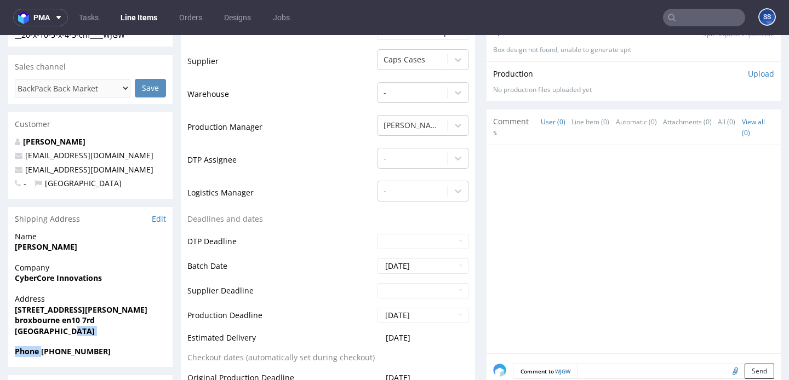
drag, startPoint x: 41, startPoint y: 352, endPoint x: 70, endPoint y: 334, distance: 34.2
click at [70, 334] on section "Shipping Address Edit Name [PERSON_NAME] Company CyberCore Innovations Address …" at bounding box center [90, 287] width 164 height 160
click at [122, 353] on span "Phone [PHONE_NUMBER]" at bounding box center [90, 351] width 151 height 11
drag, startPoint x: 122, startPoint y: 353, endPoint x: 39, endPoint y: 352, distance: 82.7
click at [39, 352] on span "Phone [PHONE_NUMBER]" at bounding box center [90, 351] width 151 height 11
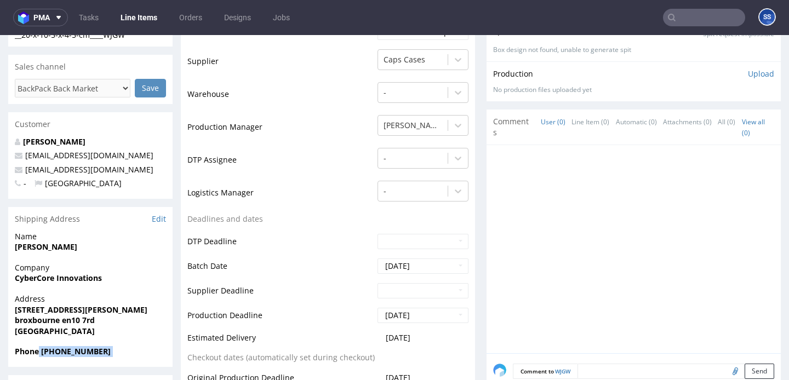
copy strong "[PHONE_NUMBER]"
drag, startPoint x: 162, startPoint y: 168, endPoint x: 26, endPoint y: 171, distance: 135.4
click at [26, 171] on p "[EMAIL_ADDRESS][DOMAIN_NAME]" at bounding box center [90, 169] width 151 height 11
copy link "[EMAIL_ADDRESS][DOMAIN_NAME]"
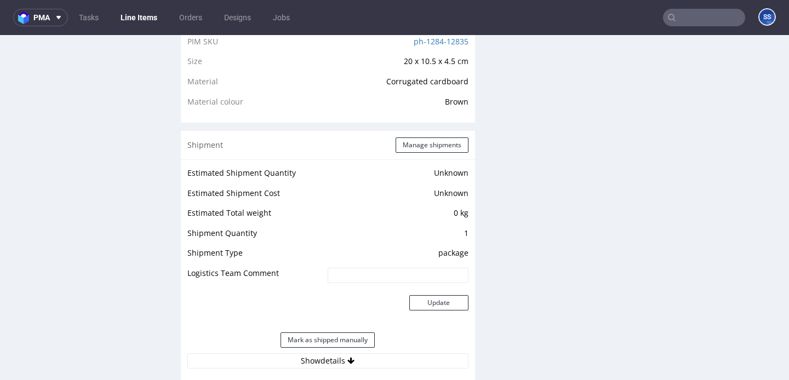
scroll to position [789, 0]
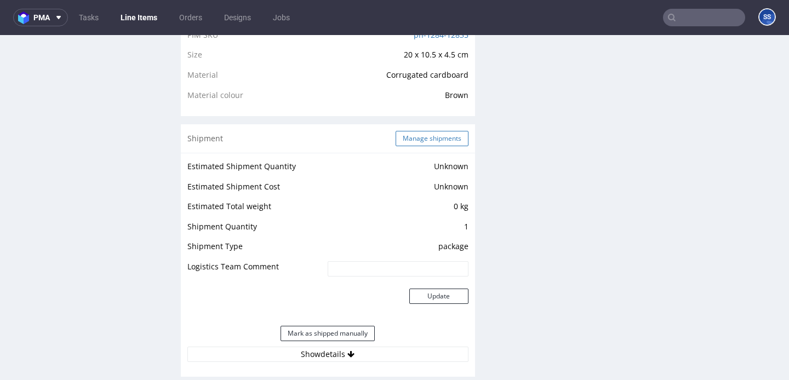
click at [417, 146] on button "Manage shipments" at bounding box center [432, 138] width 73 height 15
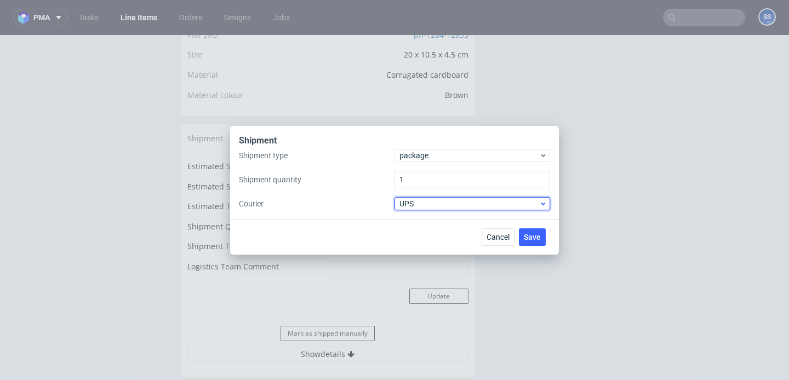
click at [420, 209] on span "UPS" at bounding box center [469, 203] width 140 height 11
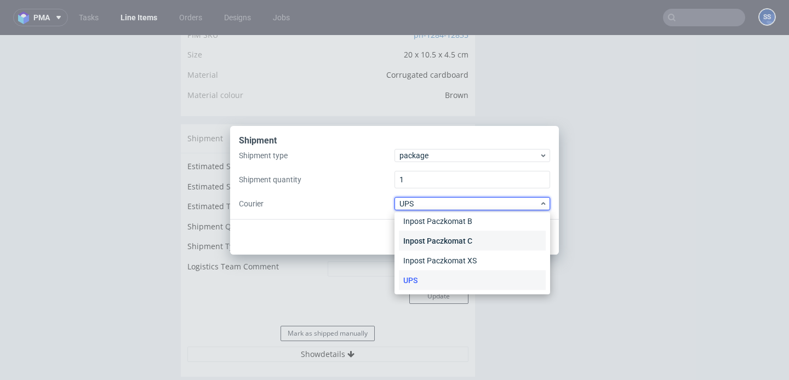
scroll to position [0, 0]
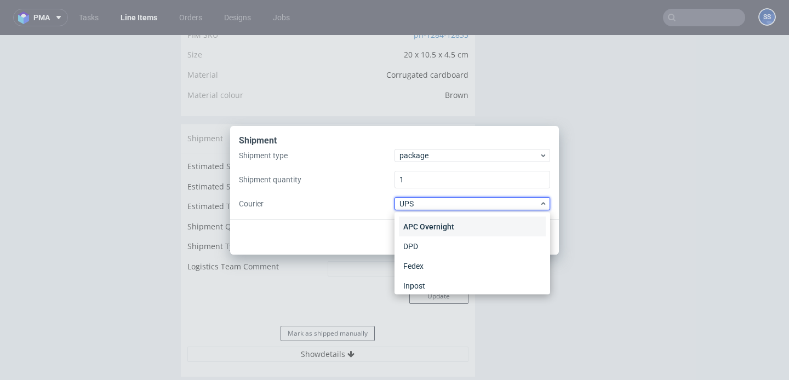
click at [439, 227] on div "APC Overnight" at bounding box center [472, 227] width 147 height 20
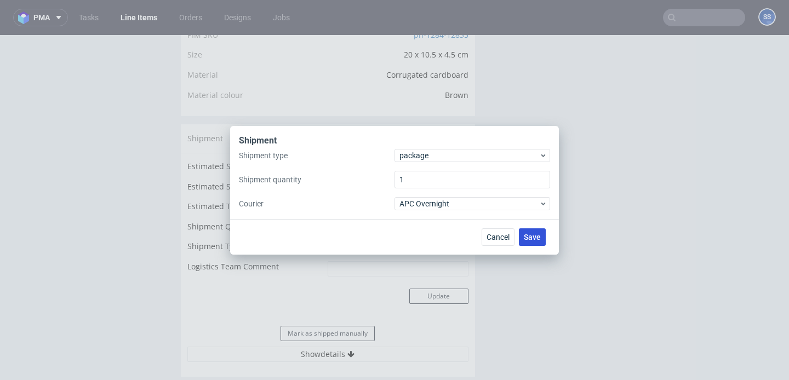
click at [540, 239] on span "Save" at bounding box center [532, 237] width 17 height 8
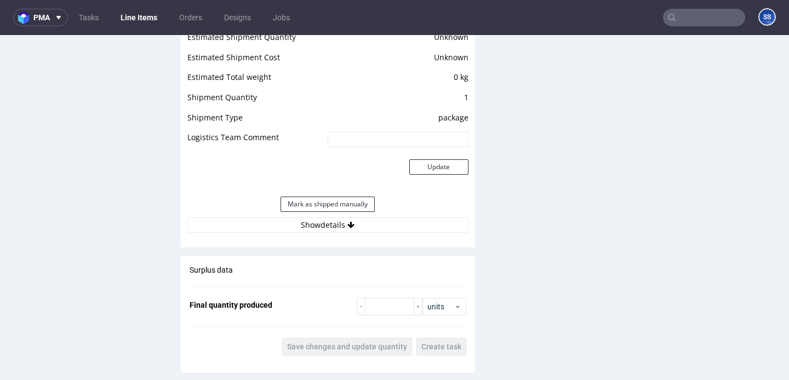
scroll to position [936, 0]
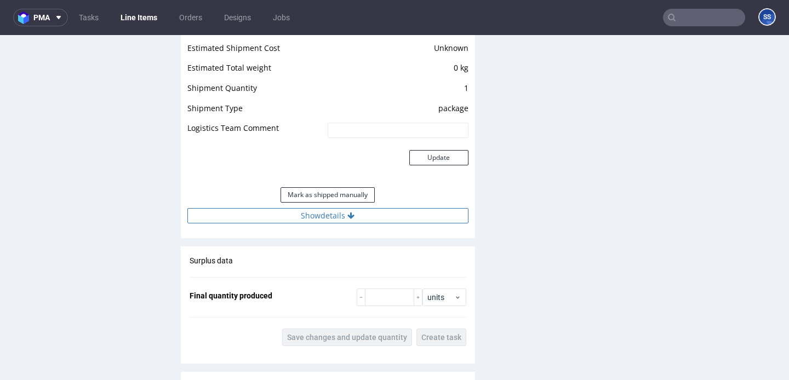
click at [342, 219] on button "Show details" at bounding box center [327, 215] width 281 height 15
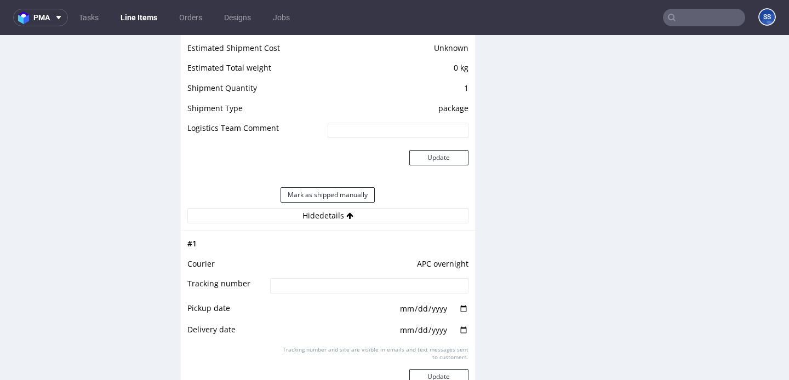
click at [324, 286] on input at bounding box center [369, 285] width 198 height 15
paste input "2025101502920420000067"
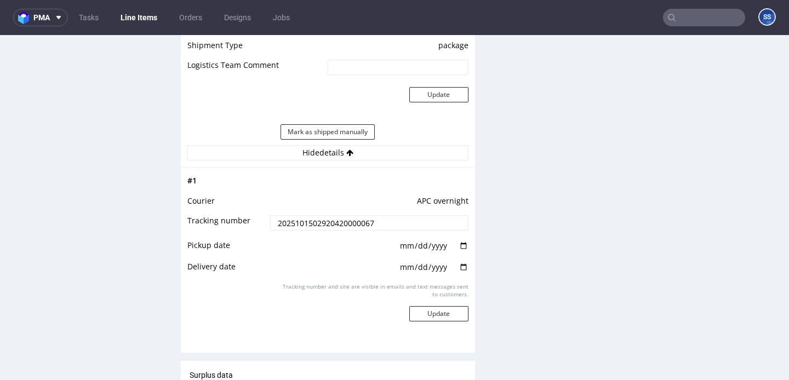
scroll to position [1015, 0]
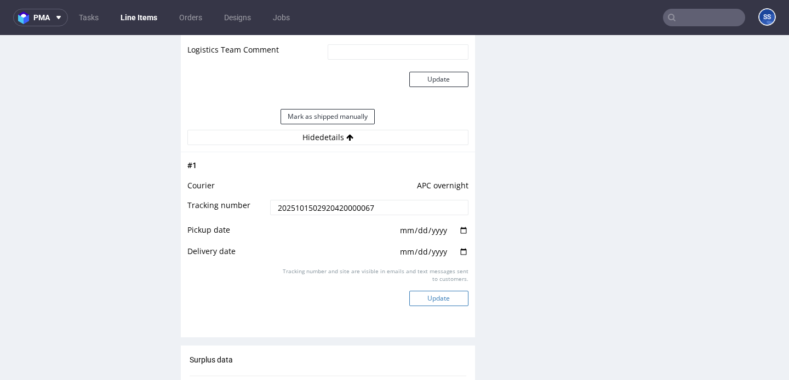
type input "2025101502920420000067"
click at [432, 295] on button "Update" at bounding box center [438, 298] width 59 height 15
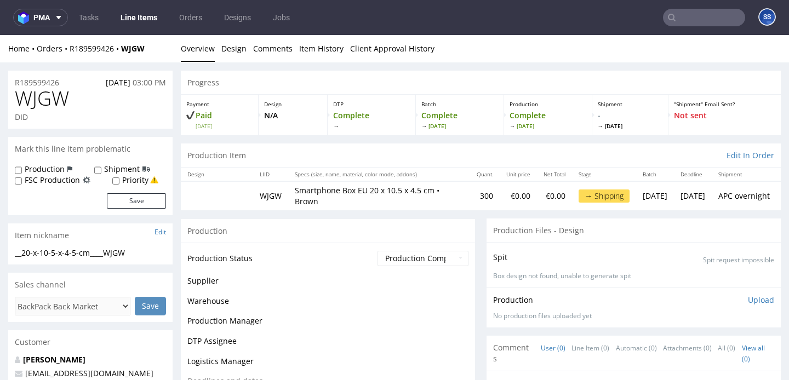
scroll to position [837, 0]
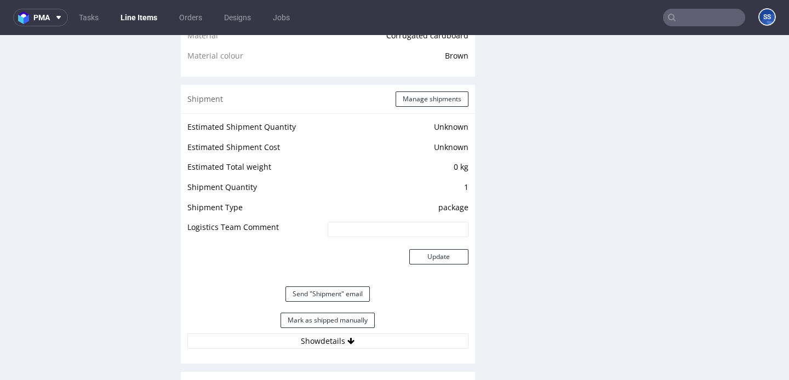
click at [140, 20] on link "Line Items" at bounding box center [139, 18] width 50 height 18
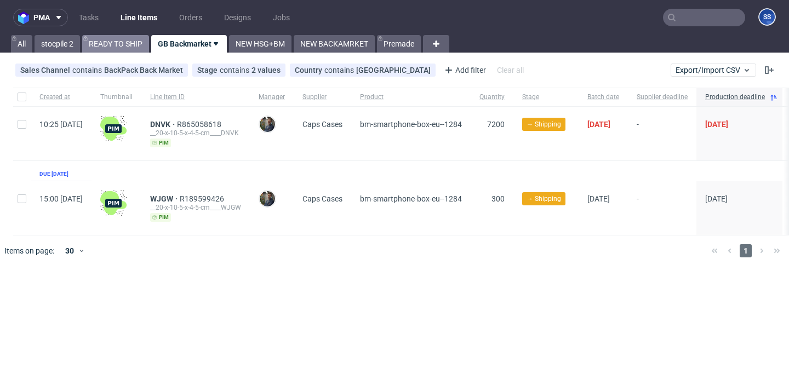
click at [134, 45] on link "READY TO SHIP" at bounding box center [115, 44] width 67 height 18
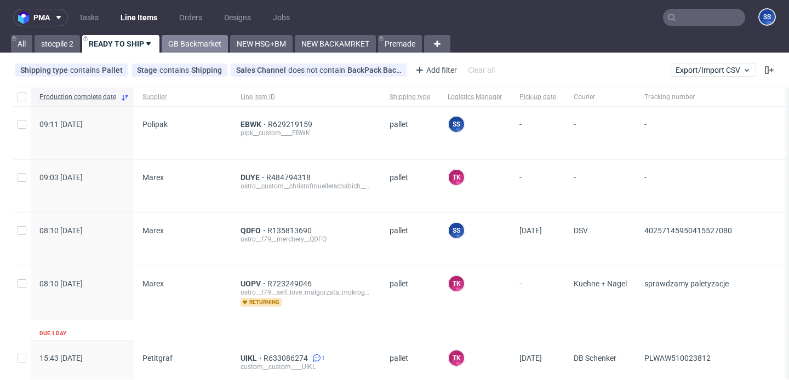
click at [185, 44] on link "GB Backmarket" at bounding box center [195, 44] width 66 height 18
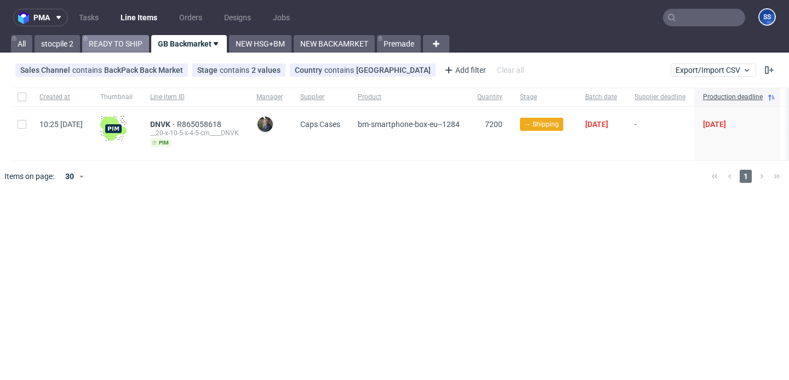
click at [133, 47] on link "READY TO SHIP" at bounding box center [115, 44] width 67 height 18
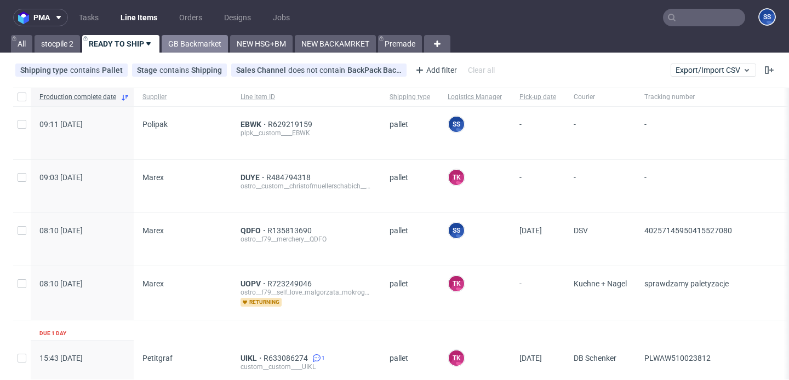
click at [205, 44] on link "GB Backmarket" at bounding box center [195, 44] width 66 height 18
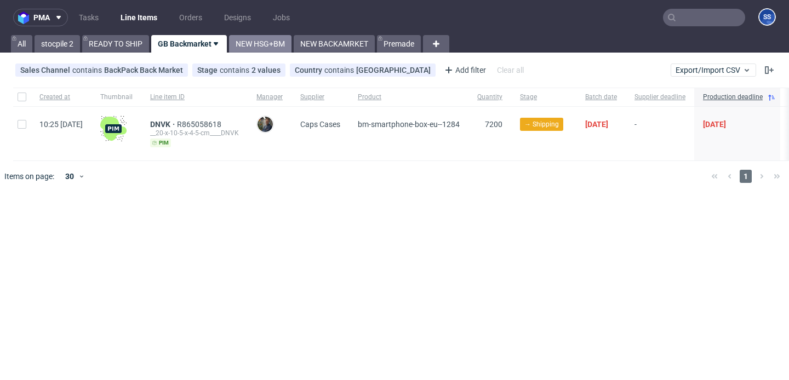
click at [284, 45] on link "NEW HSG+BM" at bounding box center [260, 44] width 62 height 18
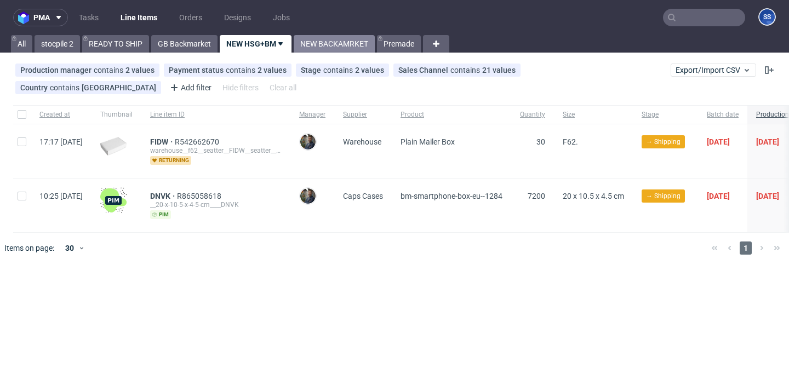
click at [324, 42] on link "NEW BACKAMRKET" at bounding box center [334, 44] width 81 height 18
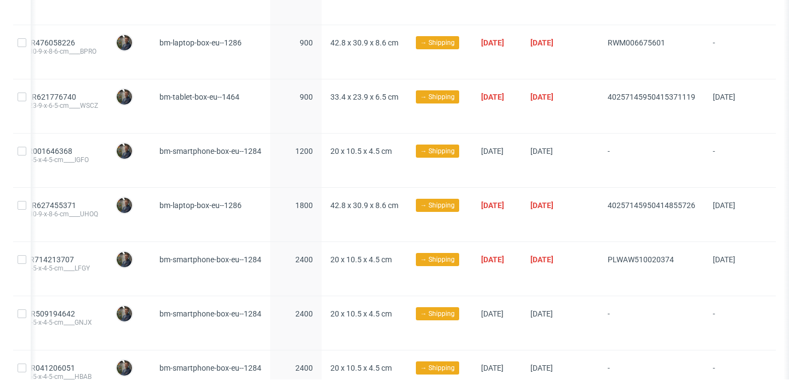
scroll to position [514, 0]
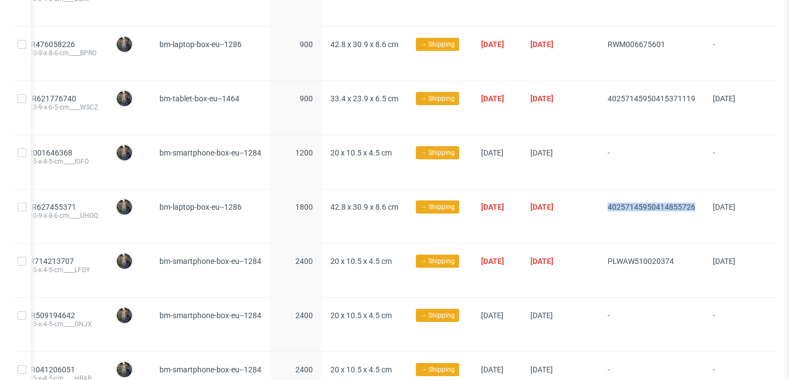
drag, startPoint x: 592, startPoint y: 207, endPoint x: 690, endPoint y: 204, distance: 97.5
click at [690, 204] on div "40257145950414855726" at bounding box center [651, 217] width 105 height 54
copy span "40257145950414855726"
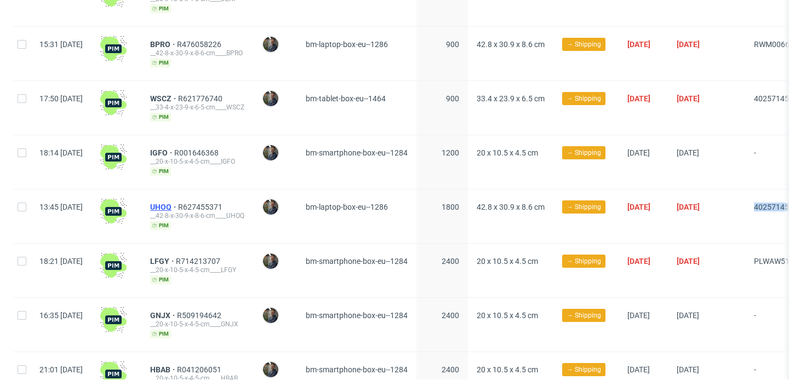
click at [178, 207] on span "UHOQ" at bounding box center [164, 207] width 28 height 9
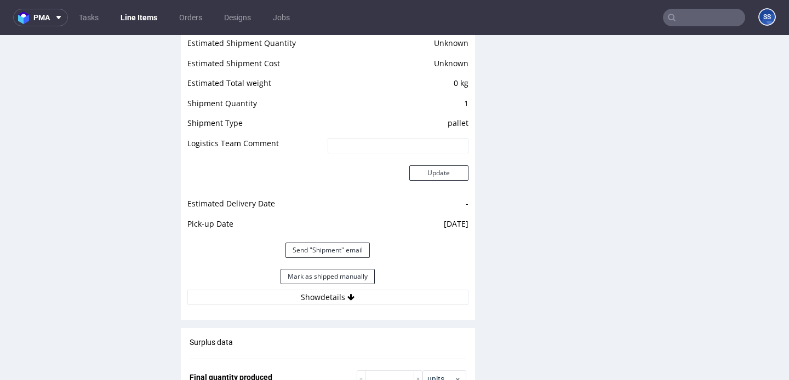
scroll to position [949, 0]
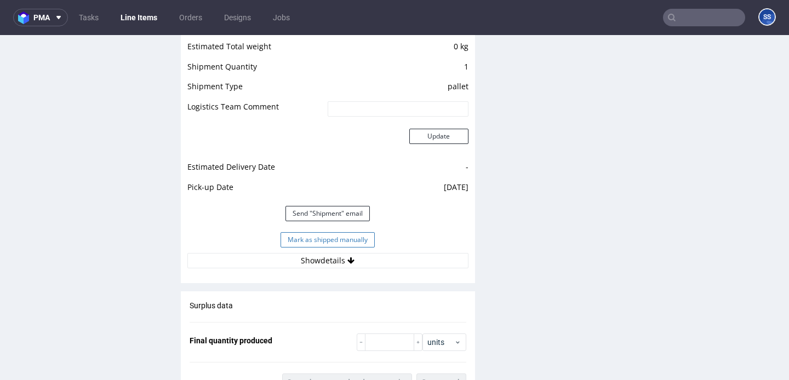
click at [304, 248] on button "Mark as shipped manually" at bounding box center [328, 239] width 94 height 15
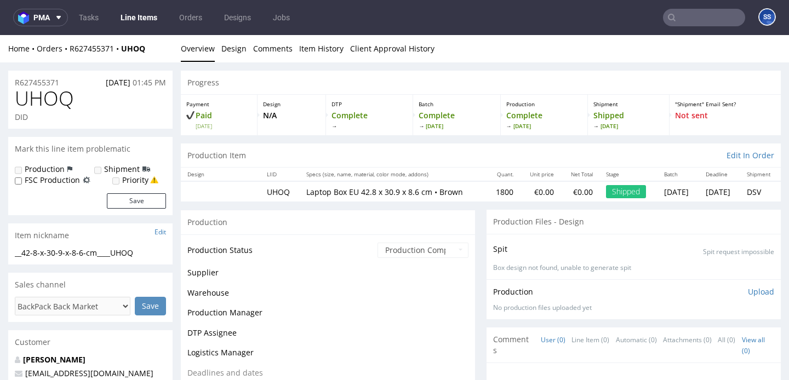
scroll to position [829, 0]
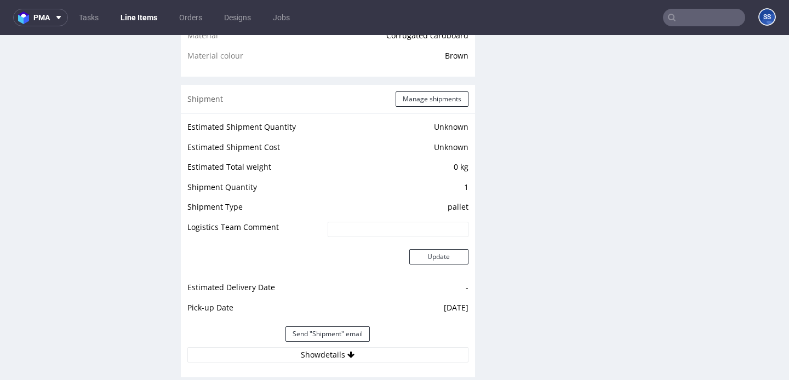
click at [127, 12] on link "Line Items" at bounding box center [139, 18] width 50 height 18
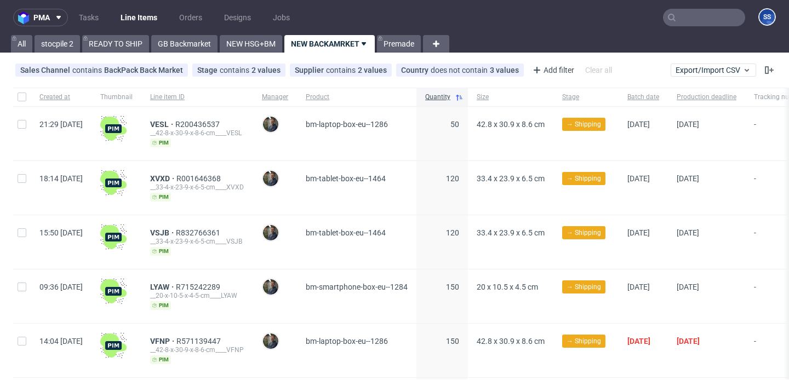
click at [677, 16] on input "text" at bounding box center [704, 18] width 82 height 18
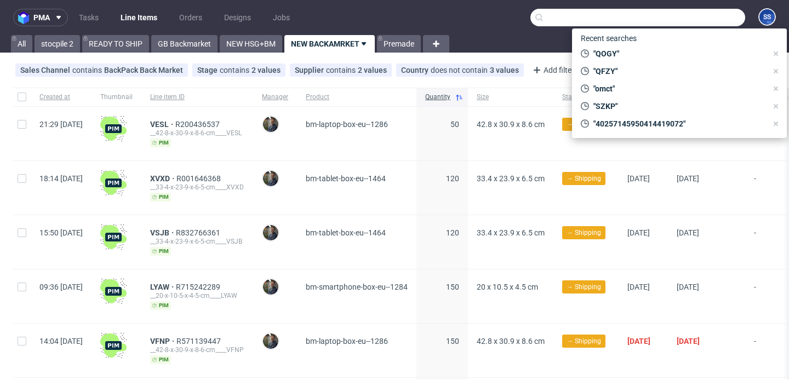
type input "u"
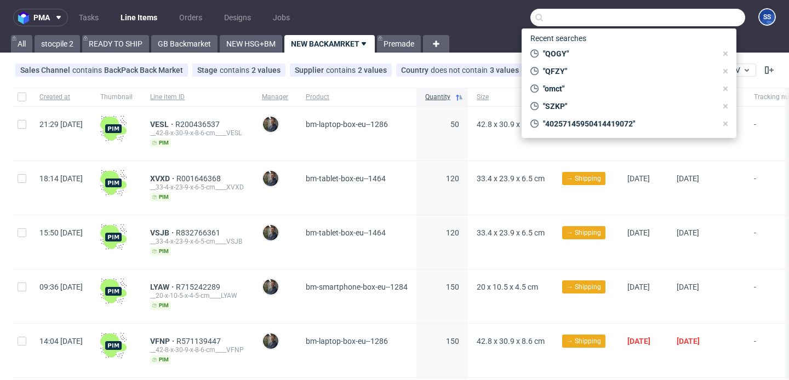
click at [454, 262] on div "120" at bounding box center [441, 242] width 51 height 54
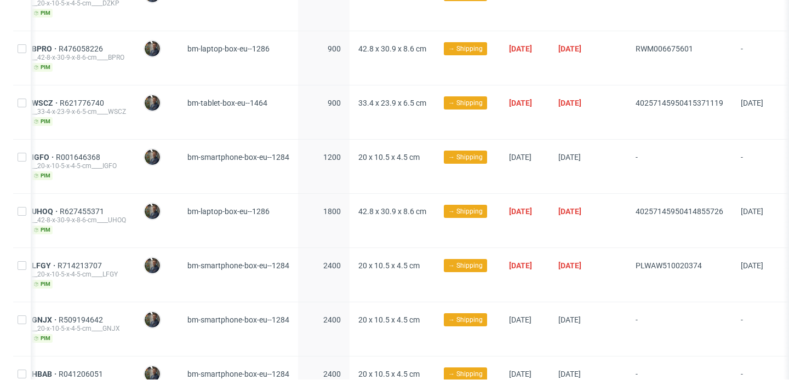
scroll to position [0, 196]
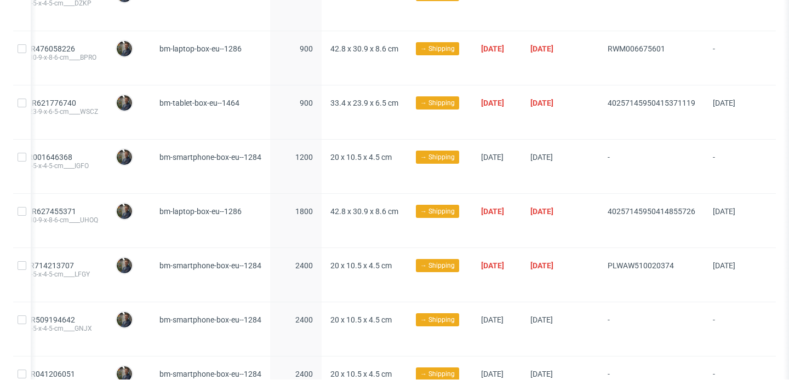
drag, startPoint x: 582, startPoint y: 259, endPoint x: 666, endPoint y: 260, distance: 83.8
click at [666, 260] on div "18:21 [DATE] LFGY R714213707 __20-x-10-5-x-4-5-cm____LFGY [PERSON_NAME] [PERSON…" at bounding box center [321, 275] width 909 height 54
copy div "PLWAW510020374"
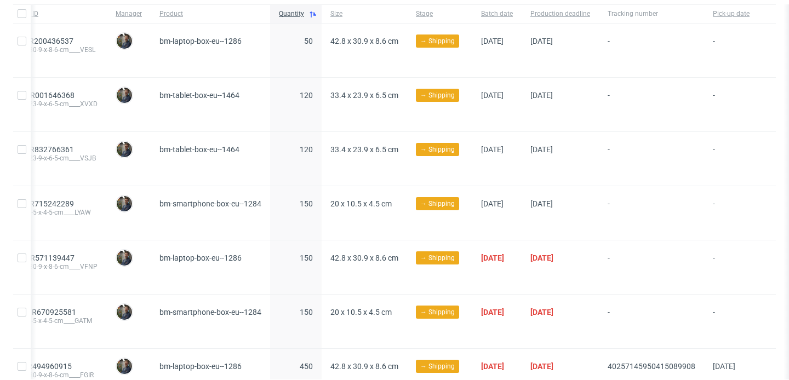
scroll to position [0, 0]
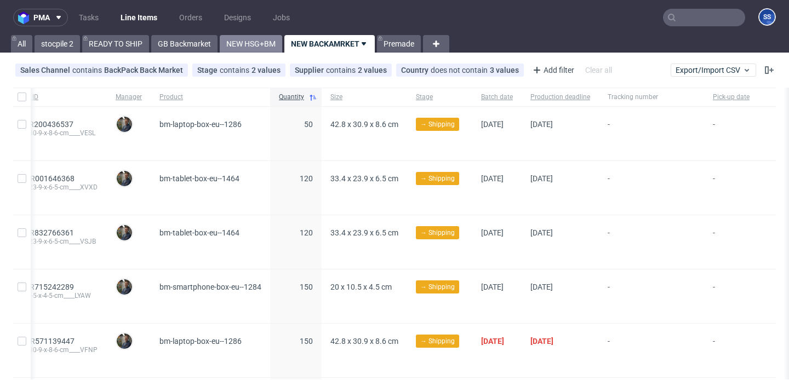
click at [263, 45] on link "NEW HSG+BM" at bounding box center [251, 44] width 62 height 18
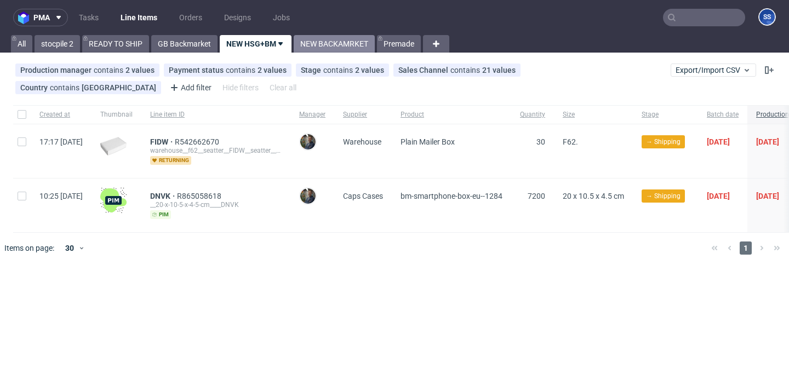
click at [318, 48] on link "NEW BACKAMRKET" at bounding box center [334, 44] width 81 height 18
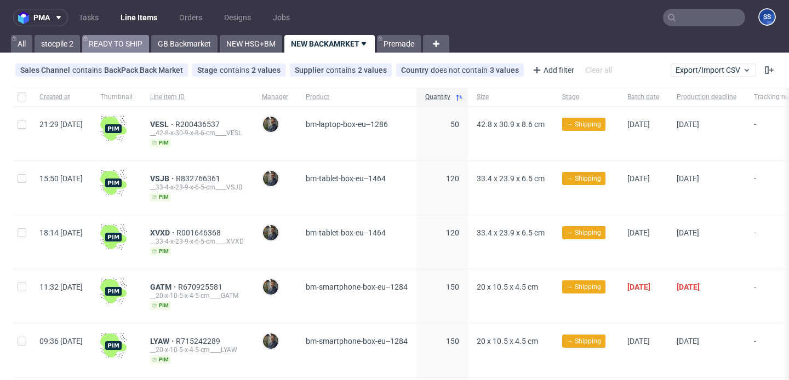
click at [127, 42] on link "READY TO SHIP" at bounding box center [115, 44] width 67 height 18
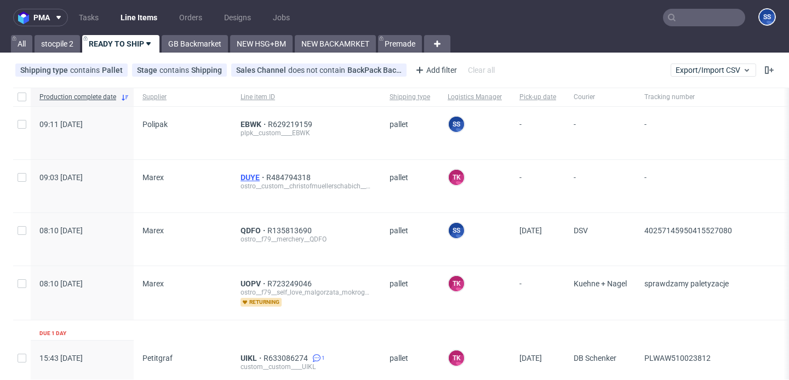
click at [252, 175] on span "DUYE" at bounding box center [254, 177] width 26 height 9
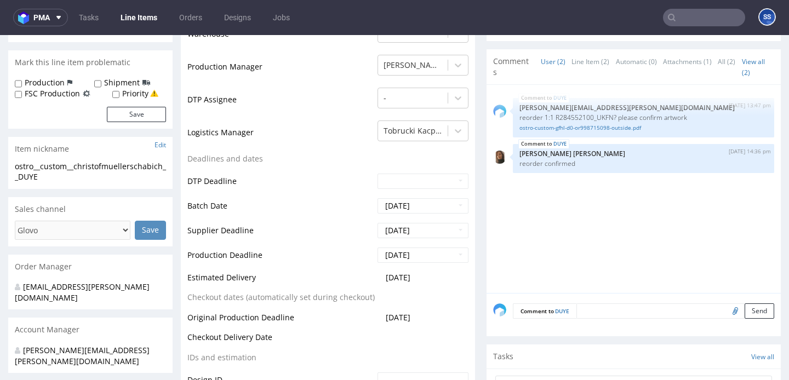
scroll to position [280, 0]
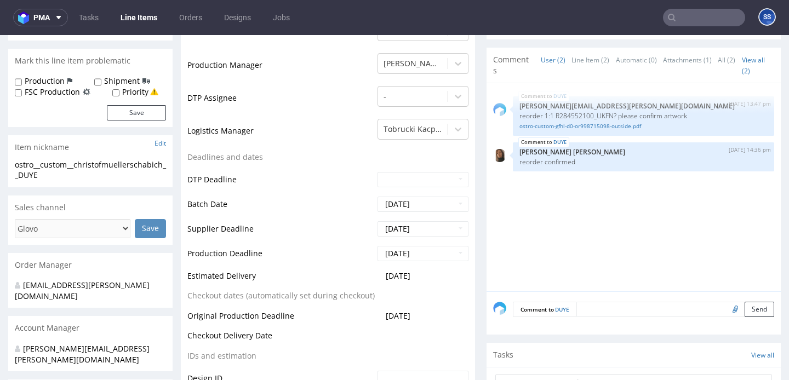
click at [146, 22] on link "Line Items" at bounding box center [139, 18] width 50 height 18
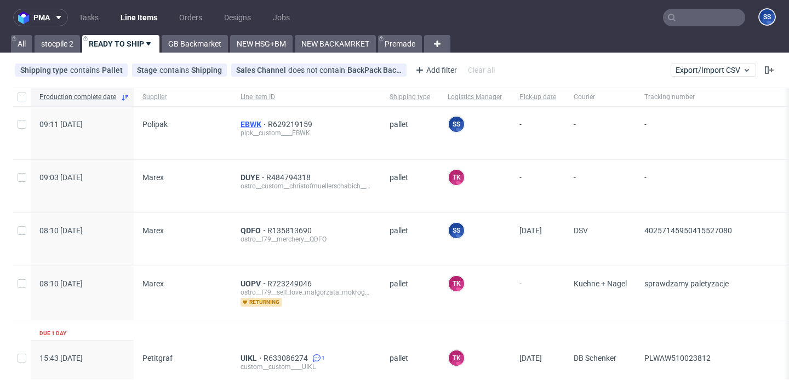
click at [251, 122] on span "EBWK" at bounding box center [254, 124] width 27 height 9
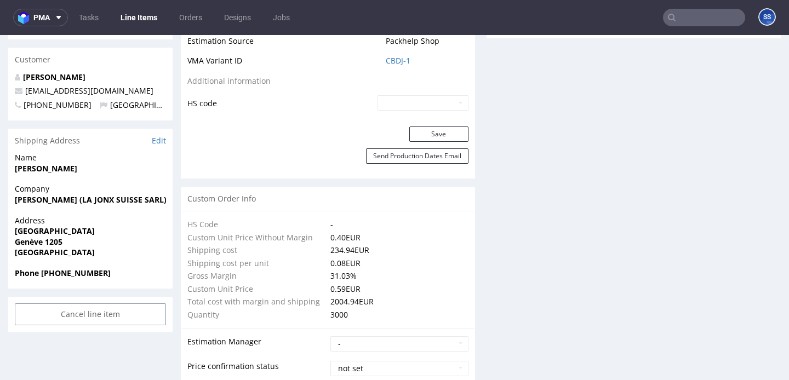
scroll to position [637, 0]
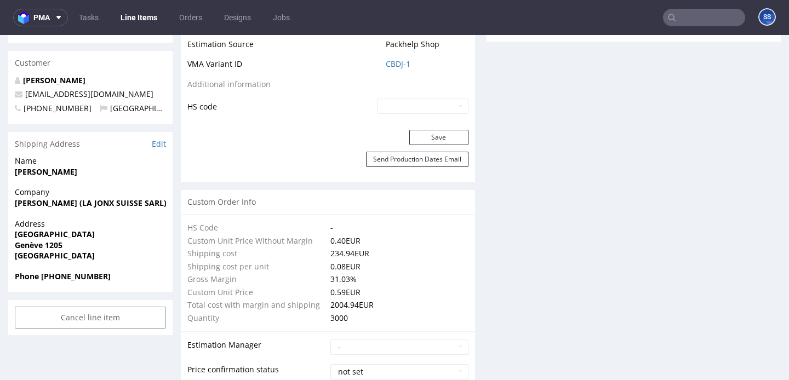
click at [148, 15] on link "Line Items" at bounding box center [139, 18] width 50 height 18
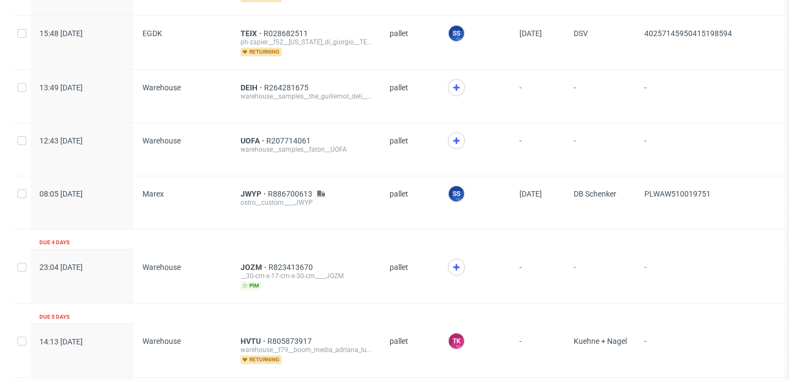
scroll to position [857, 0]
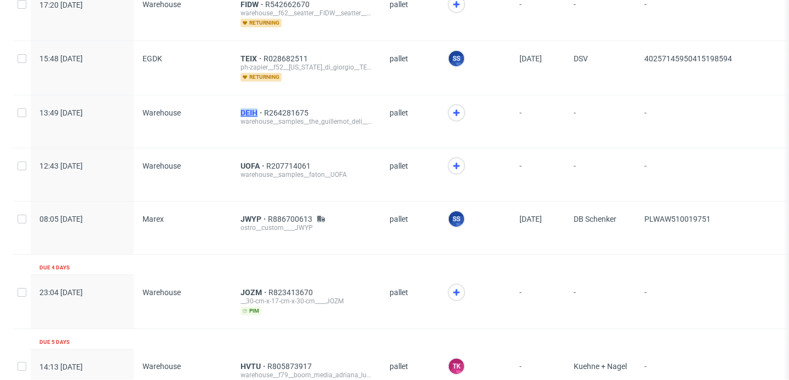
drag, startPoint x: 232, startPoint y: 110, endPoint x: 262, endPoint y: 114, distance: 30.4
click at [262, 114] on div "DEIH R264281675 warehouse__samples__the_guillemot_deli__DEIH" at bounding box center [306, 121] width 149 height 53
copy span "DEIH"
drag, startPoint x: 232, startPoint y: 161, endPoint x: 258, endPoint y: 164, distance: 26.6
click at [258, 164] on div "UOFA R207714061 warehouse__samples__faton__UOFA" at bounding box center [306, 174] width 149 height 53
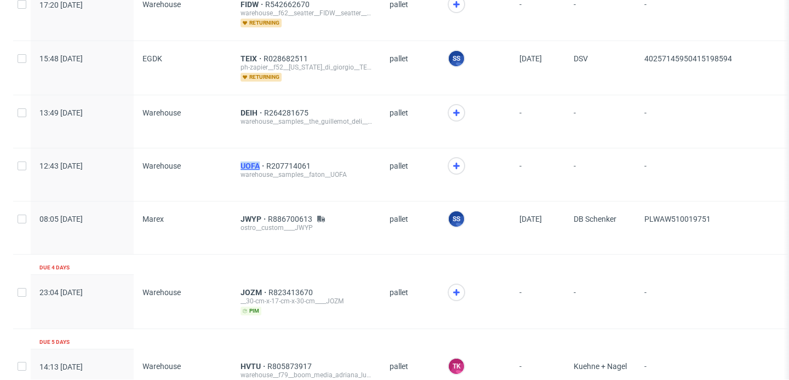
copy span "UOFA"
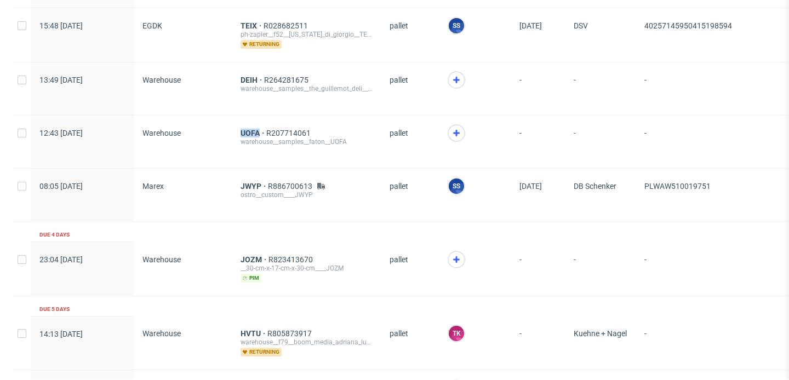
scroll to position [872, 0]
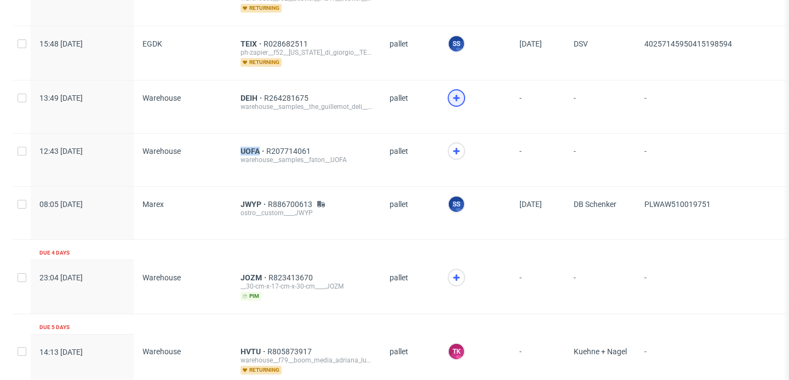
click at [456, 91] on icon at bounding box center [456, 97] width 13 height 13
click at [457, 156] on div at bounding box center [457, 151] width 18 height 18
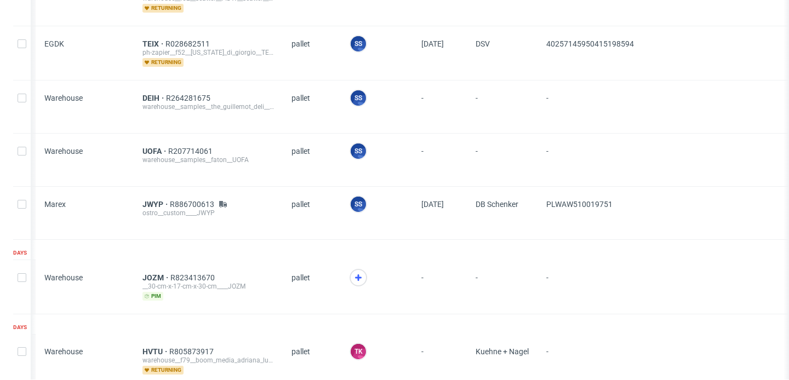
scroll to position [0, 91]
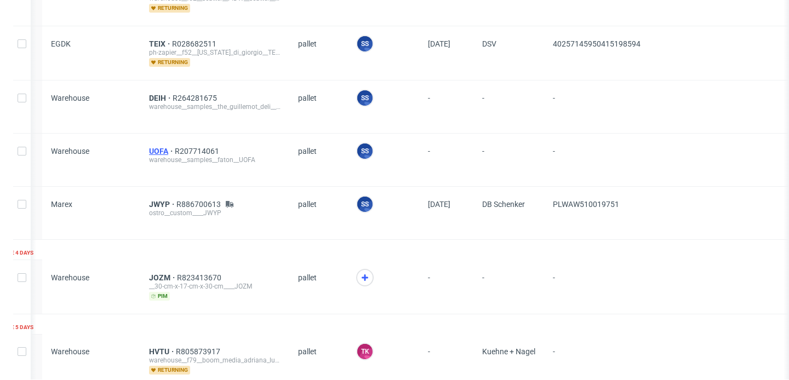
click at [162, 152] on span "UOFA" at bounding box center [162, 151] width 26 height 9
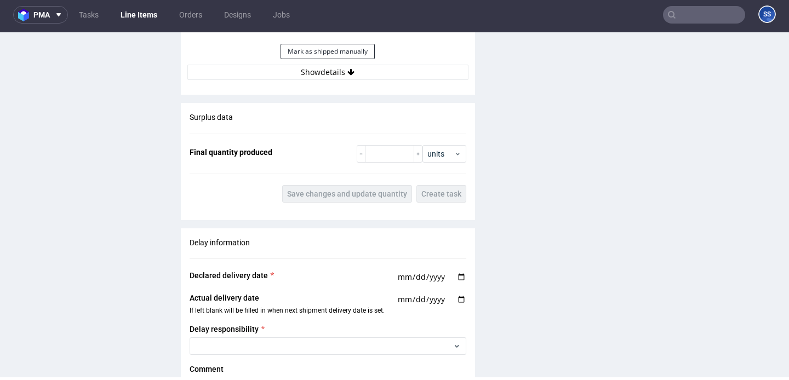
scroll to position [1586, 0]
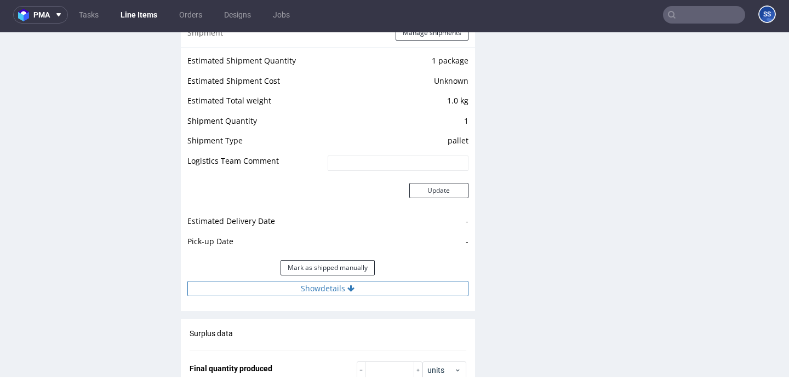
click at [322, 289] on button "Show details" at bounding box center [327, 288] width 281 height 15
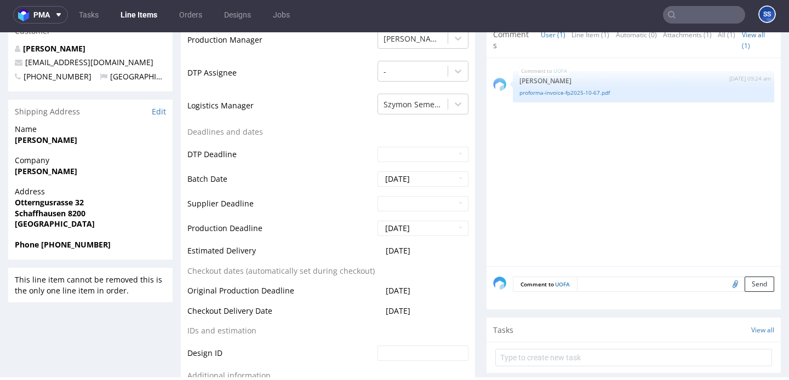
scroll to position [376, 0]
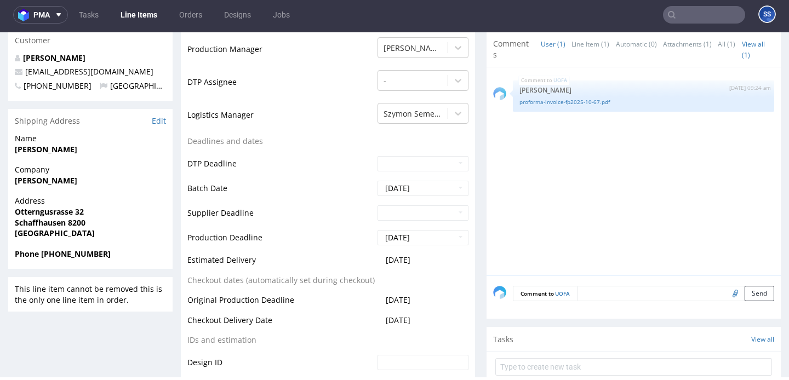
click at [59, 152] on strong "[PERSON_NAME]" at bounding box center [46, 149] width 62 height 10
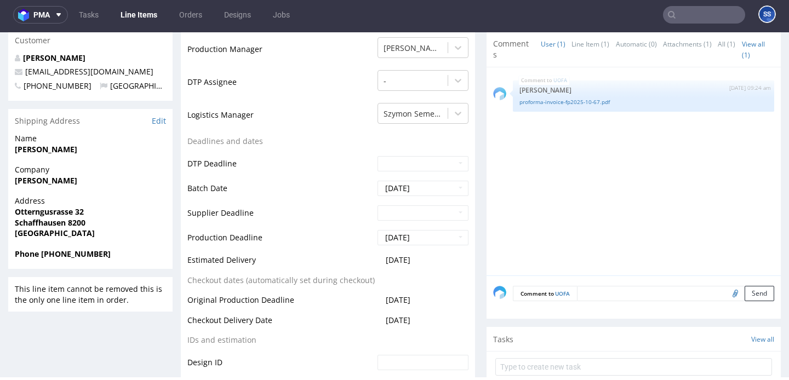
click at [54, 206] on span "Address" at bounding box center [90, 201] width 151 height 11
click at [54, 210] on strong "Otterngusrasse 32" at bounding box center [49, 212] width 69 height 10
copy strong "Otterngusrasse 32"
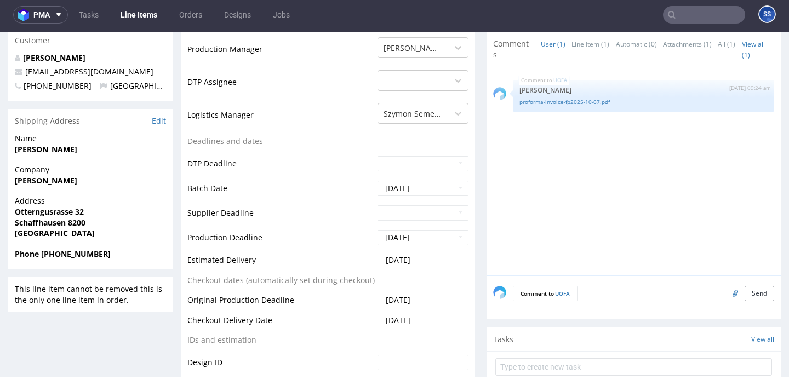
click at [78, 220] on strong "Schaffhausen 8200" at bounding box center [50, 223] width 71 height 10
copy strong "8200"
click at [33, 219] on strong "Schaffhausen 8200" at bounding box center [50, 223] width 71 height 10
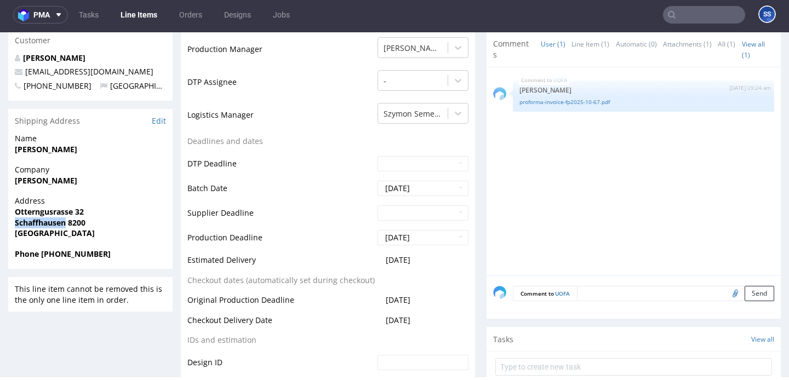
copy strong "Schaffhausen"
copy link "[EMAIL_ADDRESS][DOMAIN_NAME]"
drag, startPoint x: 139, startPoint y: 70, endPoint x: 25, endPoint y: 71, distance: 113.4
click at [25, 71] on p "[EMAIL_ADDRESS][DOMAIN_NAME]" at bounding box center [90, 71] width 151 height 11
click at [48, 257] on strong "Phone [PHONE_NUMBER]" at bounding box center [63, 254] width 96 height 10
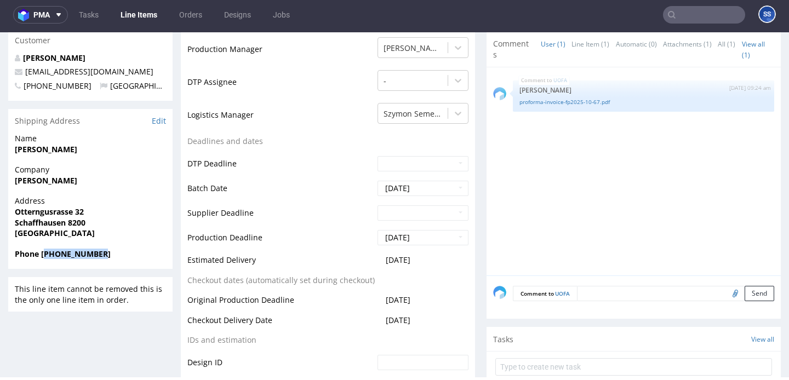
click at [48, 257] on strong "Phone [PHONE_NUMBER]" at bounding box center [63, 254] width 96 height 10
copy strong "410765101666"
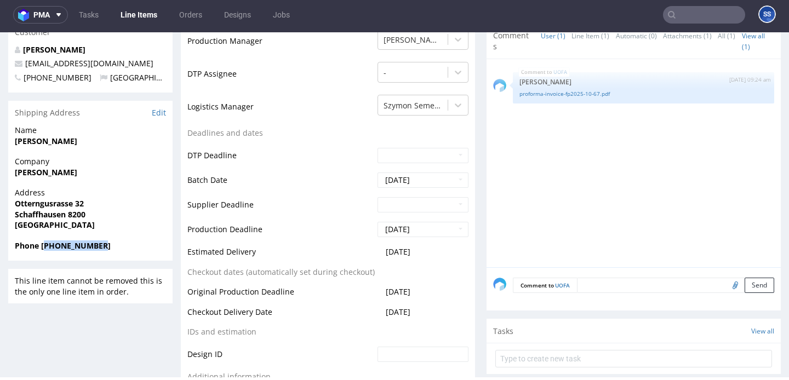
scroll to position [0, 0]
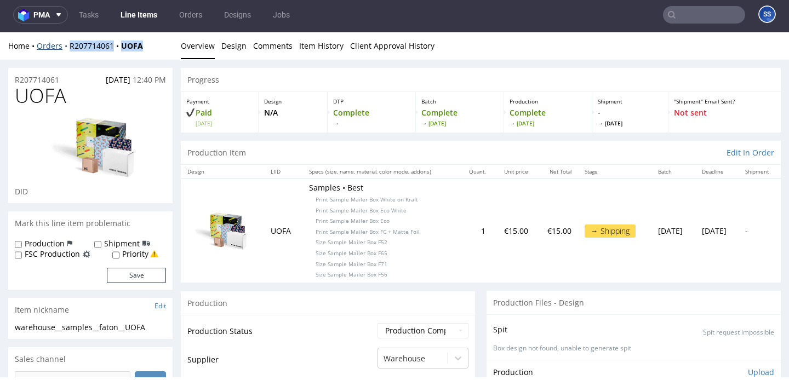
drag, startPoint x: 166, startPoint y: 47, endPoint x: 65, endPoint y: 49, distance: 100.8
click at [65, 49] on div "Home Orders R207714061 UOFA" at bounding box center [90, 46] width 164 height 11
copy div "R207714061 UOFA"
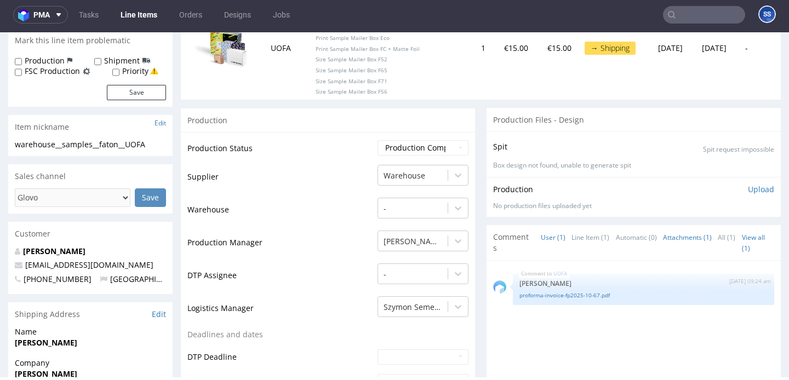
scroll to position [241, 0]
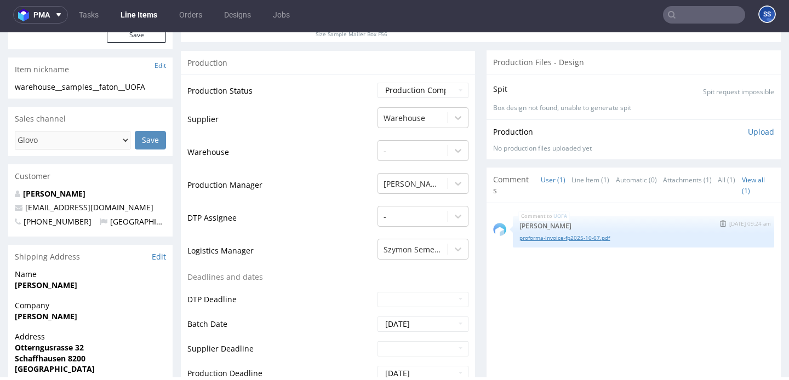
click at [603, 237] on link "proforma-invoice-fp2025-10-67.pdf" at bounding box center [643, 238] width 248 height 8
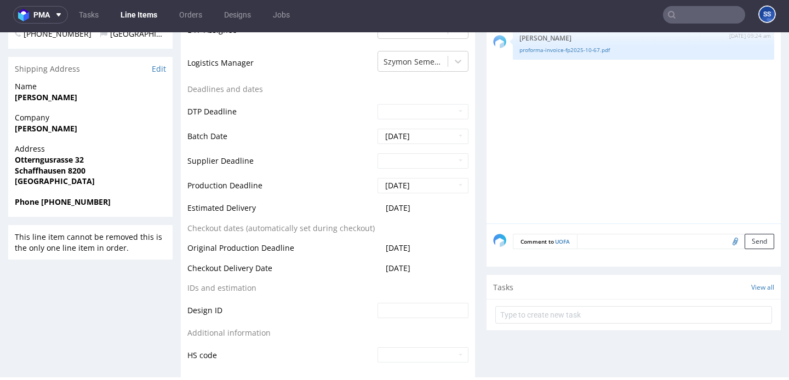
scroll to position [434, 0]
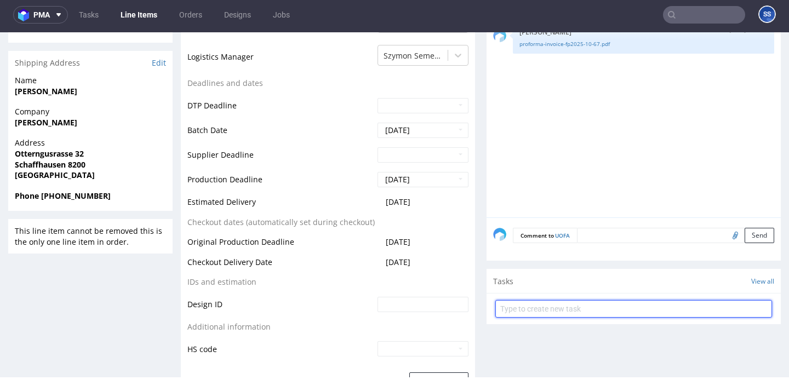
click at [562, 312] on input "text" at bounding box center [633, 309] width 277 height 18
type input "Etykiety"
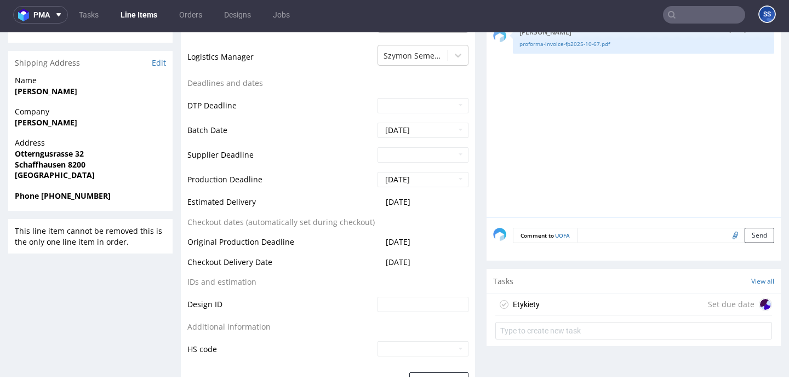
click at [579, 304] on div "Etykiety Set due date" at bounding box center [633, 305] width 277 height 22
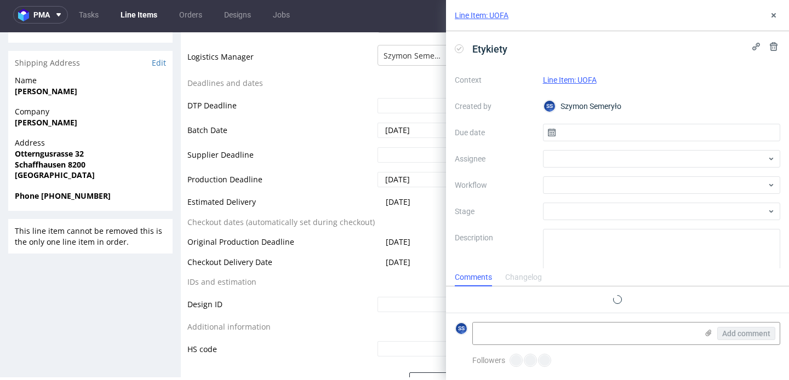
scroll to position [9, 0]
click at [581, 133] on input "text" at bounding box center [662, 133] width 238 height 18
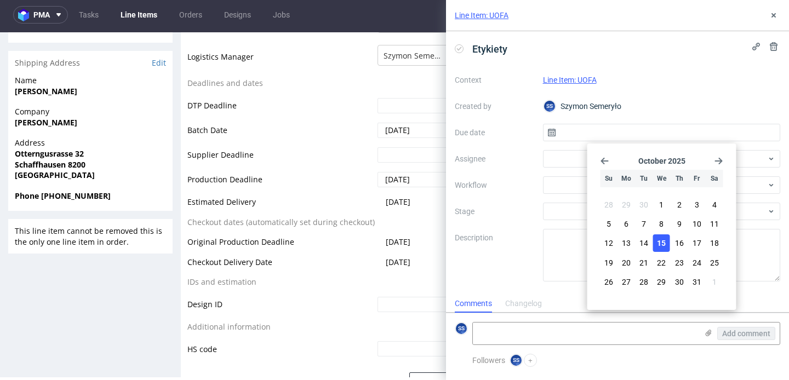
click at [661, 246] on span "15" at bounding box center [661, 243] width 9 height 11
type input "[DATE]"
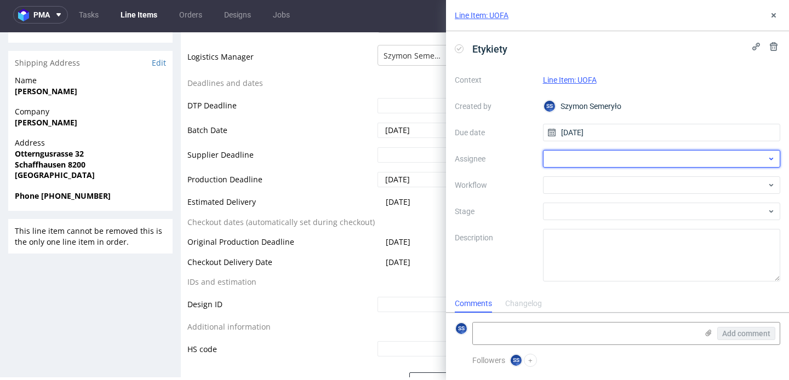
click at [595, 162] on div at bounding box center [662, 159] width 238 height 18
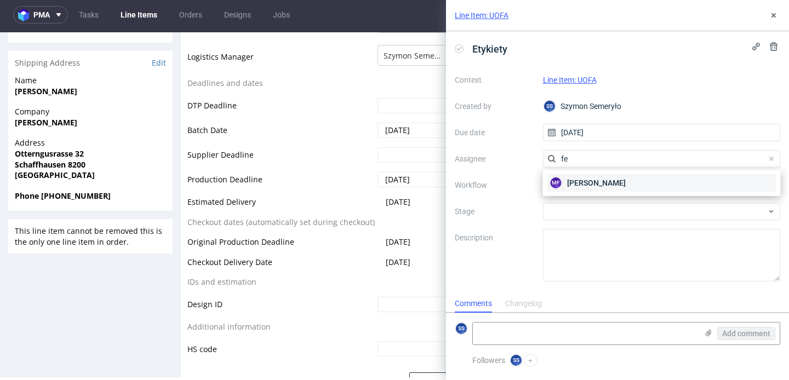
type input "fe"
click at [587, 180] on span "[PERSON_NAME]" at bounding box center [596, 183] width 59 height 11
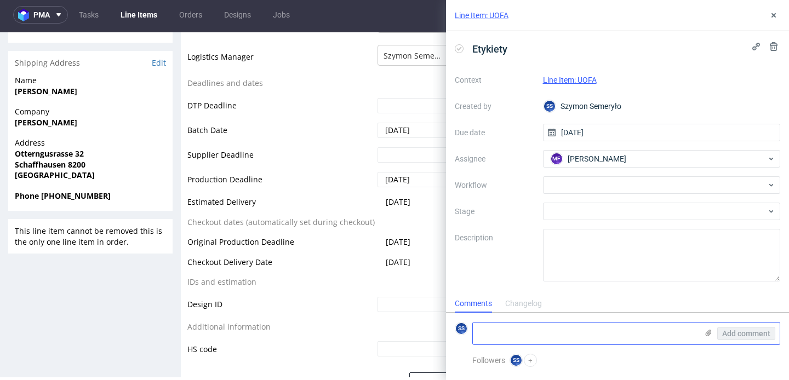
click at [680, 336] on textarea at bounding box center [585, 334] width 225 height 22
paste textarea "1Z5A15800491774697"
type textarea "1Z5A15800491774697"
click at [707, 334] on icon at bounding box center [708, 333] width 9 height 9
click at [0, 0] on input "file" at bounding box center [0, 0] width 0 height 0
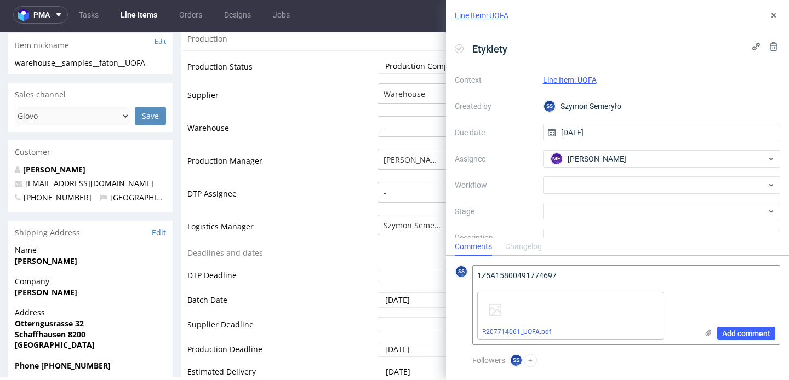
scroll to position [0, 0]
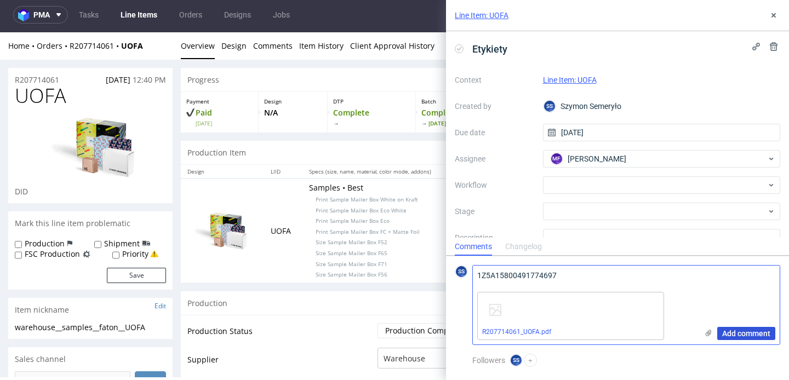
click at [764, 335] on span "Add comment" at bounding box center [746, 334] width 48 height 8
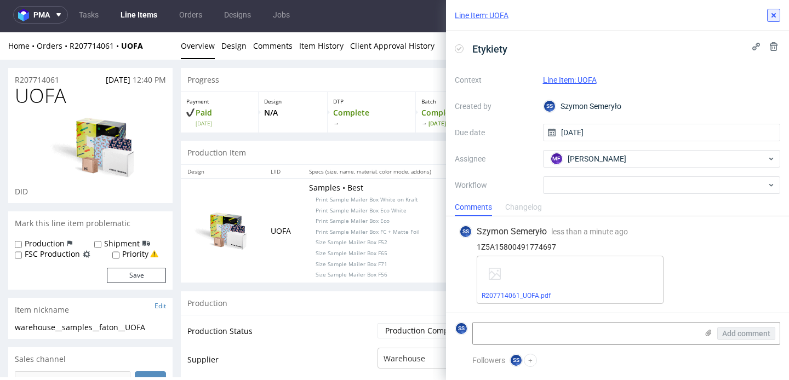
click at [772, 13] on icon at bounding box center [773, 15] width 9 height 9
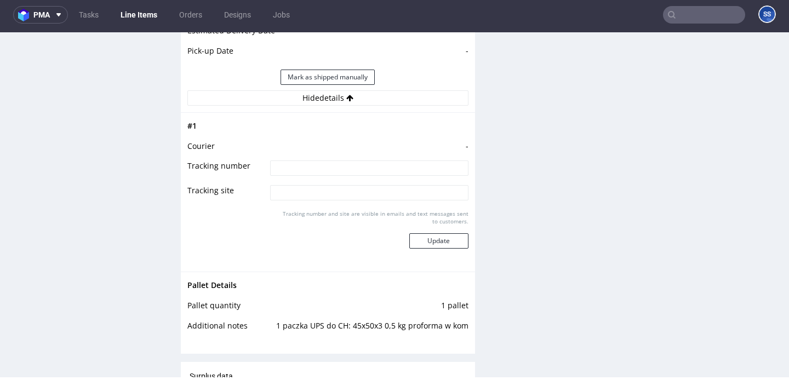
scroll to position [1180, 0]
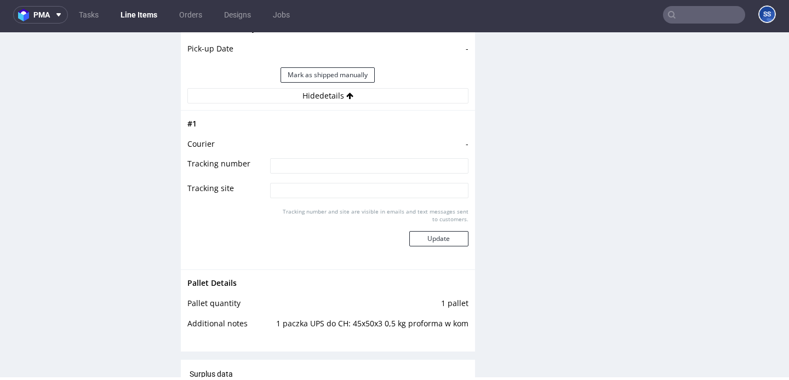
click at [390, 171] on input at bounding box center [369, 165] width 198 height 15
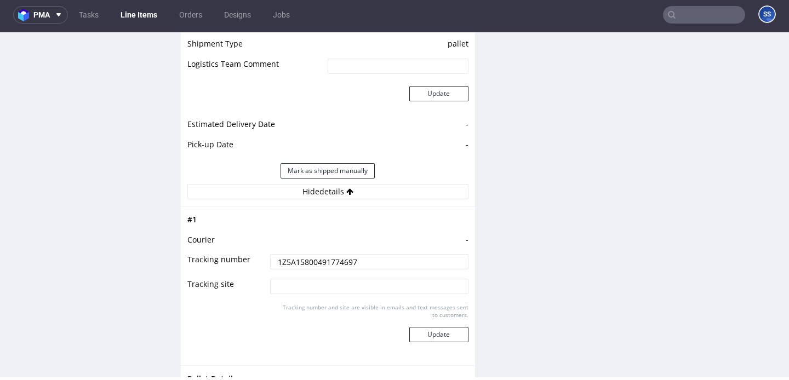
scroll to position [1092, 0]
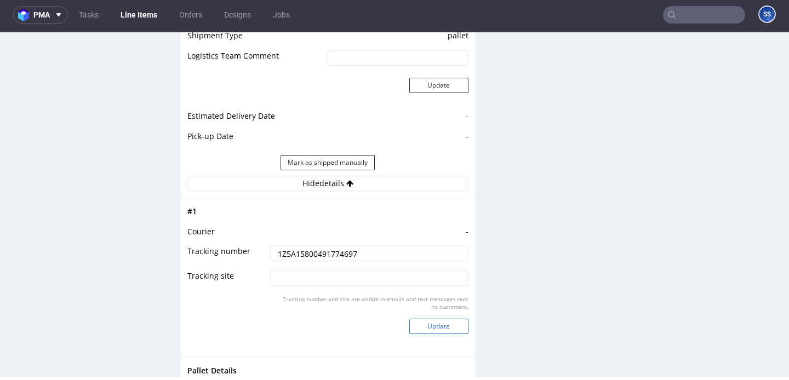
type input "1Z5A15800491774697"
click at [451, 331] on button "Update" at bounding box center [438, 326] width 59 height 15
